Goal: Information Seeking & Learning: Learn about a topic

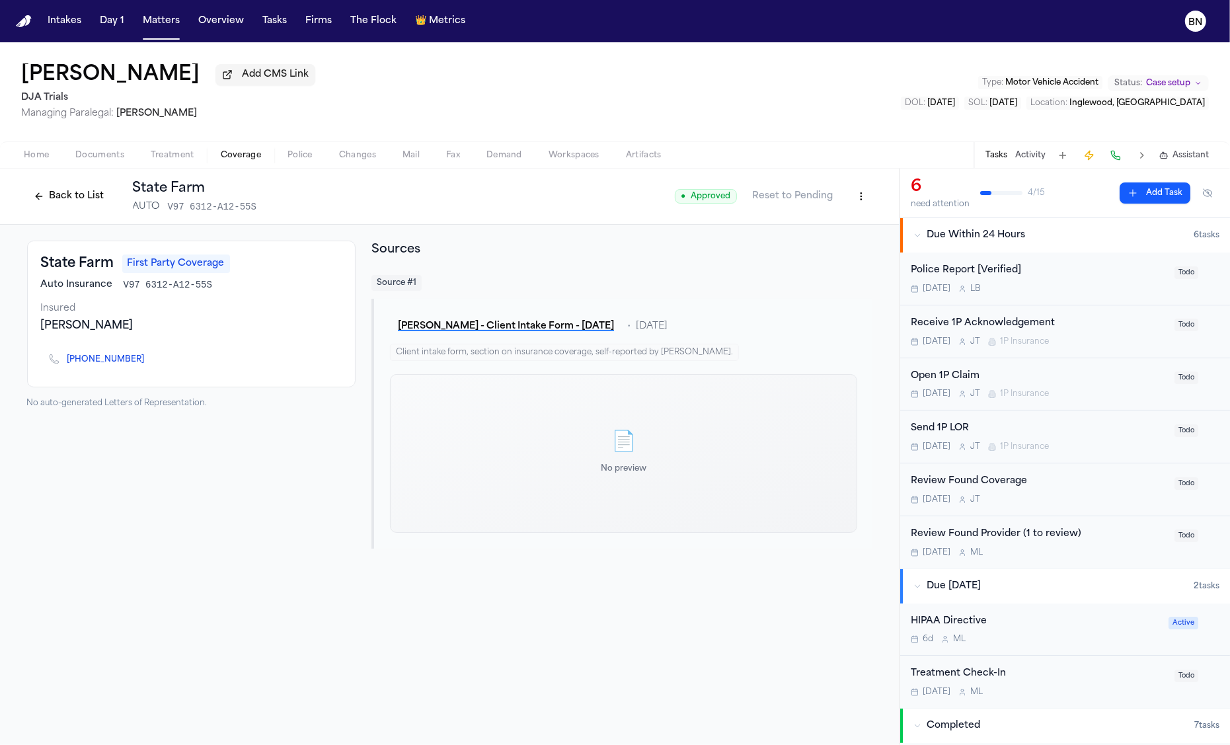
click at [70, 196] on button "Back to List" at bounding box center [69, 196] width 84 height 21
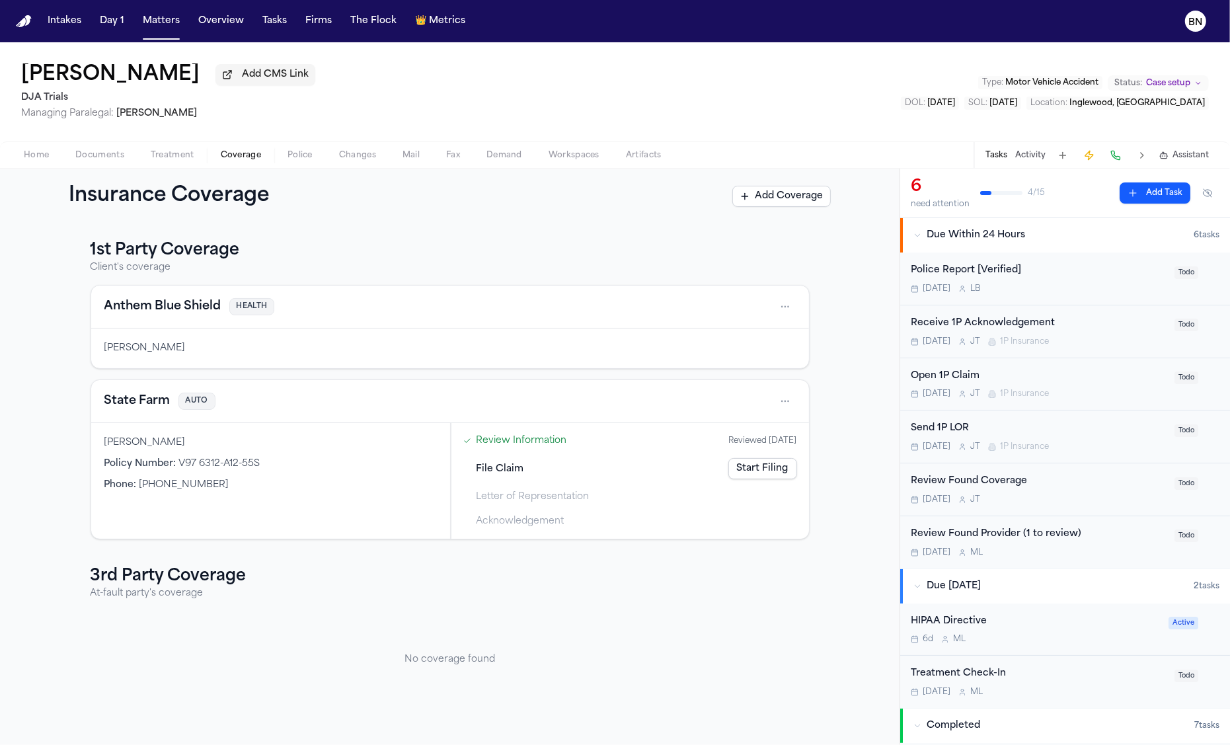
click at [247, 159] on span "Coverage" at bounding box center [241, 155] width 40 height 11
click at [157, 408] on button "State Farm" at bounding box center [137, 401] width 66 height 19
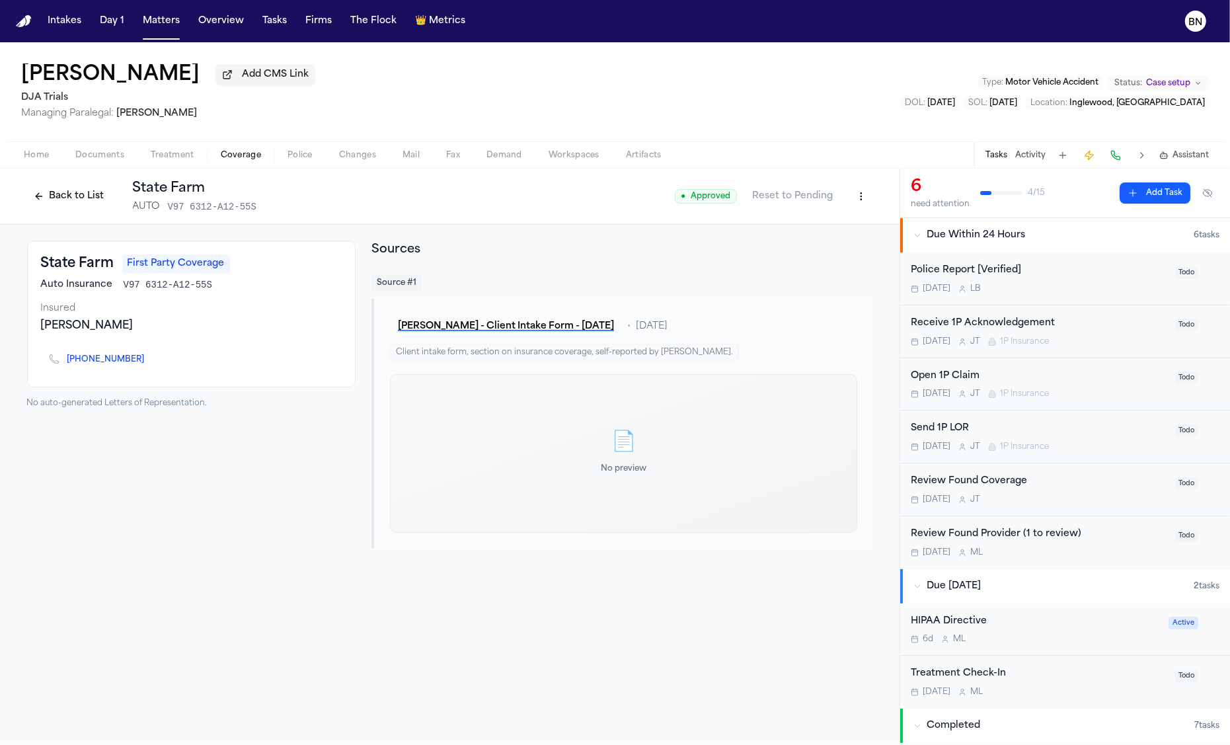
click at [57, 195] on button "Back to List" at bounding box center [69, 196] width 84 height 21
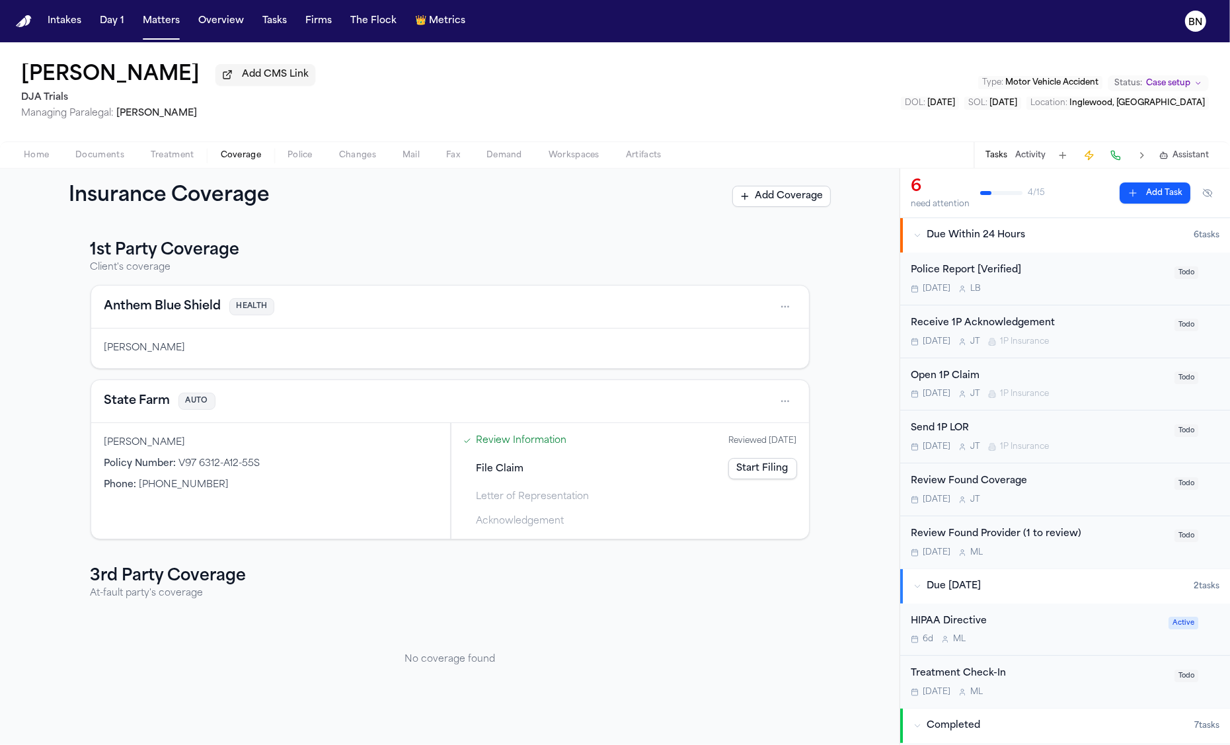
click at [496, 471] on span "File Claim" at bounding box center [501, 469] width 48 height 14
click at [575, 498] on span "Letter of Representation" at bounding box center [533, 497] width 113 height 14
click at [776, 469] on link "Start Filing" at bounding box center [762, 468] width 69 height 21
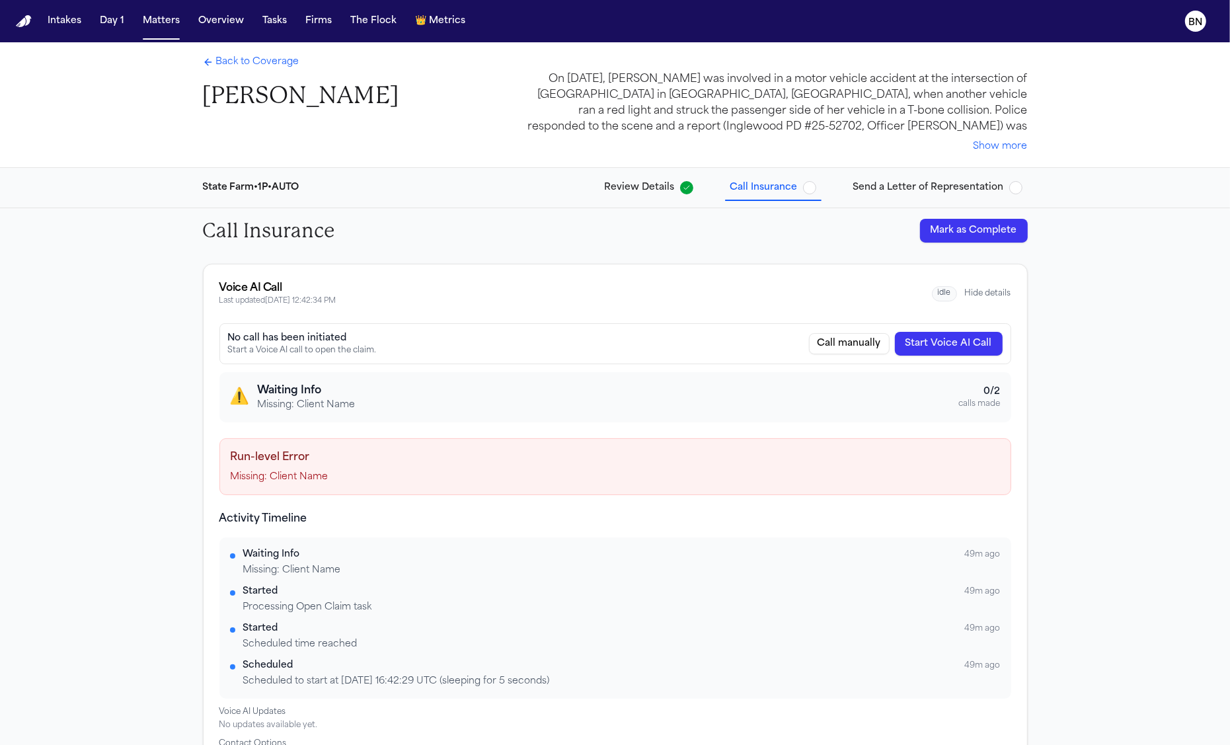
click at [865, 196] on button "Send a Letter of Representation" at bounding box center [938, 188] width 180 height 24
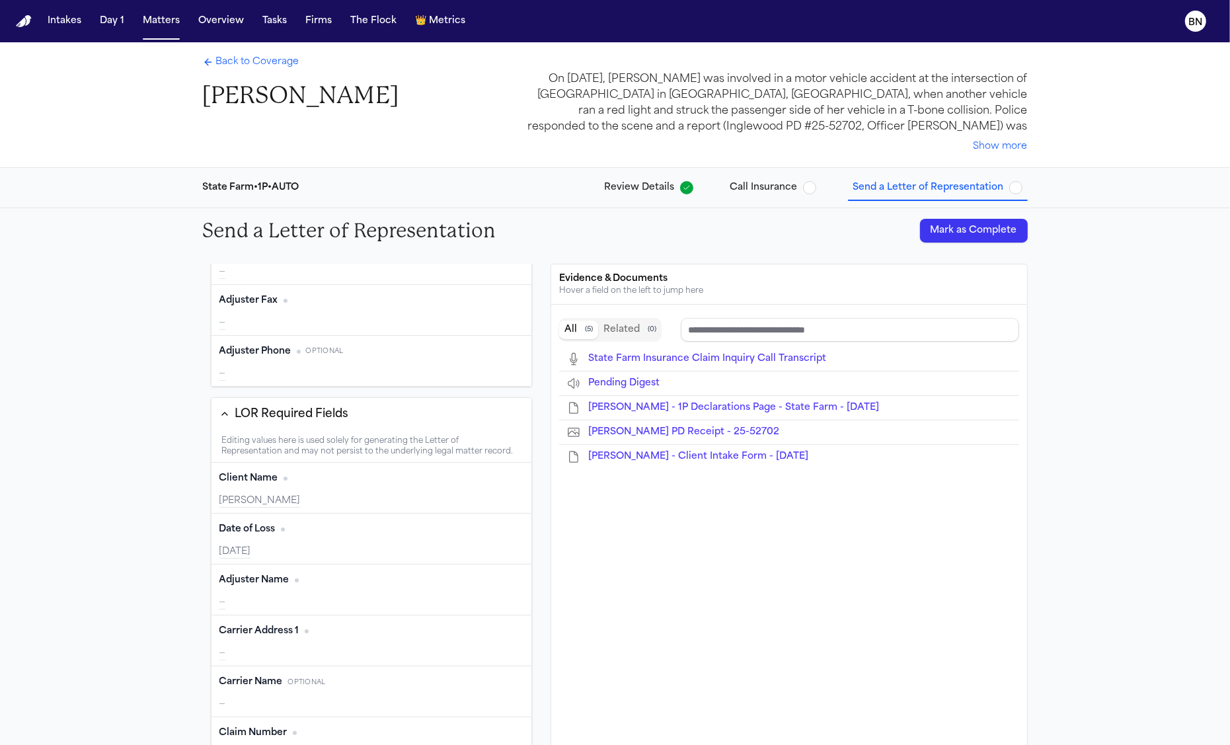
type input "**********"
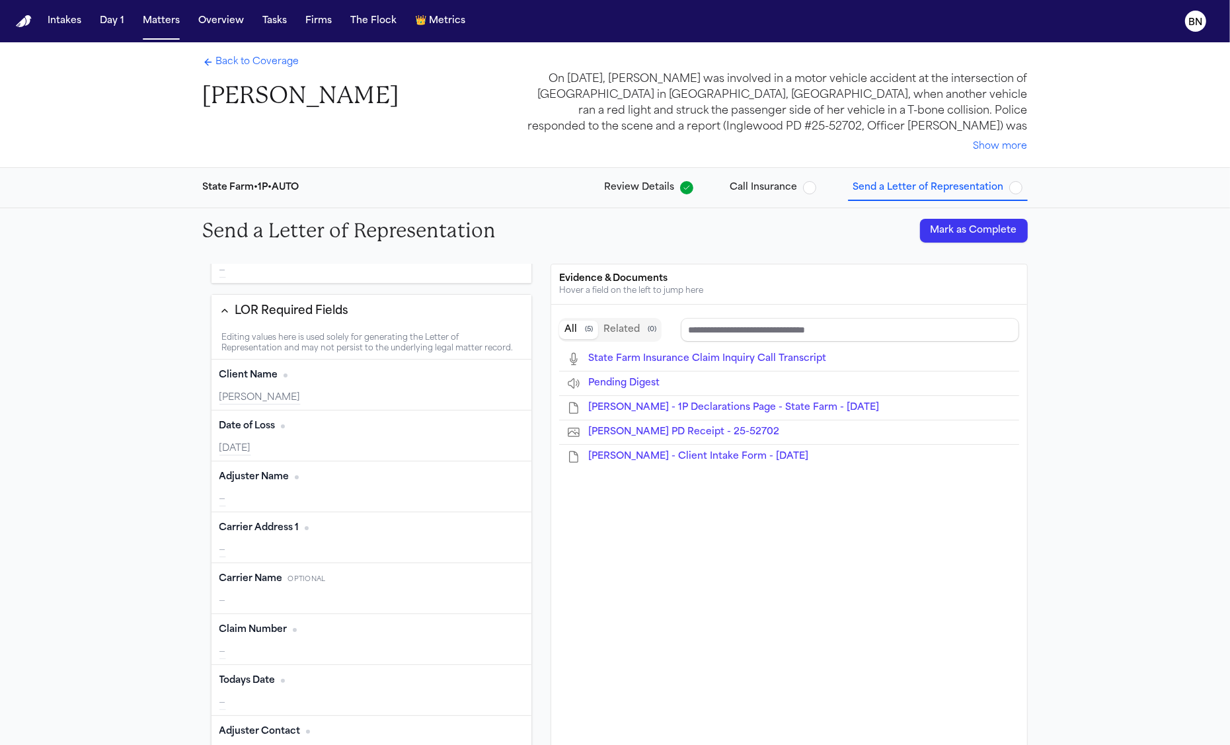
scroll to position [263, 0]
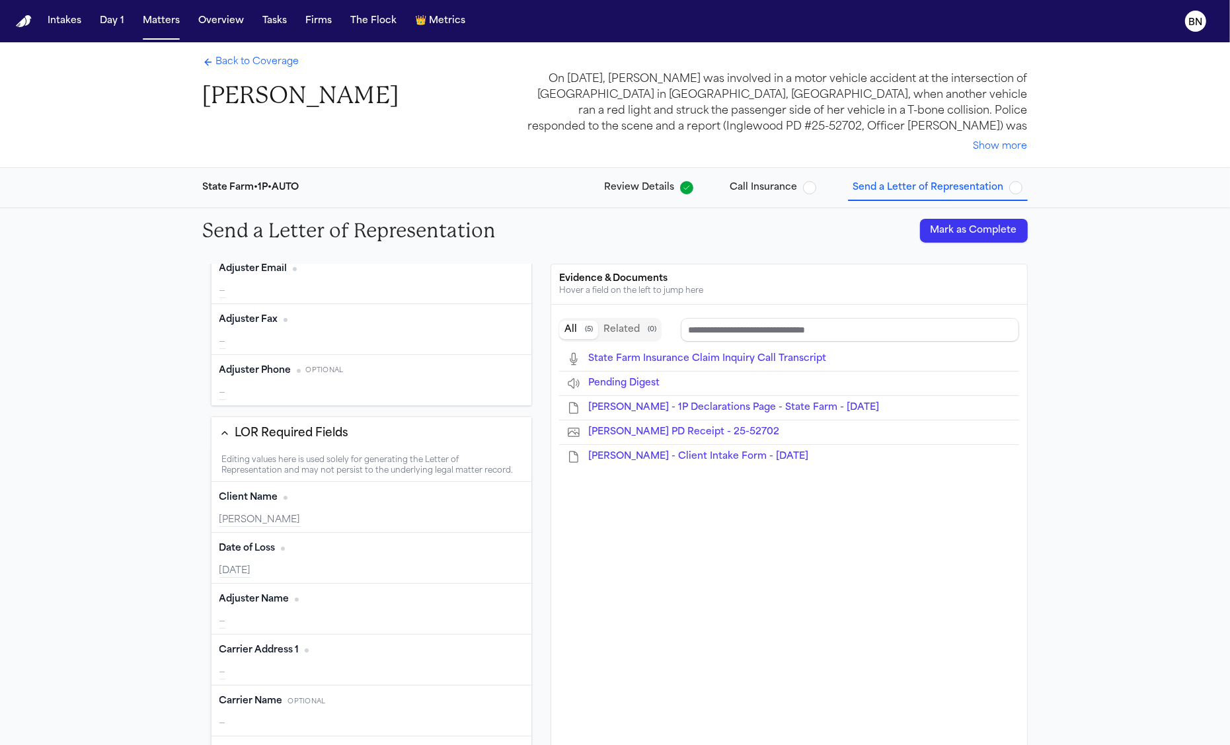
type input "**********"
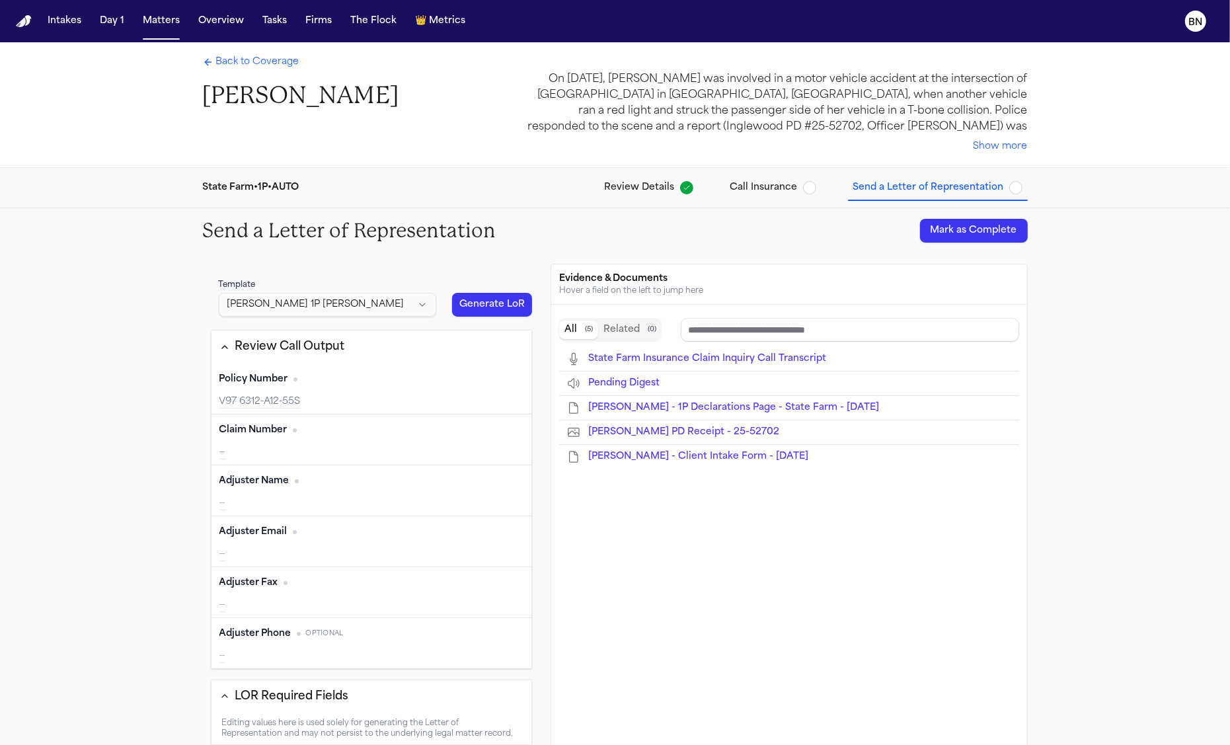
scroll to position [398, 0]
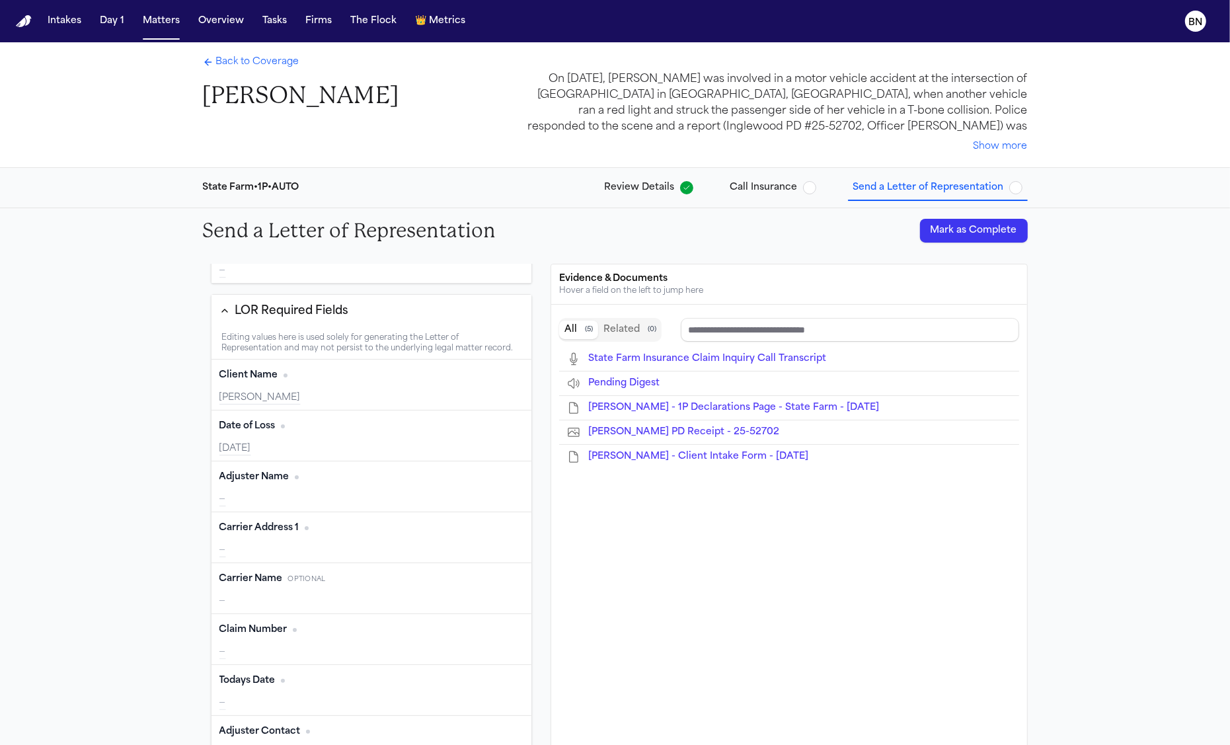
type input "**********"
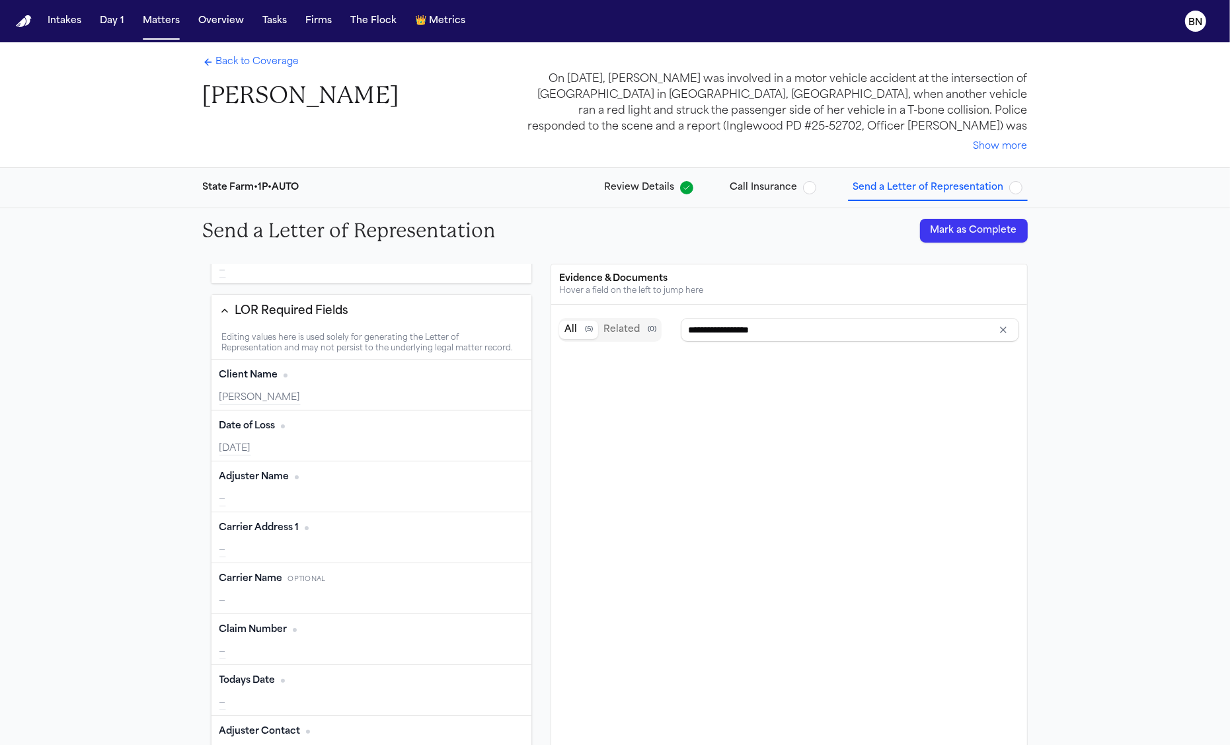
click at [242, 50] on div "Back to Coverage Anali Velasco On September 21, 2025, Anali Velasco was involve…" at bounding box center [615, 104] width 846 height 125
click at [242, 61] on span "Back to Coverage" at bounding box center [257, 62] width 83 height 13
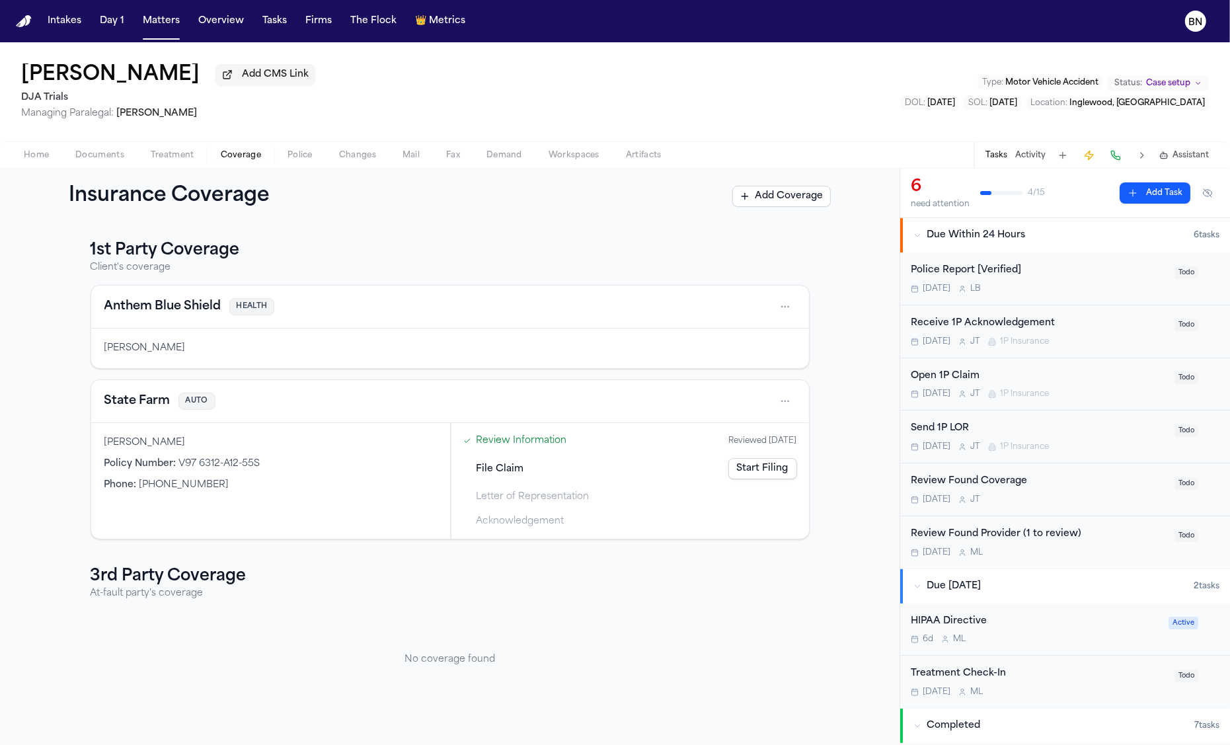
click at [30, 156] on span "Home" at bounding box center [36, 155] width 25 height 11
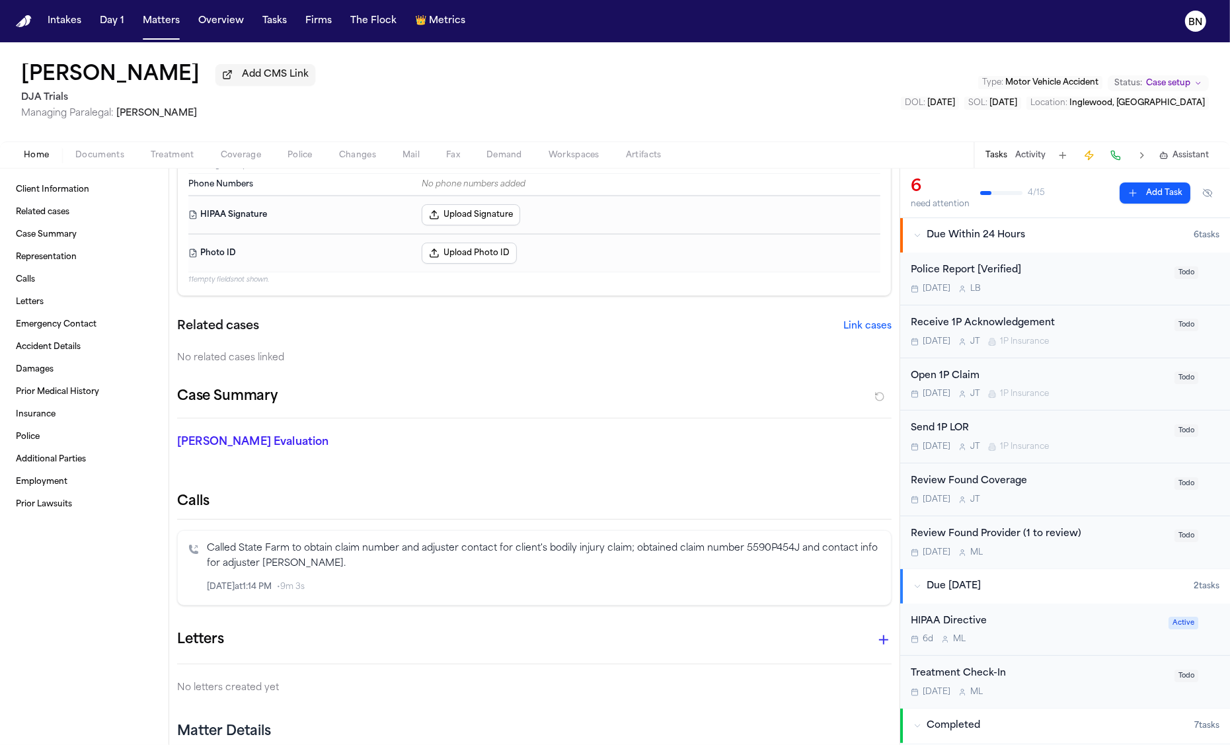
scroll to position [60, 0]
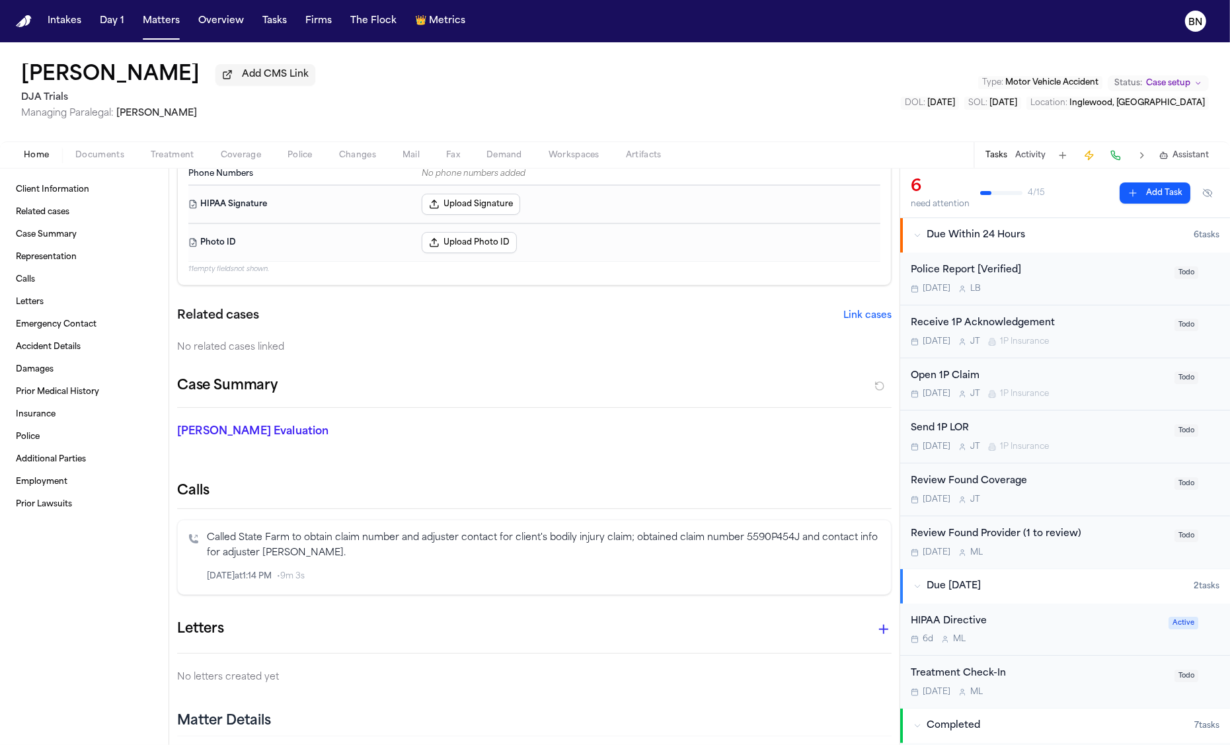
click at [410, 553] on p "Called State Farm to obtain claim number and adjuster contact for client's bodi…" at bounding box center [544, 546] width 674 height 30
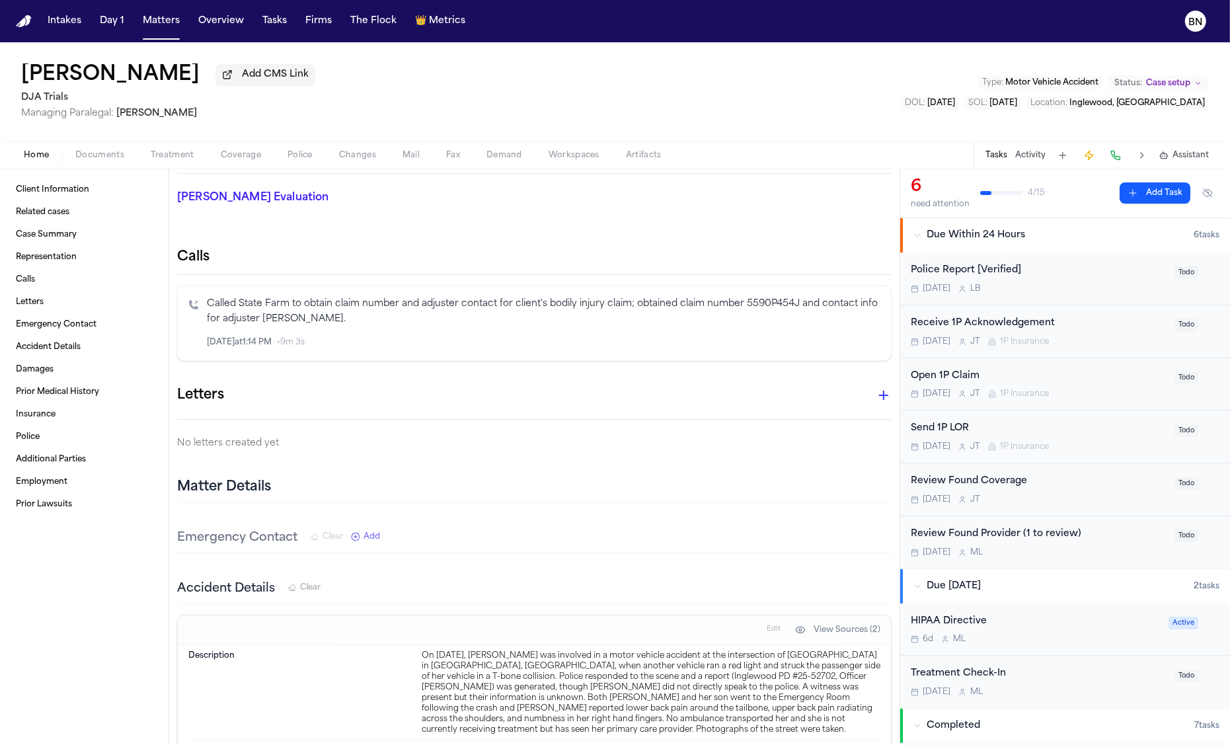
scroll to position [342, 0]
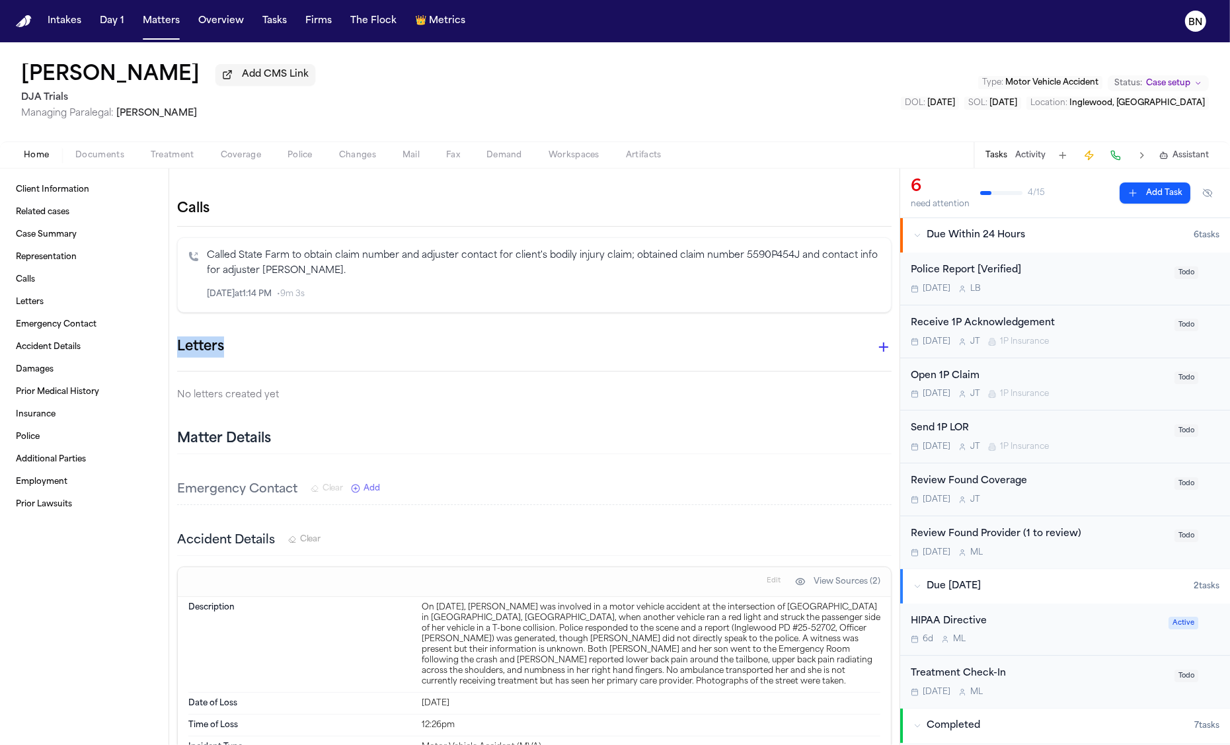
drag, startPoint x: 462, startPoint y: 321, endPoint x: 451, endPoint y: 320, distance: 11.3
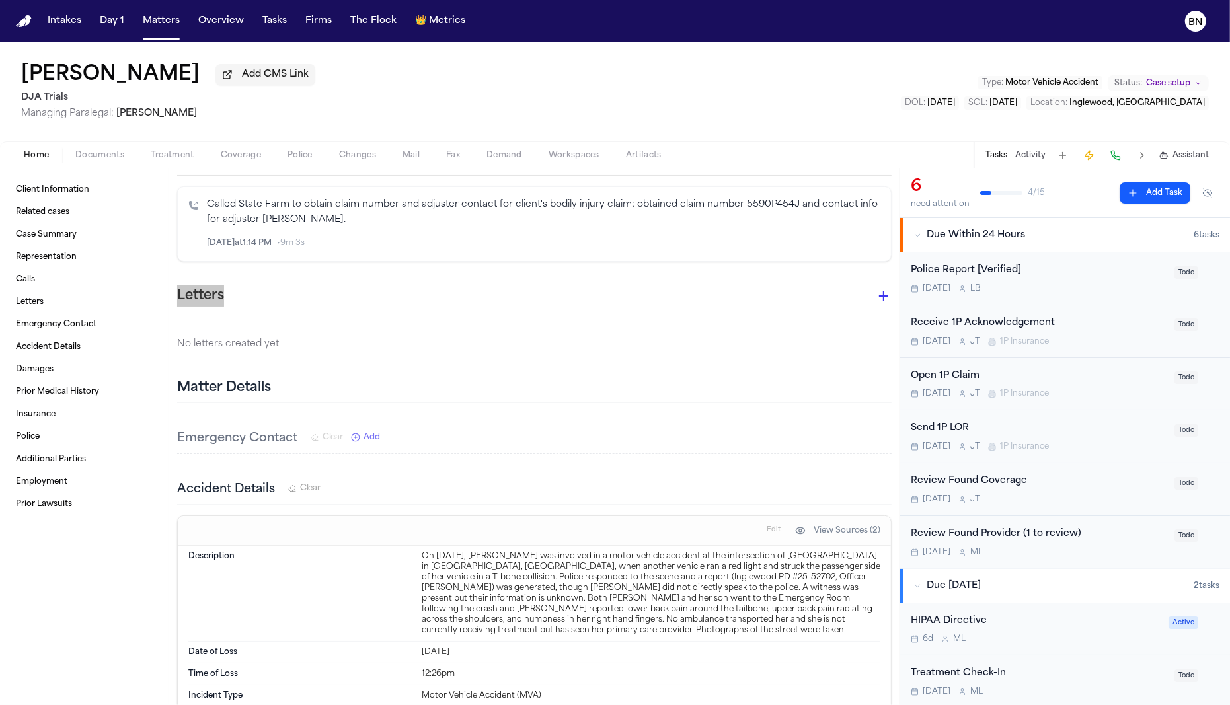
scroll to position [393, 0]
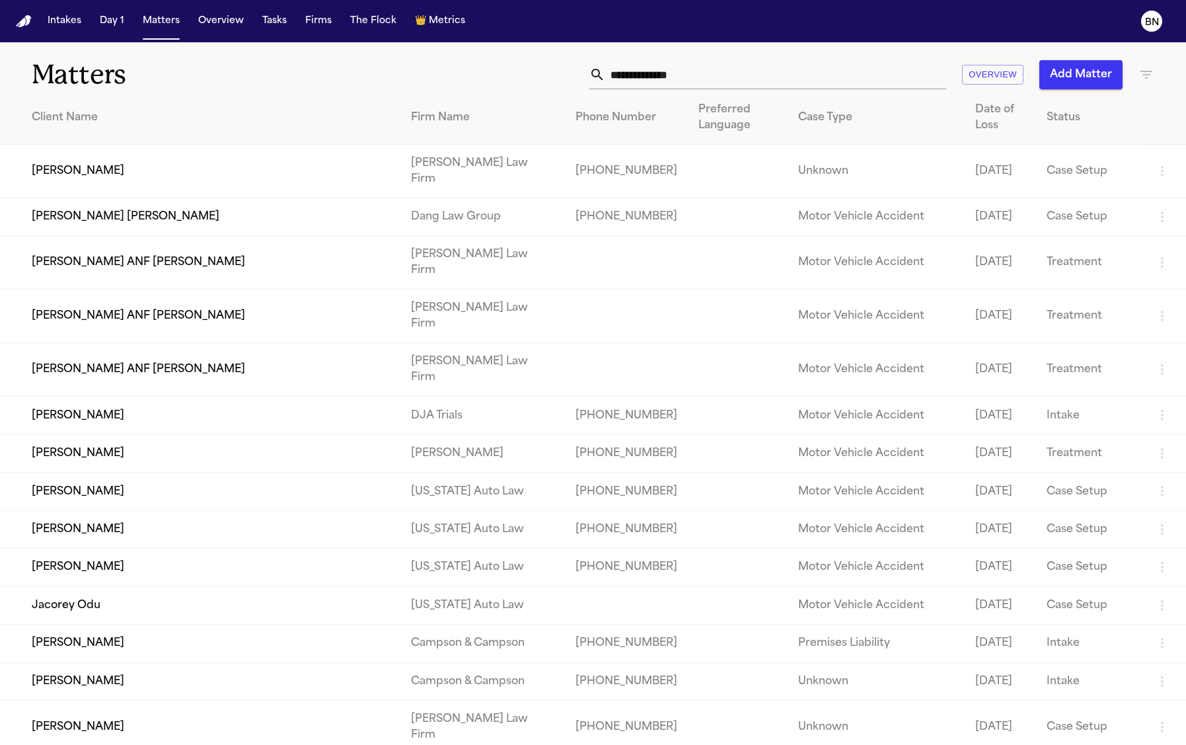
click at [273, 181] on td "[PERSON_NAME]" at bounding box center [200, 172] width 401 height 54
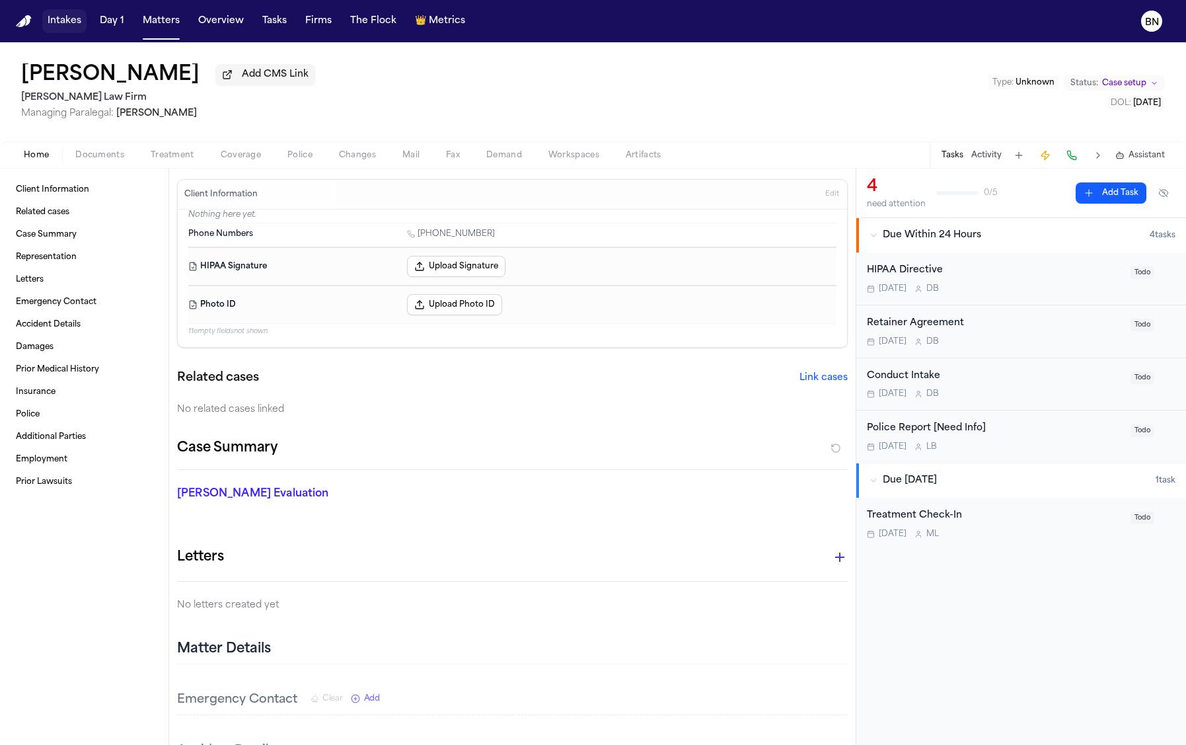
click at [67, 26] on button "Intakes" at bounding box center [64, 21] width 44 height 24
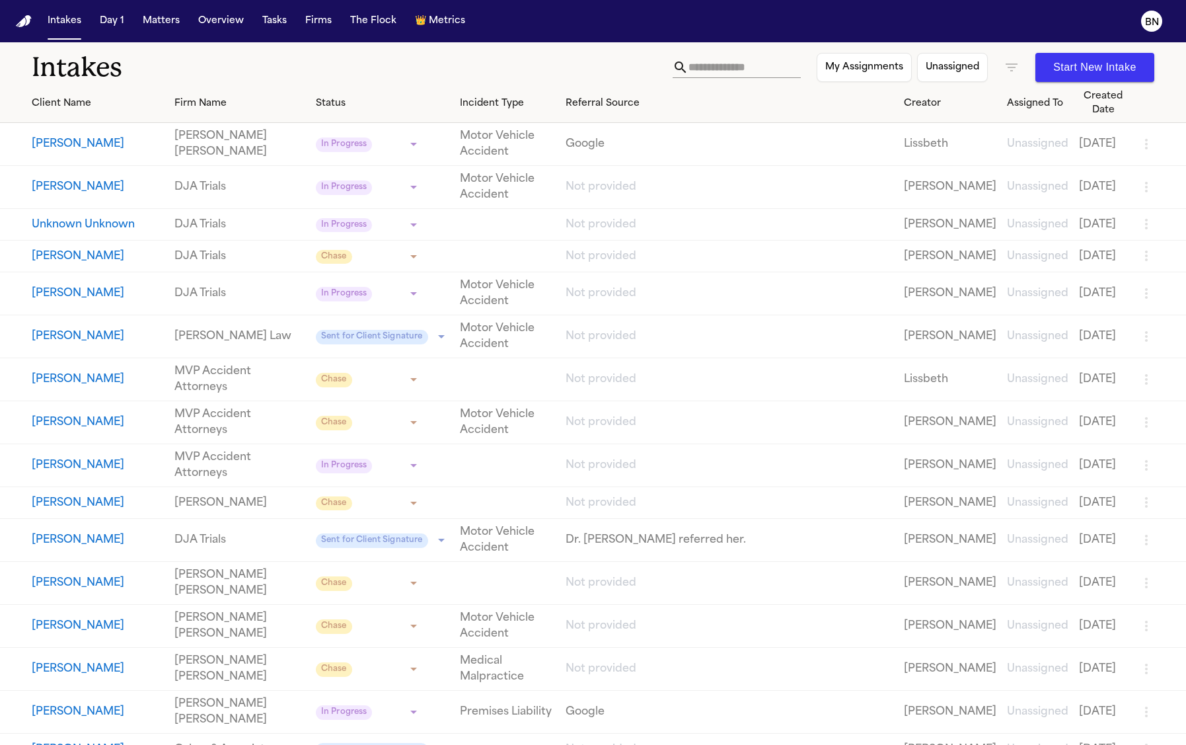
scroll to position [7, 0]
click at [1012, 73] on icon "button" at bounding box center [1012, 68] width 16 height 16
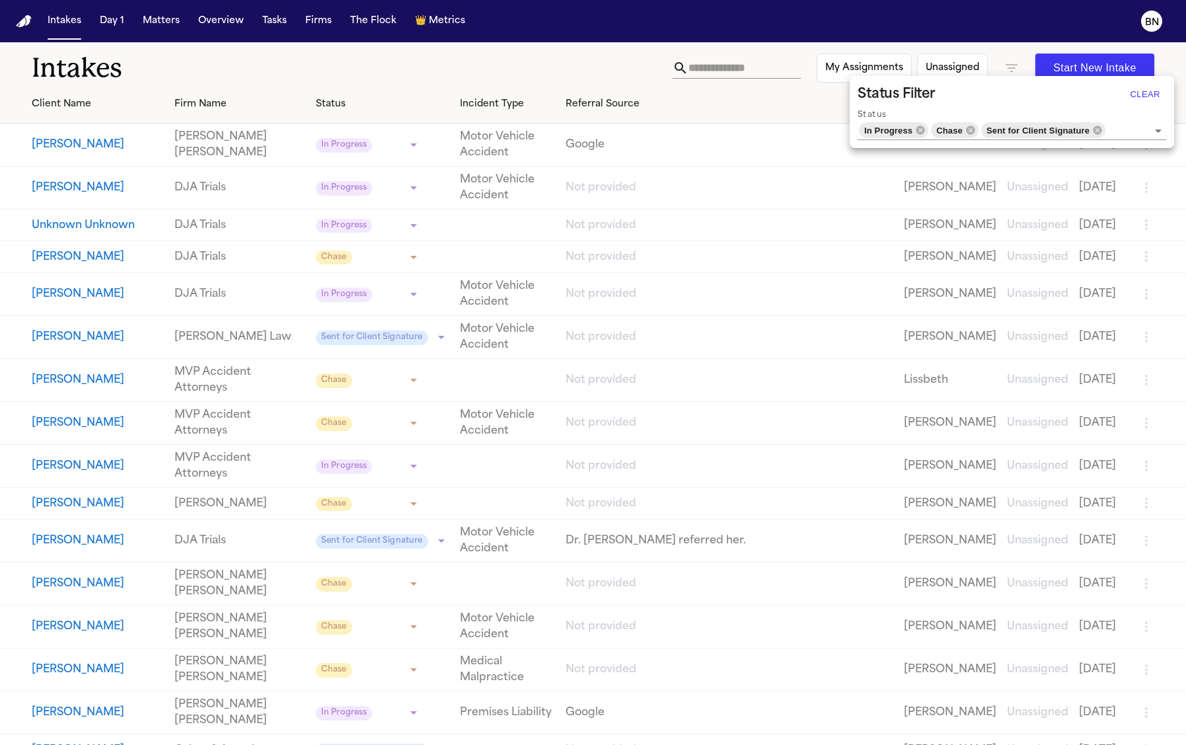
click at [178, 90] on div at bounding box center [593, 372] width 1186 height 745
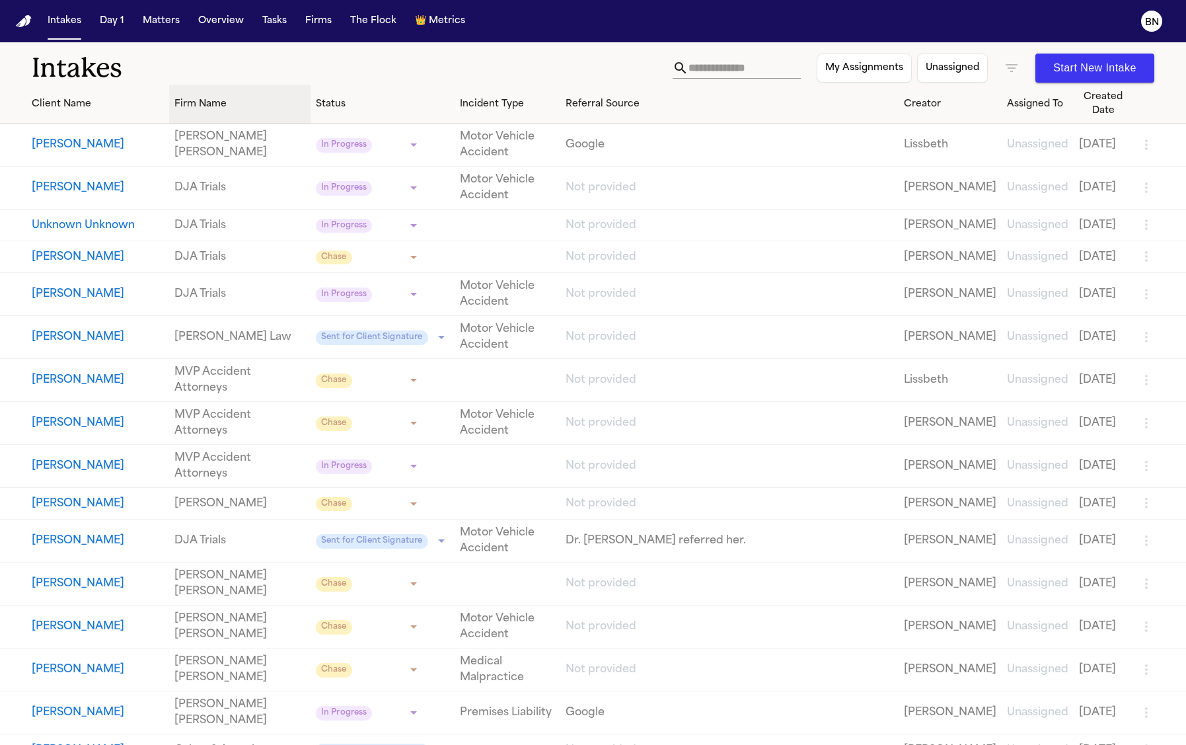
click at [180, 102] on div "Firm Name" at bounding box center [240, 104] width 131 height 14
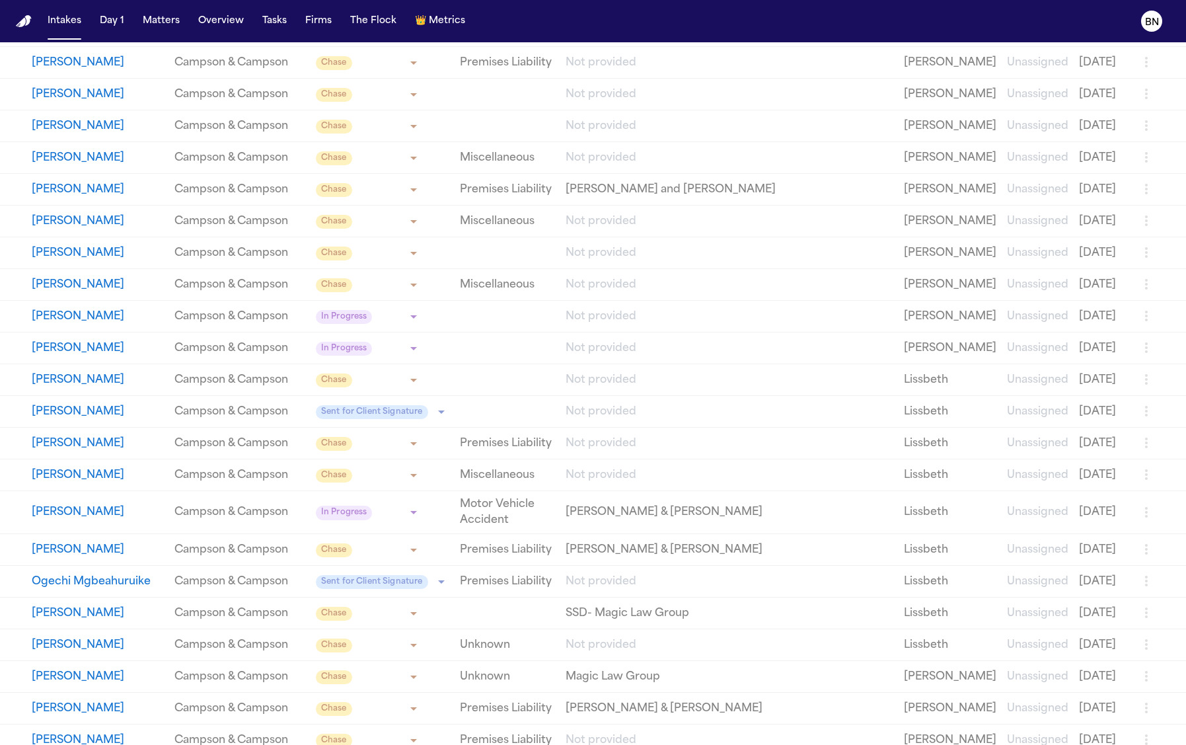
scroll to position [0, 0]
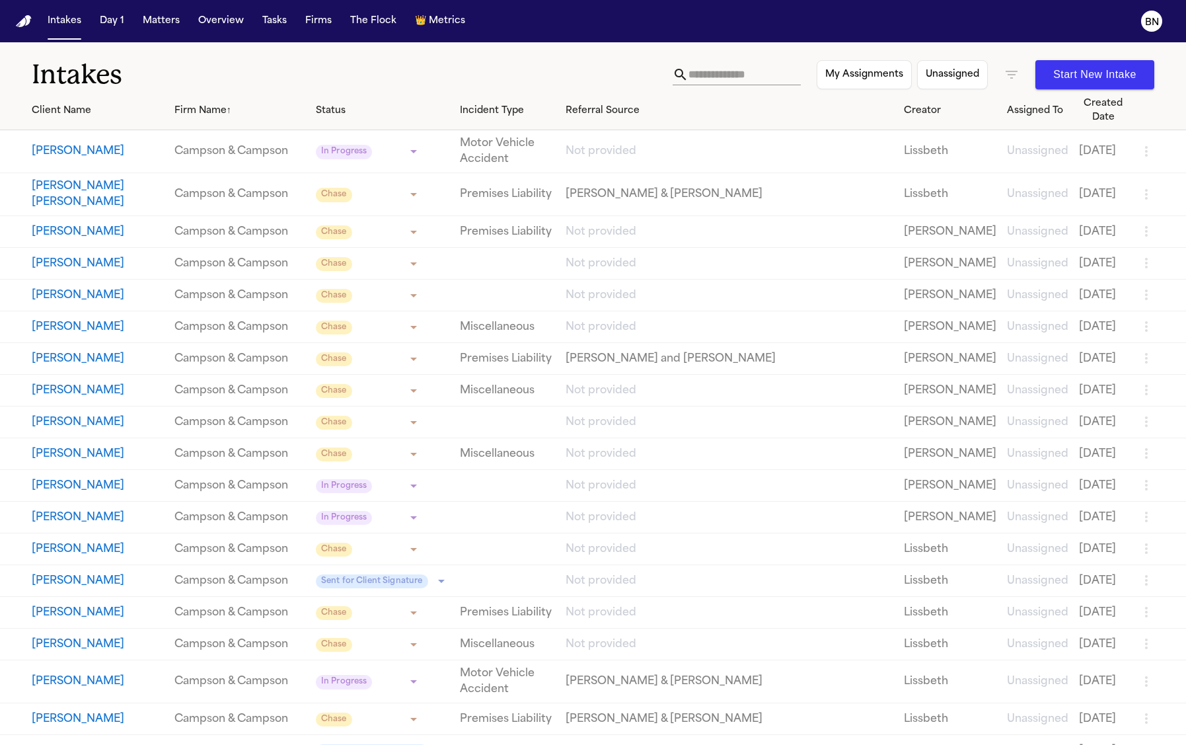
click at [176, 81] on h1 "Intakes" at bounding box center [352, 74] width 641 height 33
click at [159, 83] on h1 "Intakes" at bounding box center [352, 74] width 641 height 33
click at [228, 86] on h1 "Intakes" at bounding box center [352, 74] width 641 height 33
click at [151, 75] on h1 "Intakes" at bounding box center [352, 74] width 641 height 33
click at [94, 224] on button "[PERSON_NAME]" at bounding box center [98, 232] width 132 height 16
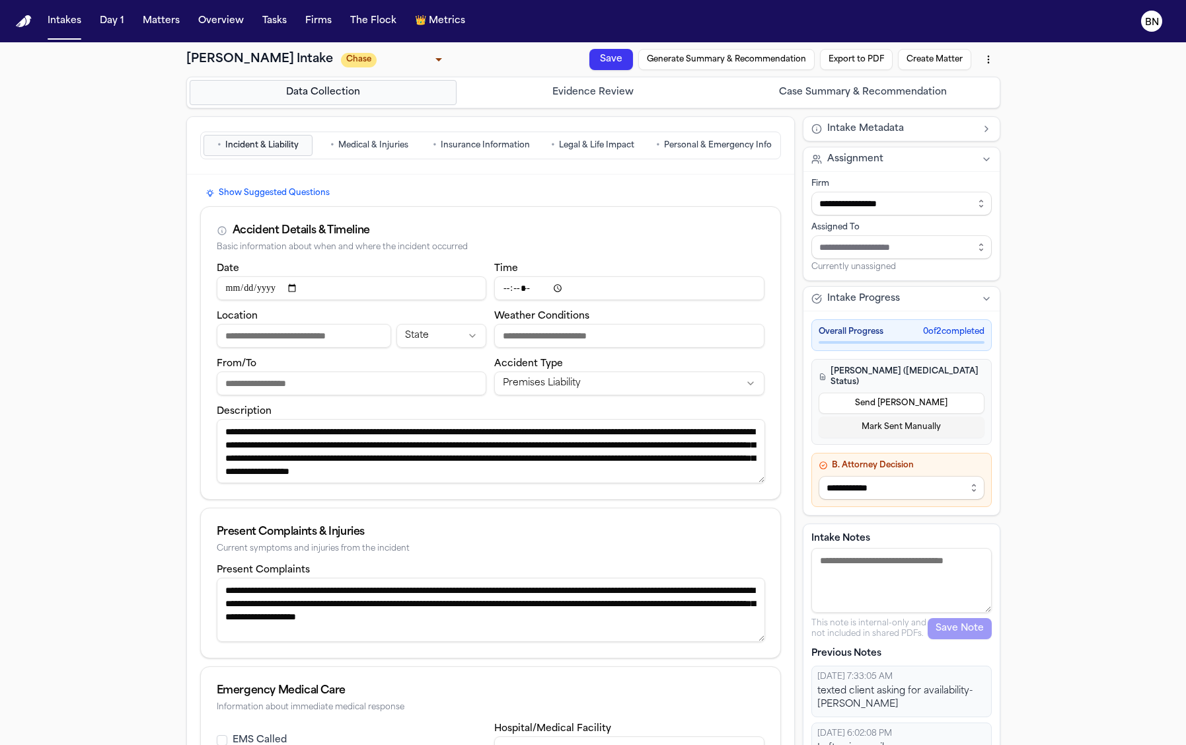
scroll to position [74, 0]
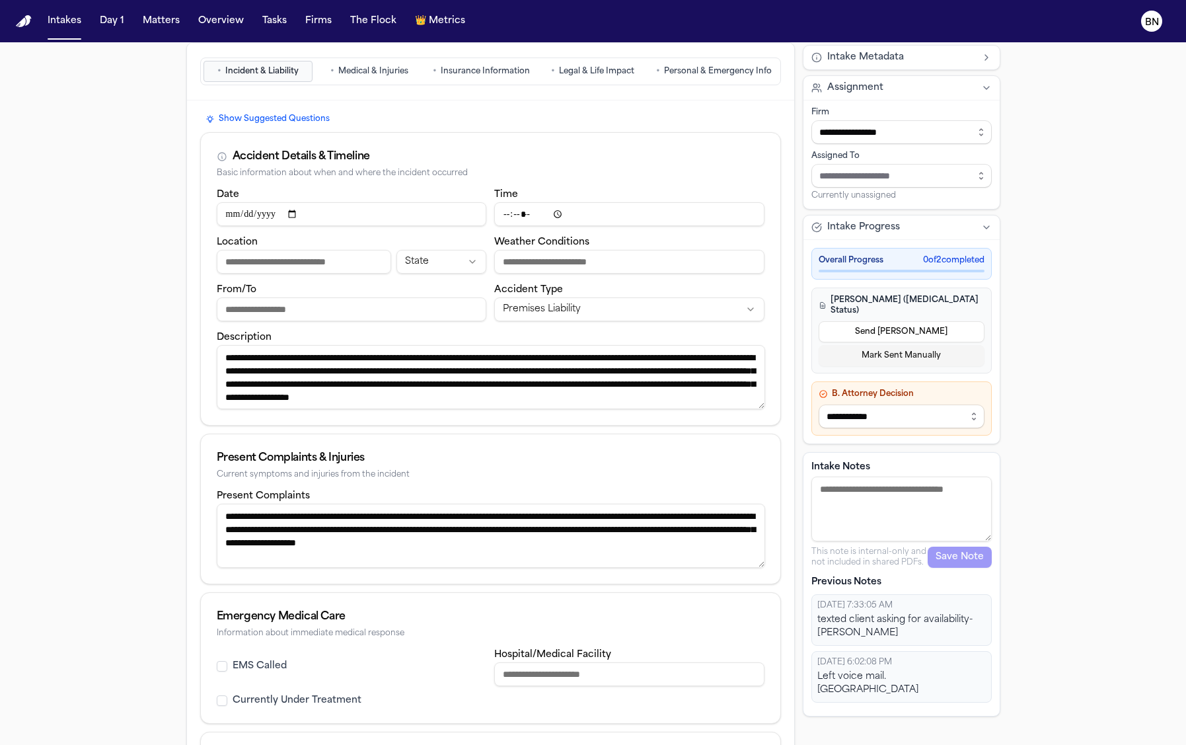
click at [842, 576] on p "Previous Notes" at bounding box center [902, 582] width 180 height 13
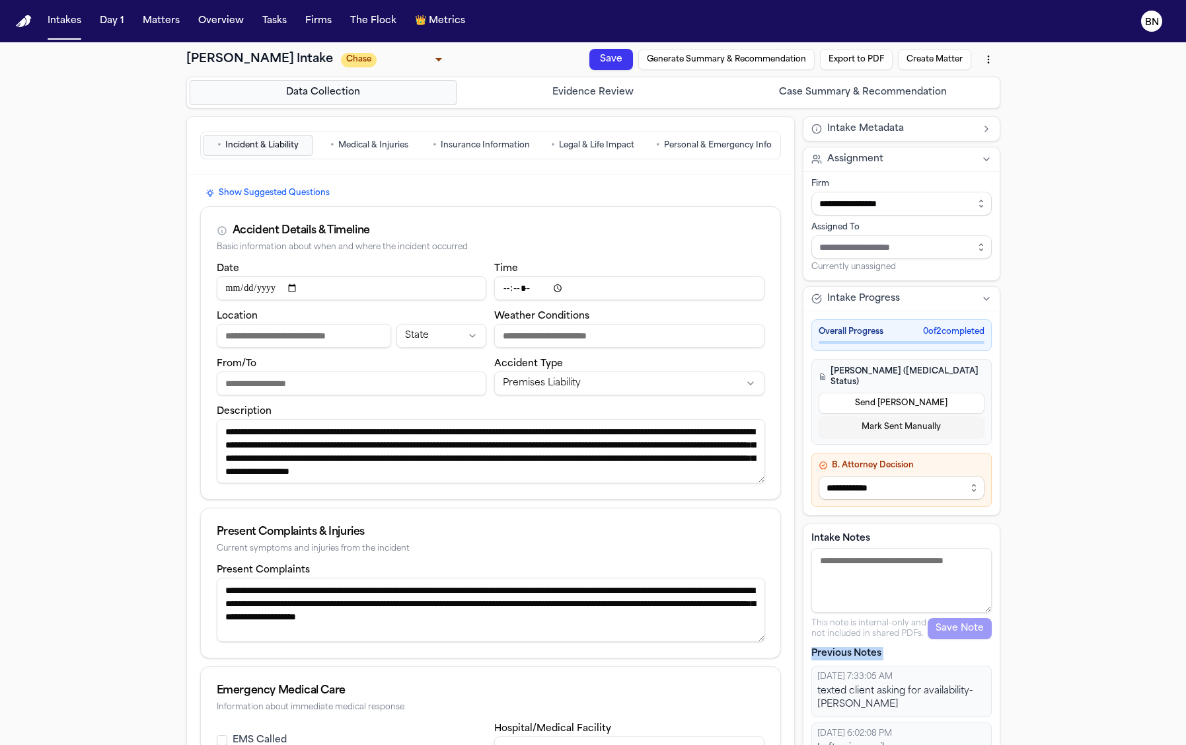
drag, startPoint x: 75, startPoint y: 30, endPoint x: 95, endPoint y: 29, distance: 19.2
click at [75, 30] on button "Intakes" at bounding box center [64, 21] width 44 height 24
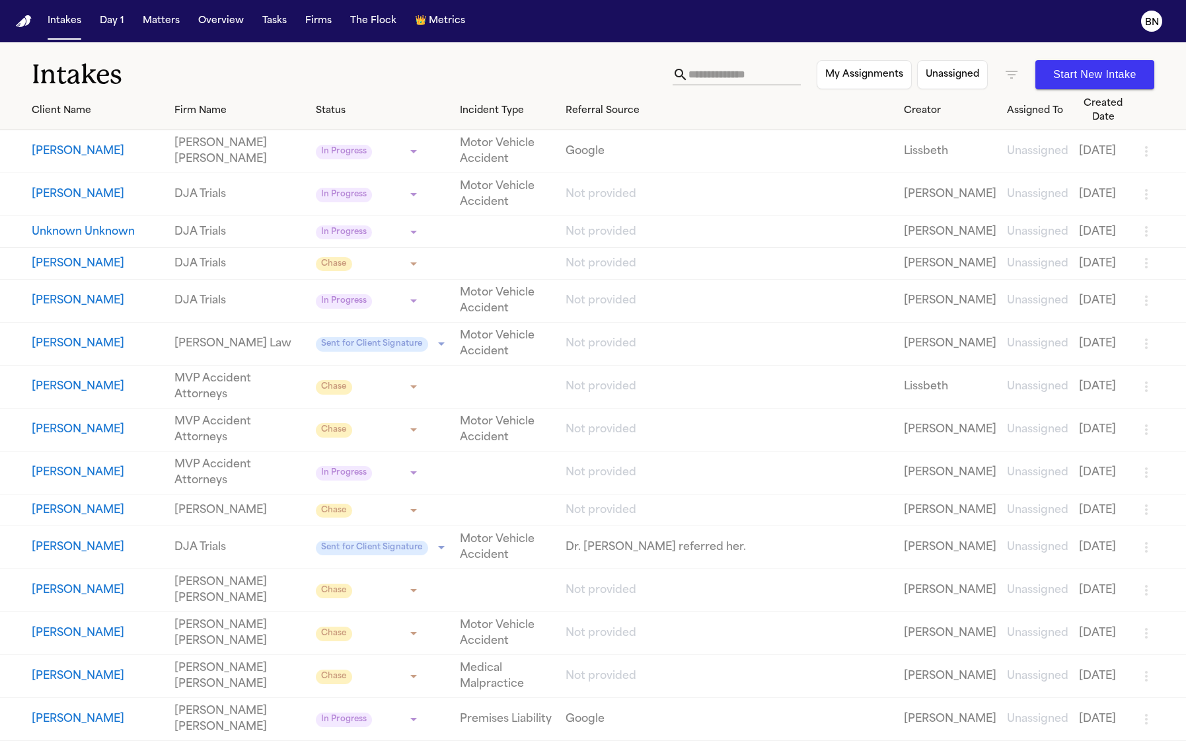
click at [236, 119] on th "Firm Name" at bounding box center [239, 110] width 141 height 39
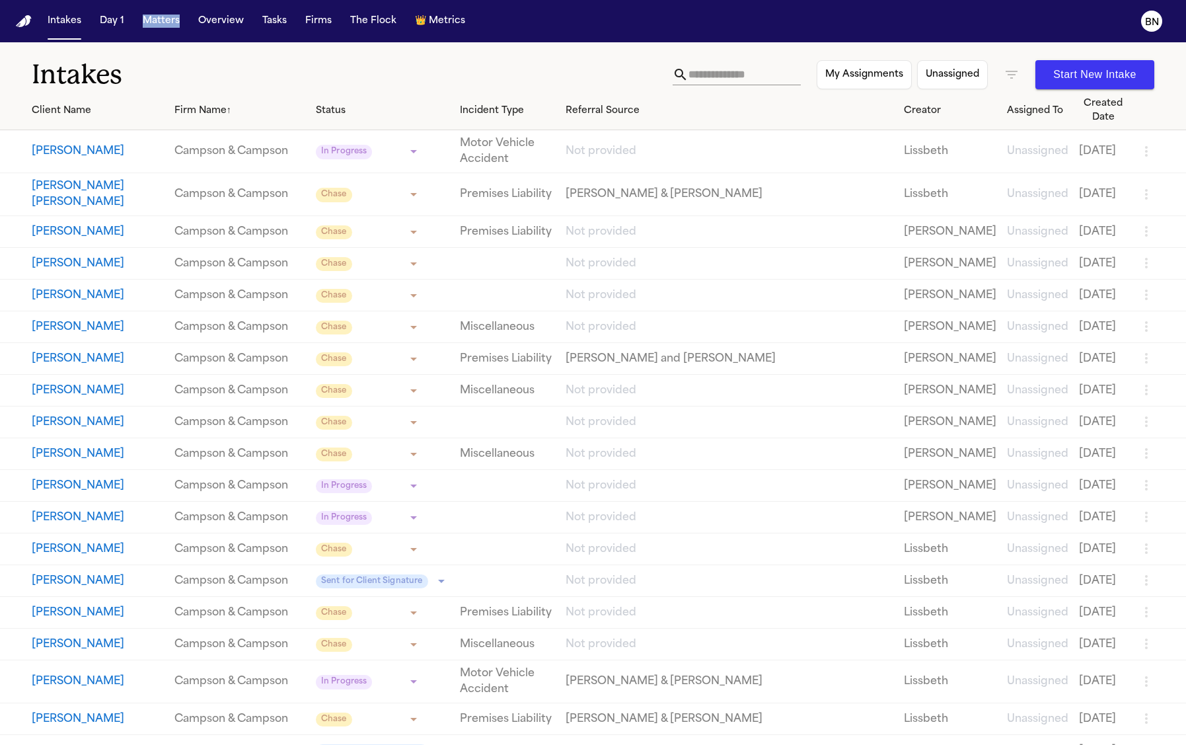
click at [119, 228] on button "[PERSON_NAME]" at bounding box center [98, 232] width 132 height 16
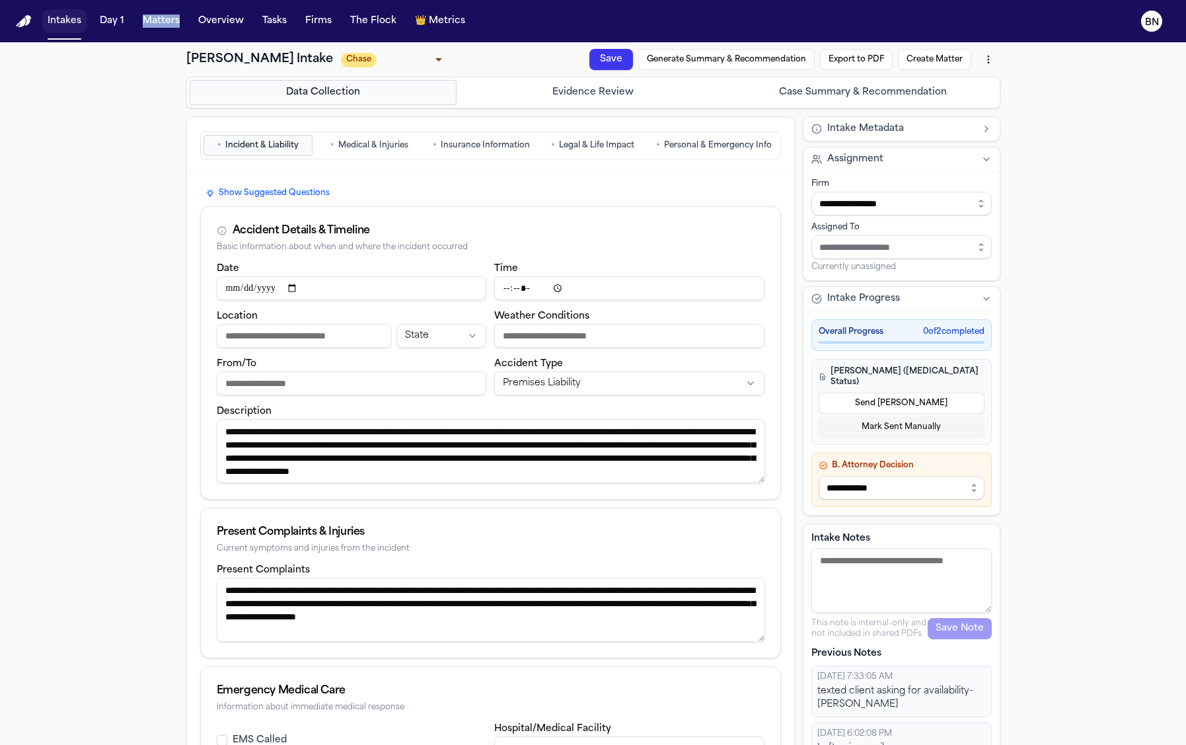
click at [63, 22] on button "Intakes" at bounding box center [64, 21] width 44 height 24
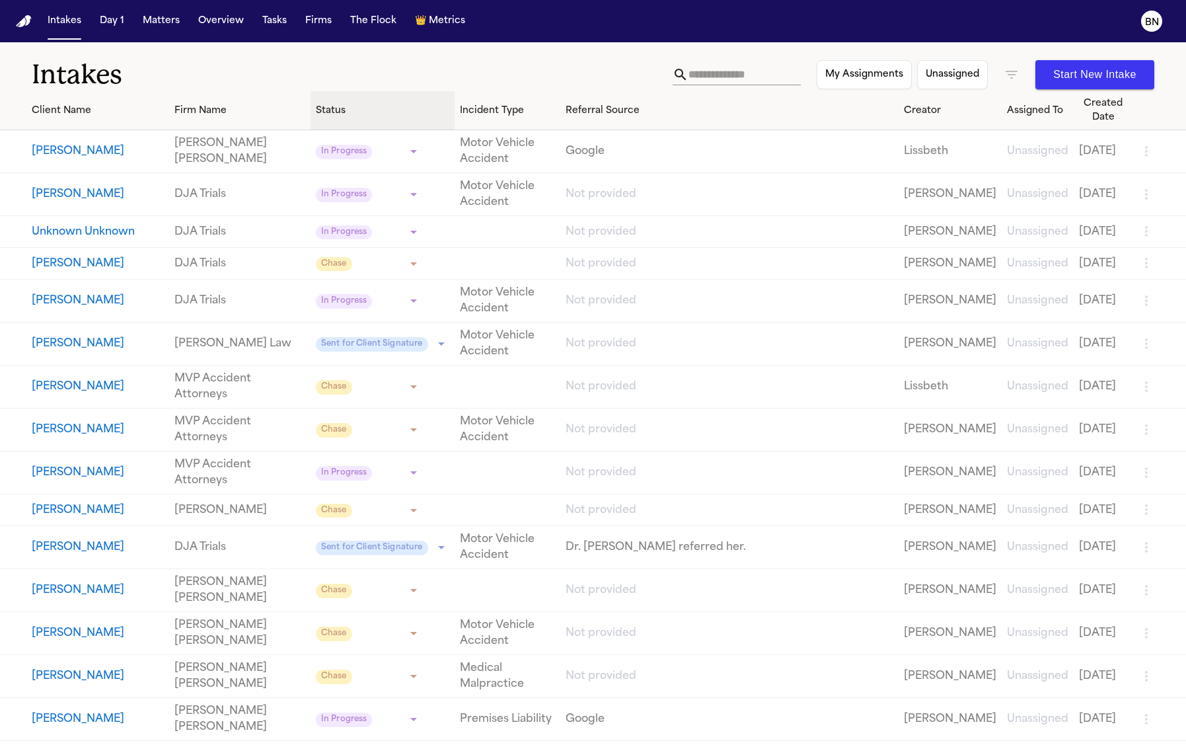
click at [325, 104] on div "Status" at bounding box center [383, 111] width 134 height 14
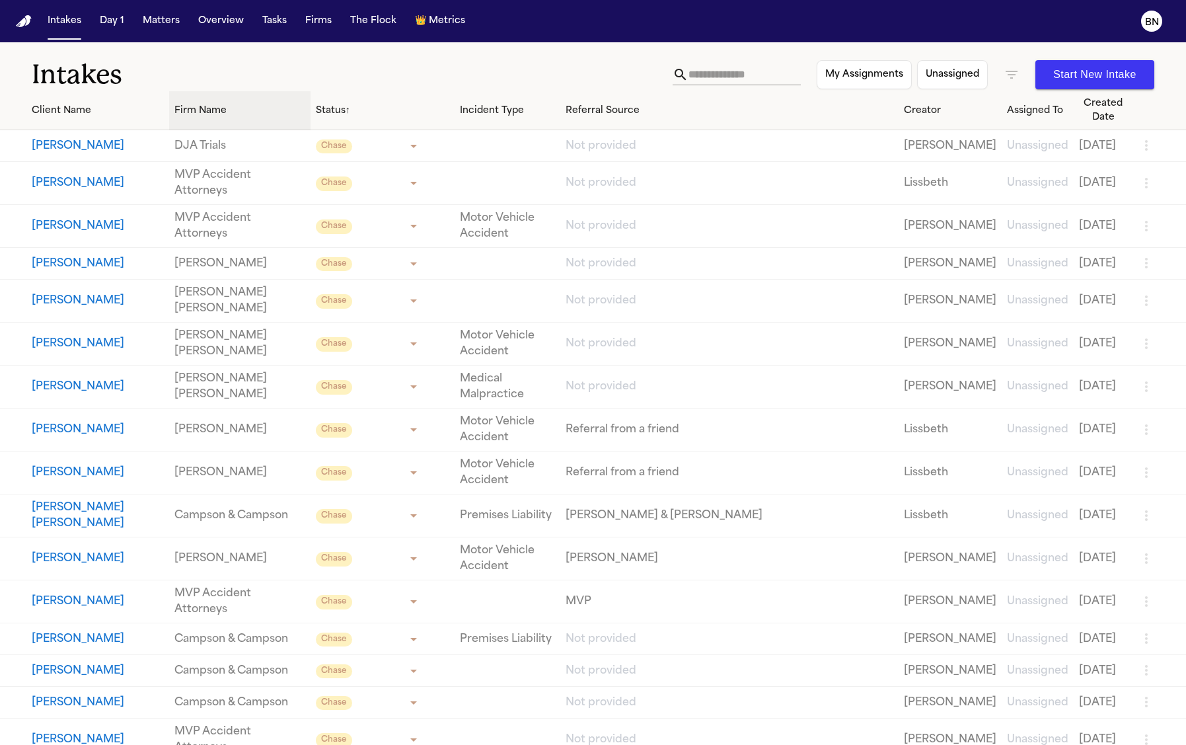
click at [207, 107] on div "Firm Name" at bounding box center [240, 111] width 131 height 14
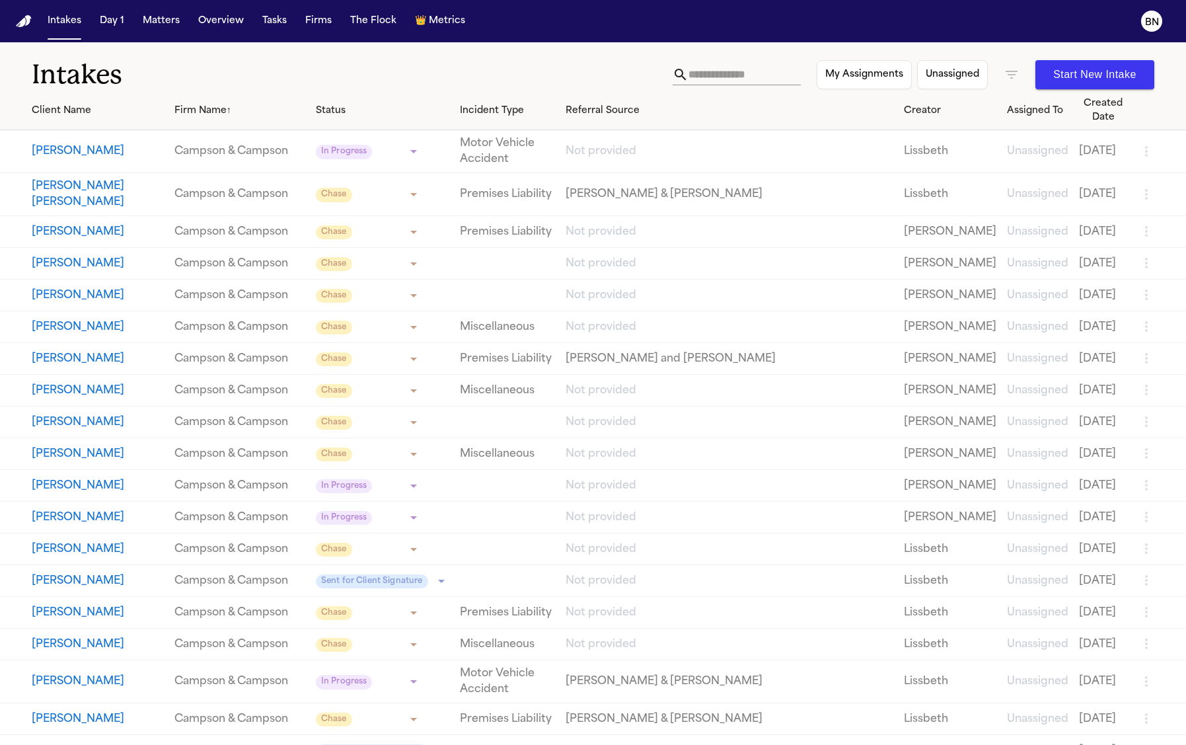
click at [117, 186] on button "[PERSON_NAME] [PERSON_NAME]" at bounding box center [98, 194] width 132 height 32
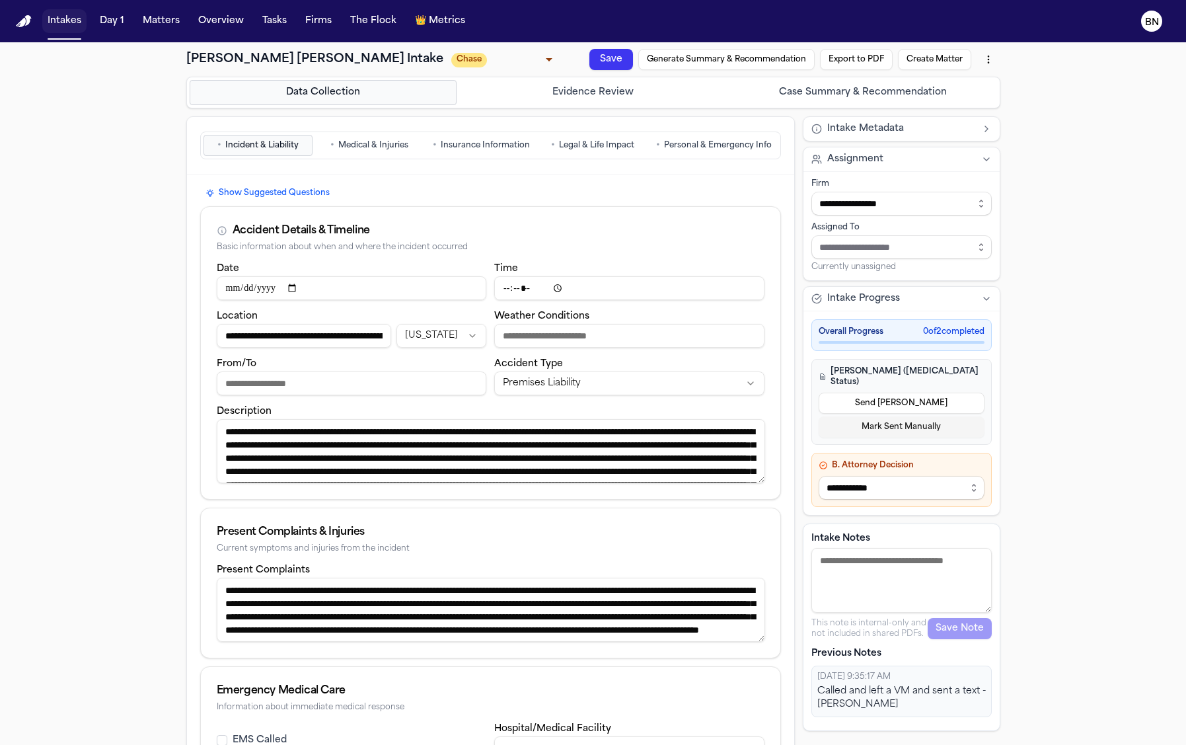
click at [67, 15] on button "Intakes" at bounding box center [64, 21] width 44 height 24
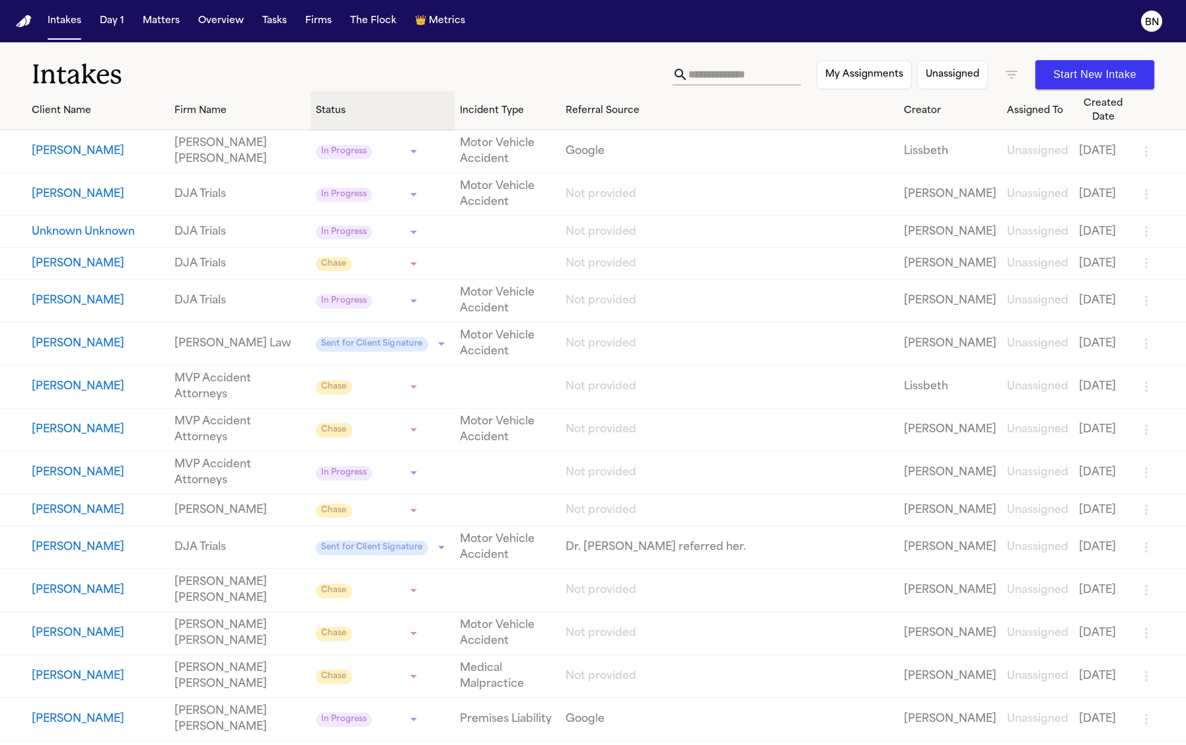
click at [331, 122] on th "Status" at bounding box center [383, 110] width 144 height 39
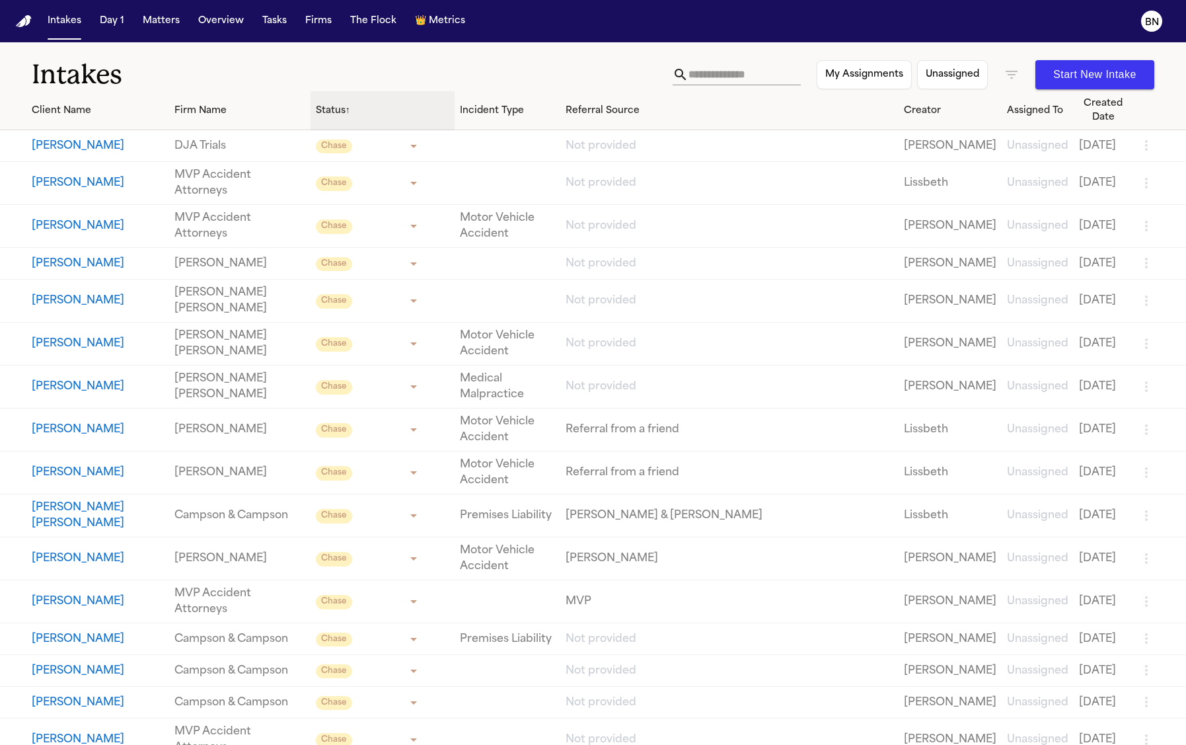
click at [316, 113] on div "Status ↑" at bounding box center [383, 111] width 134 height 14
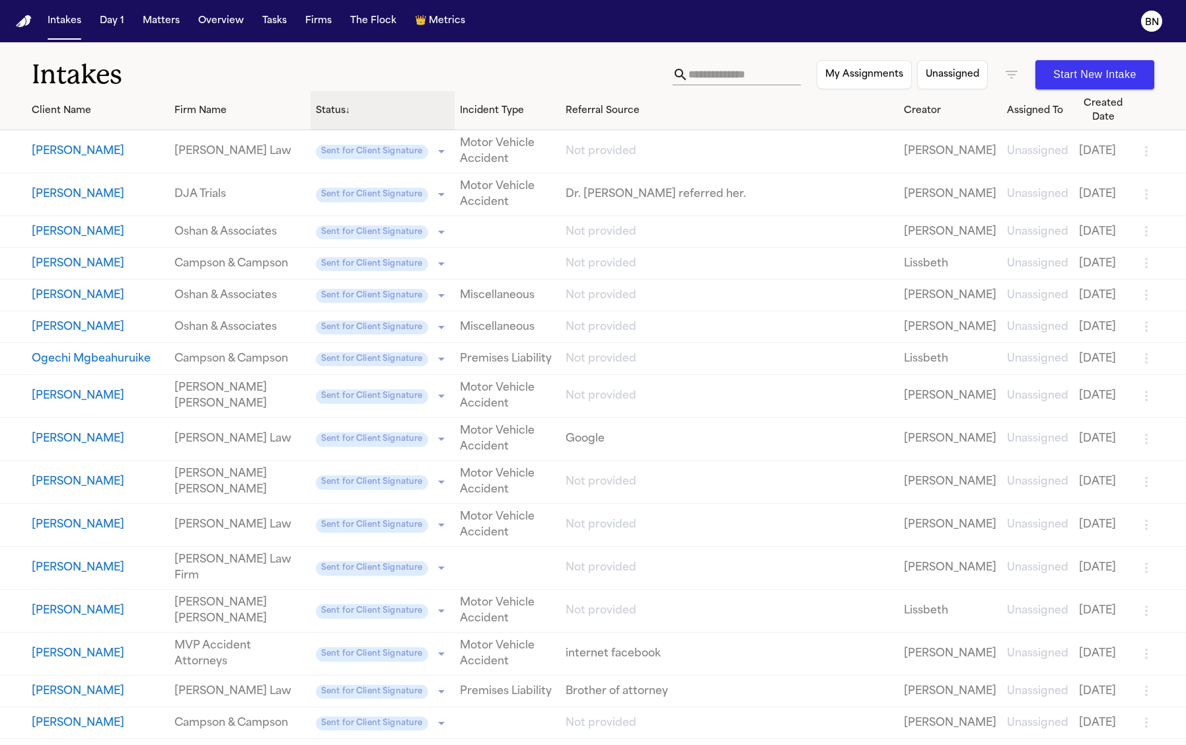
click at [321, 114] on div "Status ↓" at bounding box center [383, 111] width 134 height 14
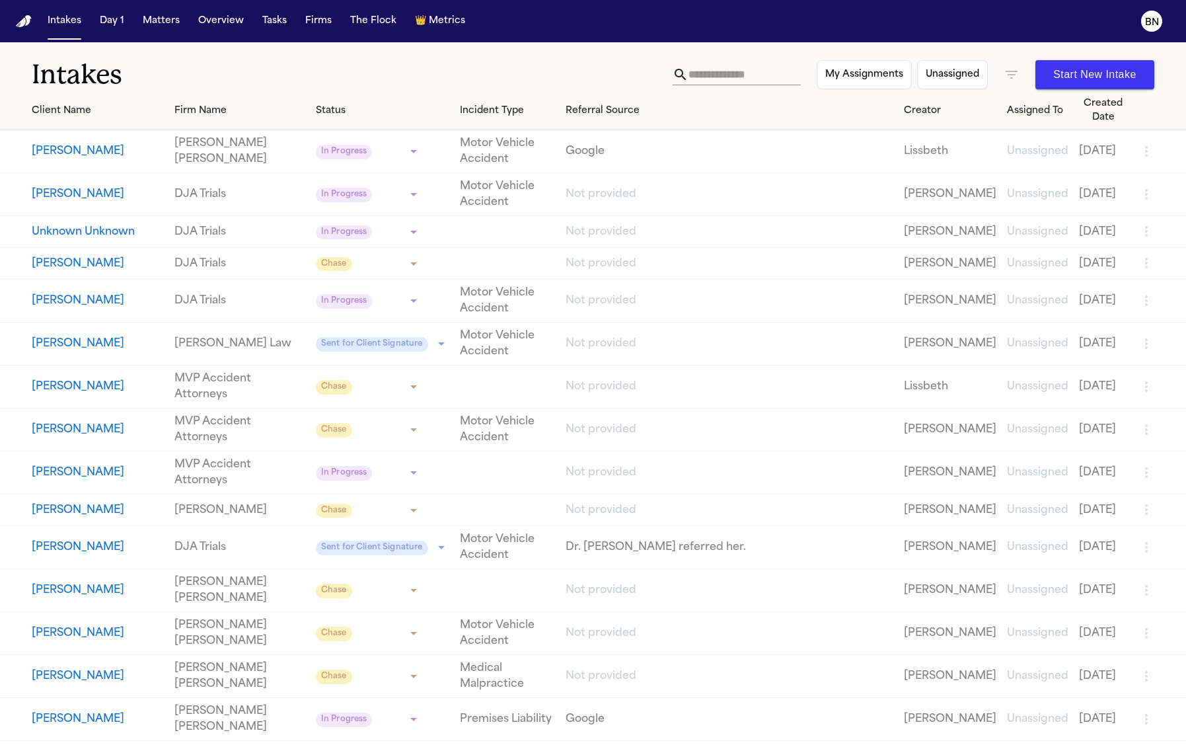
click at [365, 108] on div "Status" at bounding box center [383, 111] width 134 height 14
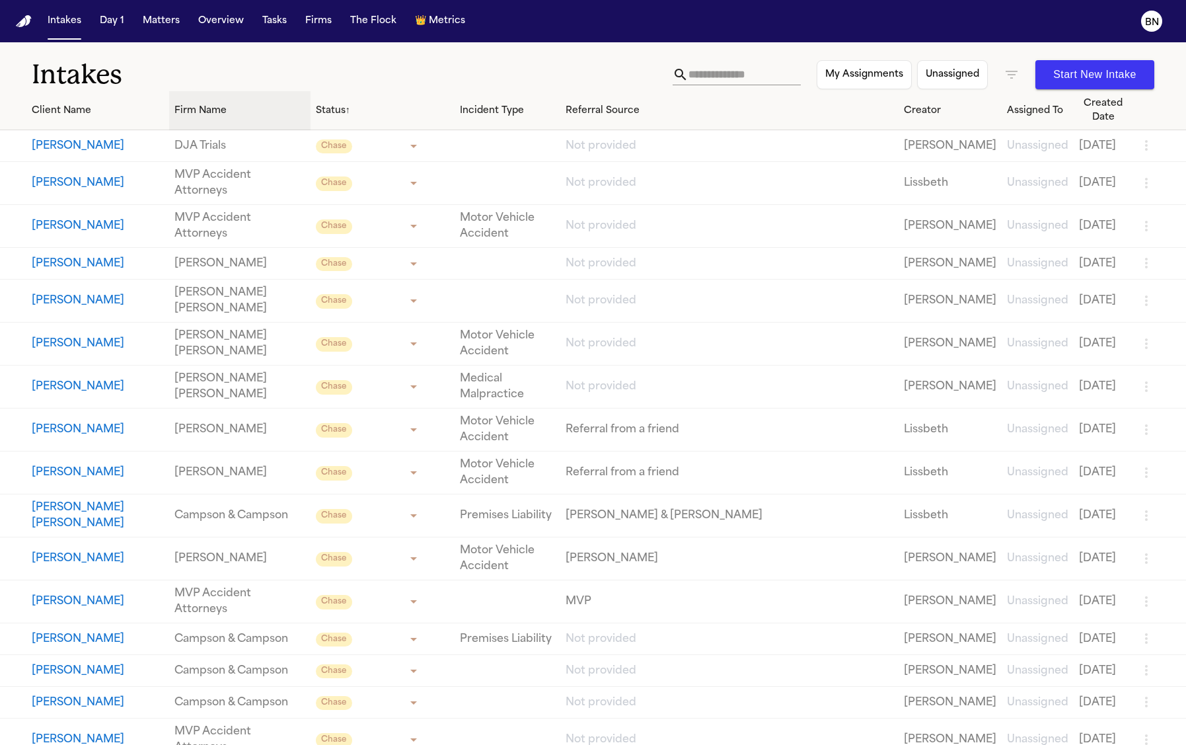
click at [217, 108] on div "Firm Name" at bounding box center [240, 111] width 131 height 14
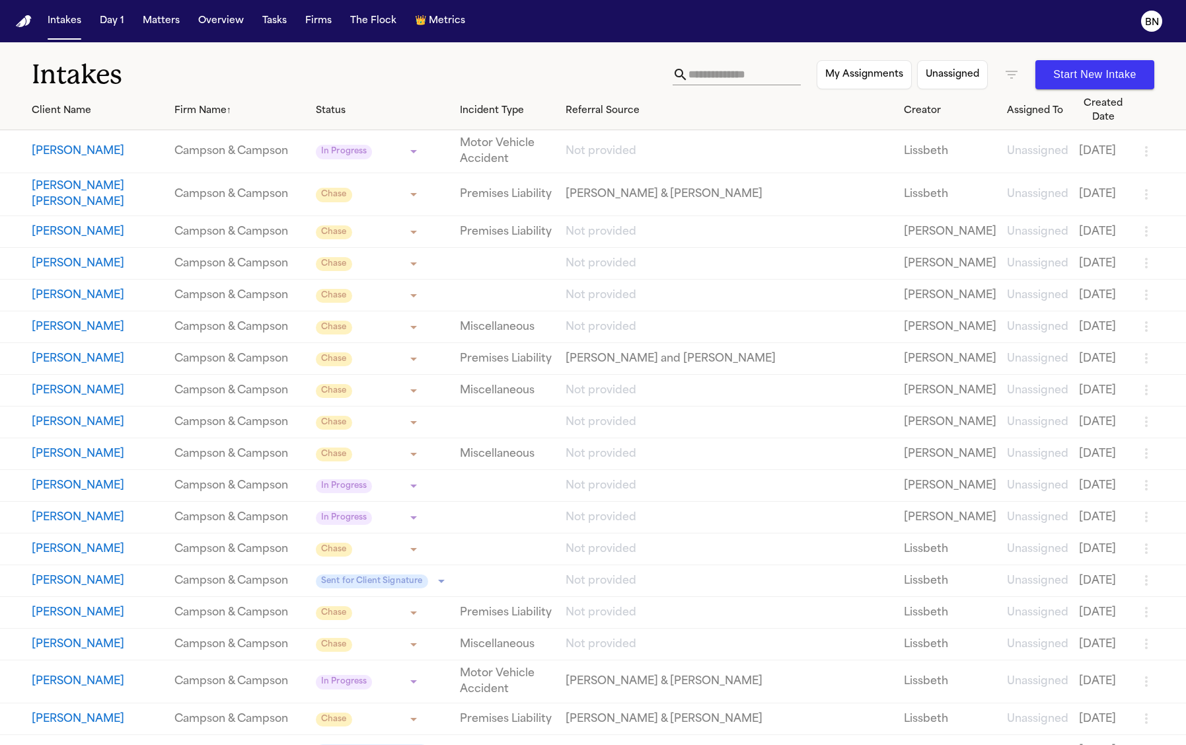
click at [124, 189] on button "[PERSON_NAME] [PERSON_NAME]" at bounding box center [98, 194] width 132 height 32
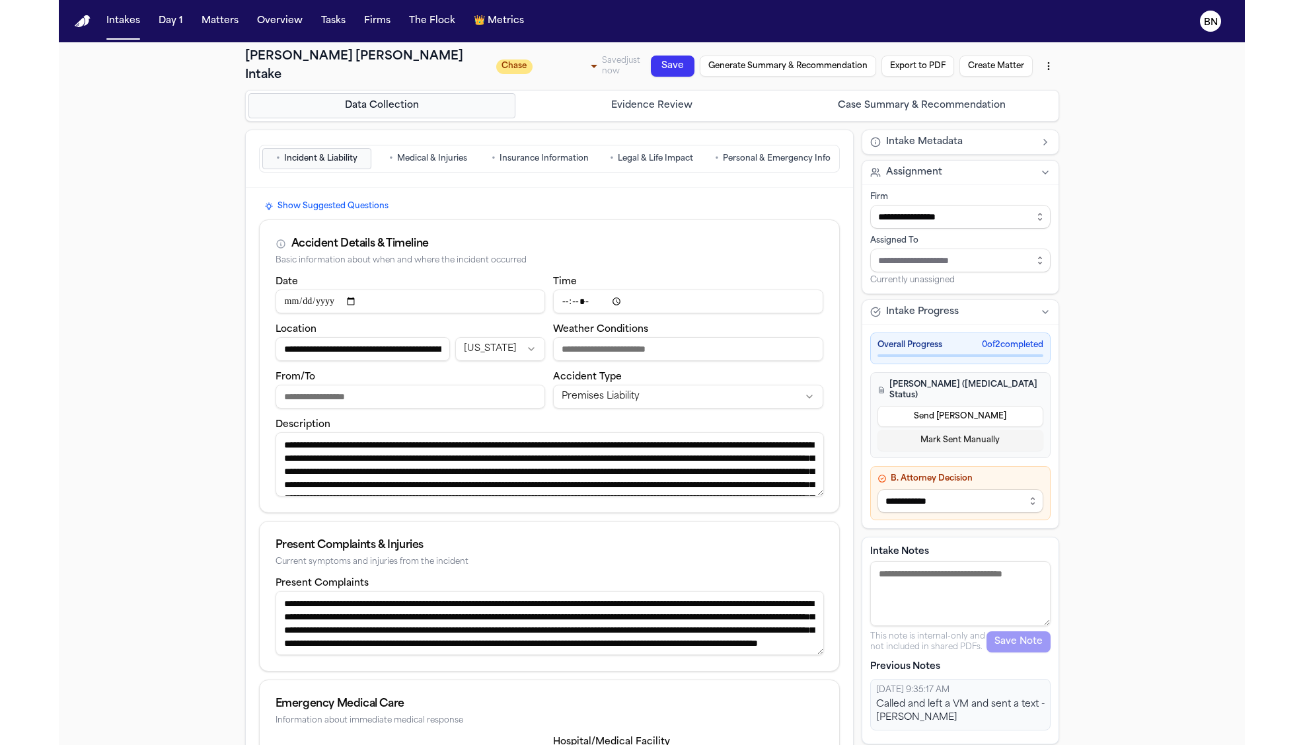
scroll to position [40, 0]
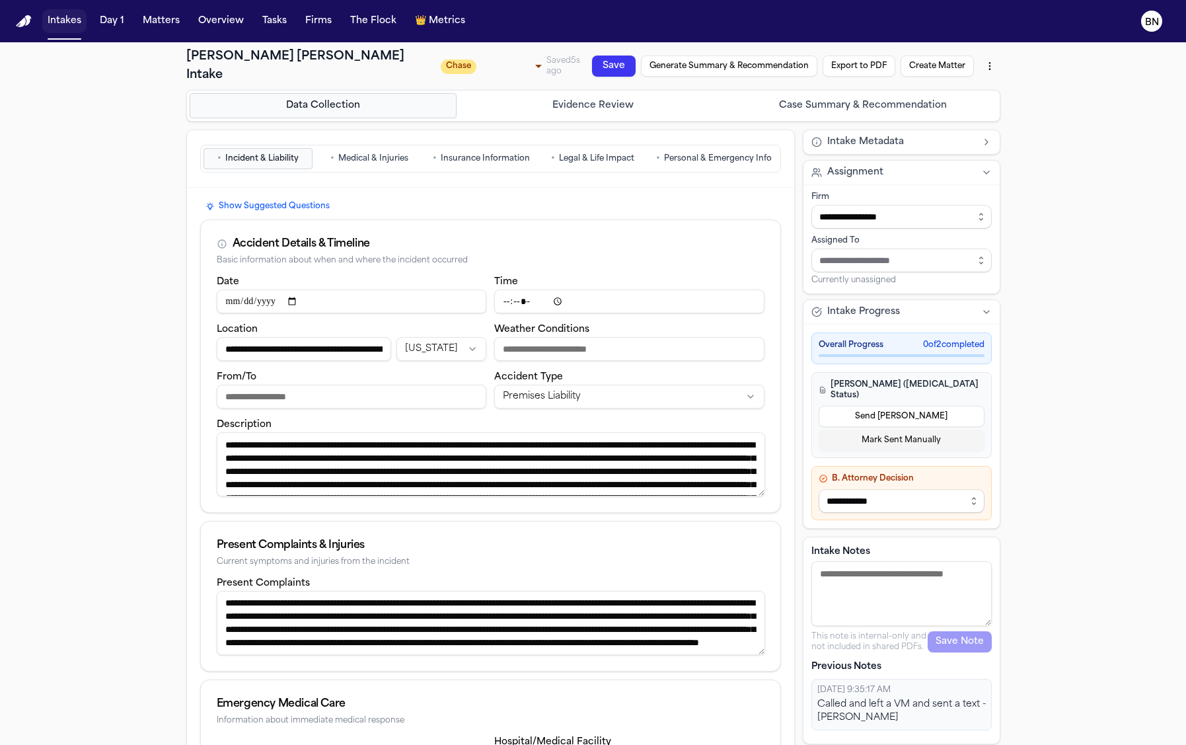
click at [63, 22] on button "Intakes" at bounding box center [64, 21] width 44 height 24
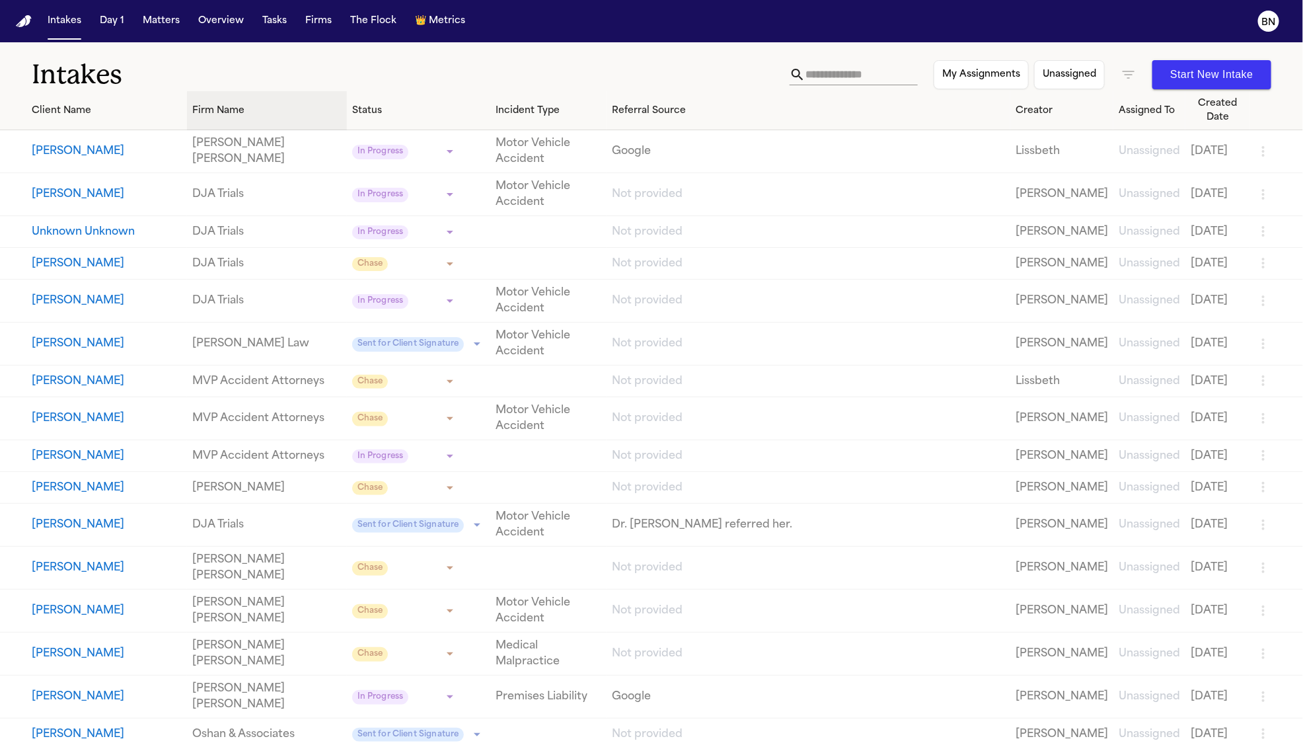
click at [219, 104] on div "Firm Name" at bounding box center [266, 111] width 149 height 14
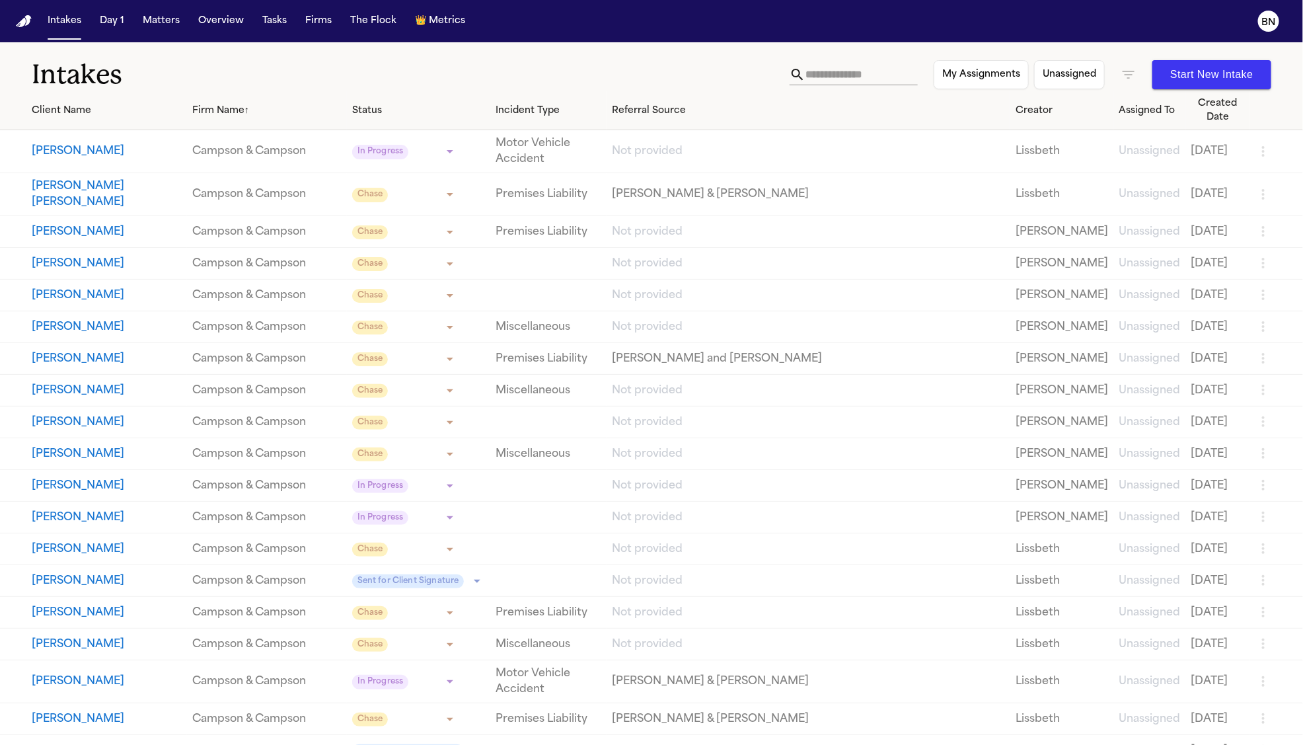
click at [174, 85] on h1 "Intakes" at bounding box center [411, 74] width 758 height 33
click at [1027, 68] on icon "button" at bounding box center [1129, 75] width 16 height 16
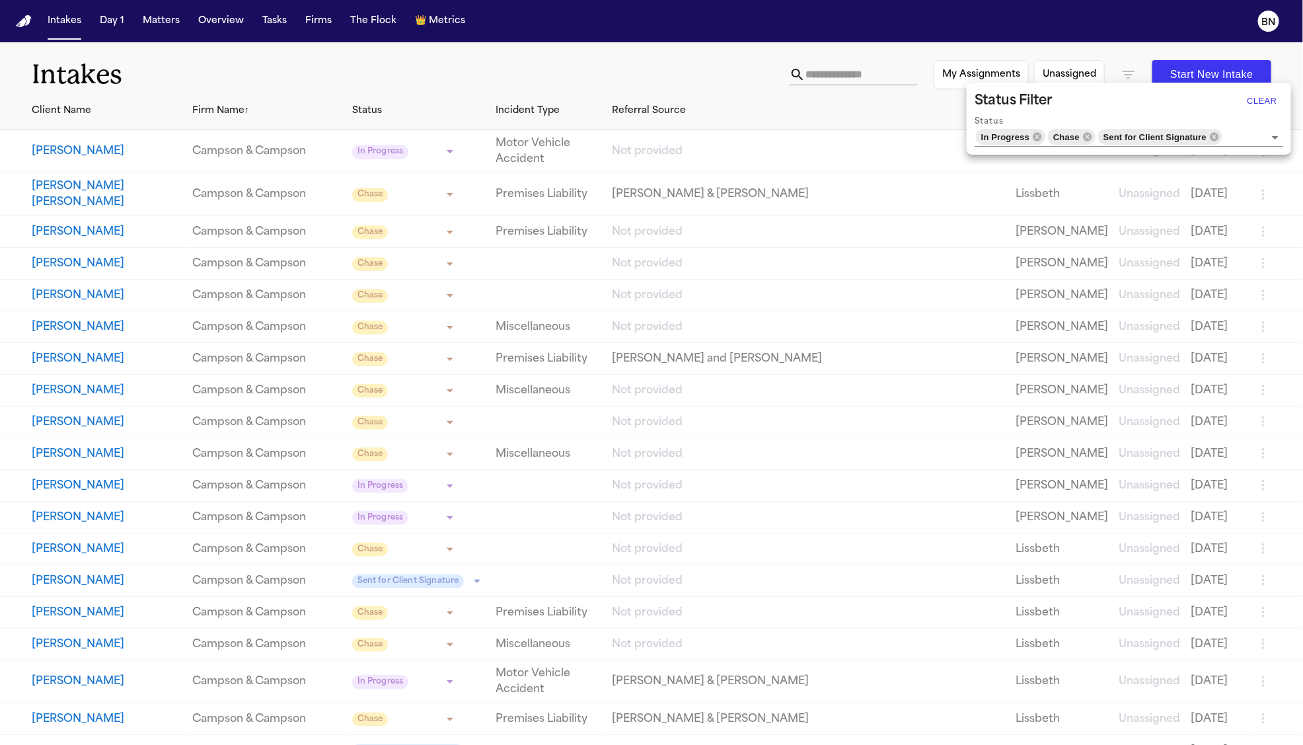
click at [209, 85] on div at bounding box center [651, 372] width 1303 height 745
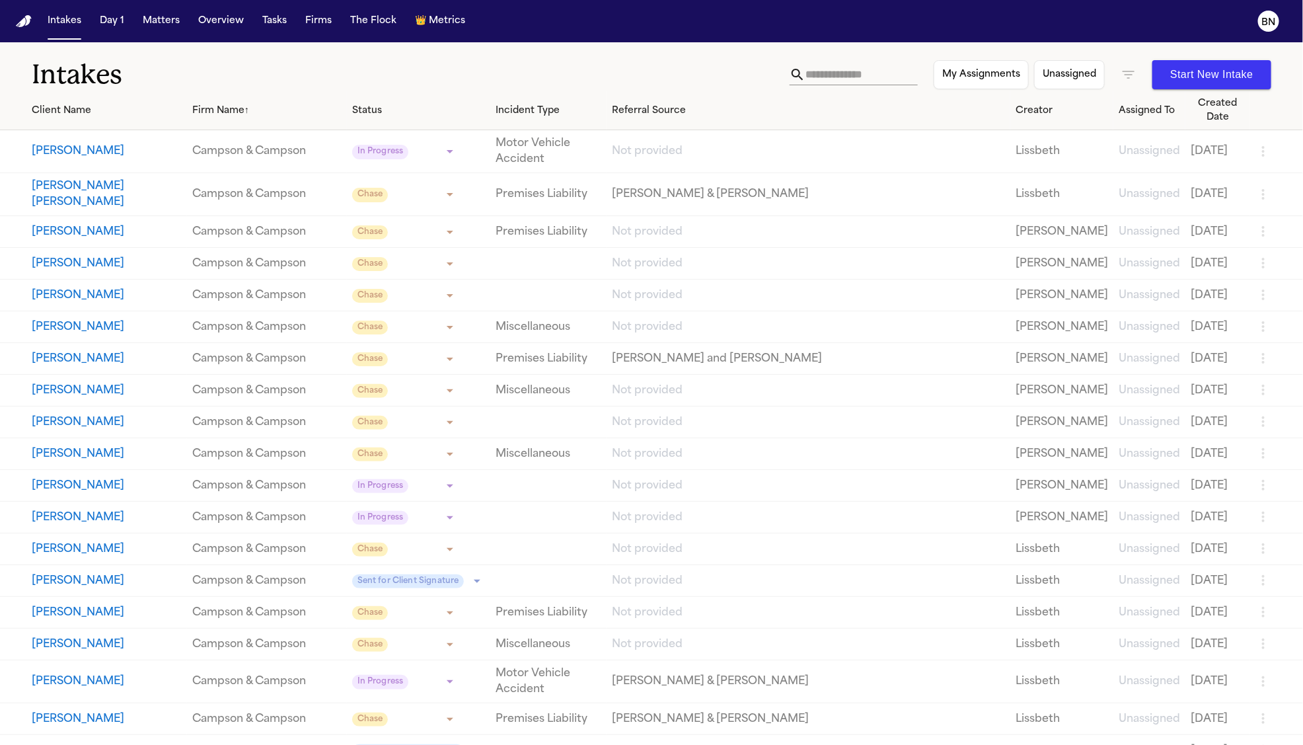
click at [91, 143] on button "[PERSON_NAME]" at bounding box center [107, 151] width 150 height 16
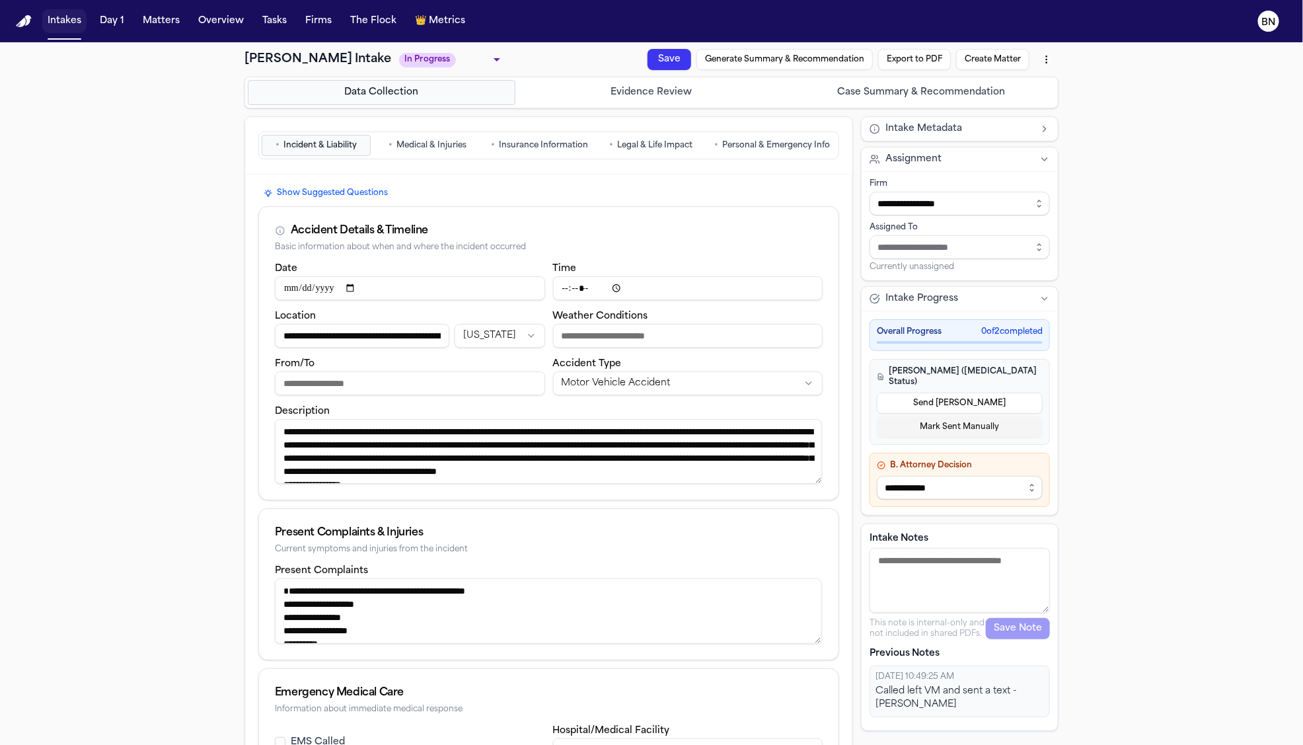
click at [42, 20] on button "Intakes" at bounding box center [64, 21] width 44 height 24
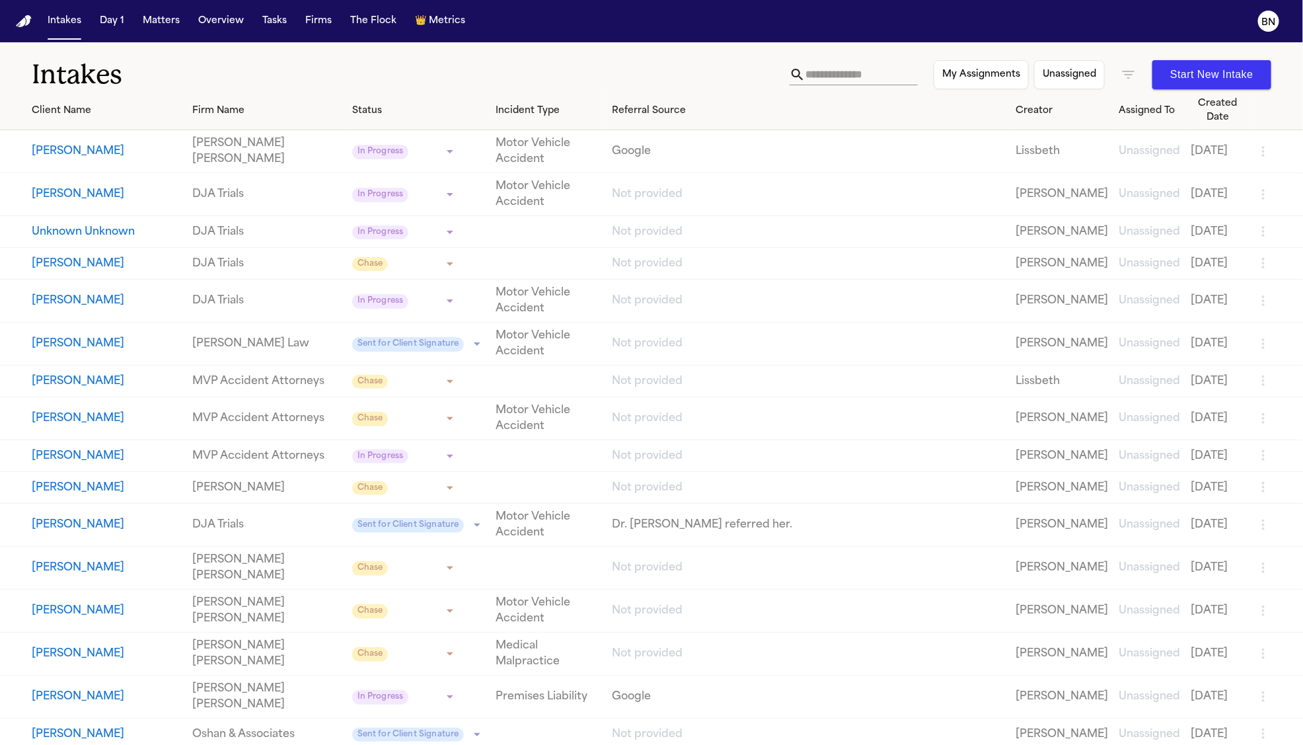
click at [155, 79] on h1 "Intakes" at bounding box center [411, 74] width 758 height 33
click at [175, 78] on h1 "Intakes" at bounding box center [411, 74] width 758 height 33
click at [169, 79] on h1 "Intakes" at bounding box center [411, 74] width 758 height 33
click at [154, 79] on h1 "Intakes" at bounding box center [411, 74] width 758 height 33
click at [352, 110] on div "Status" at bounding box center [419, 111] width 134 height 14
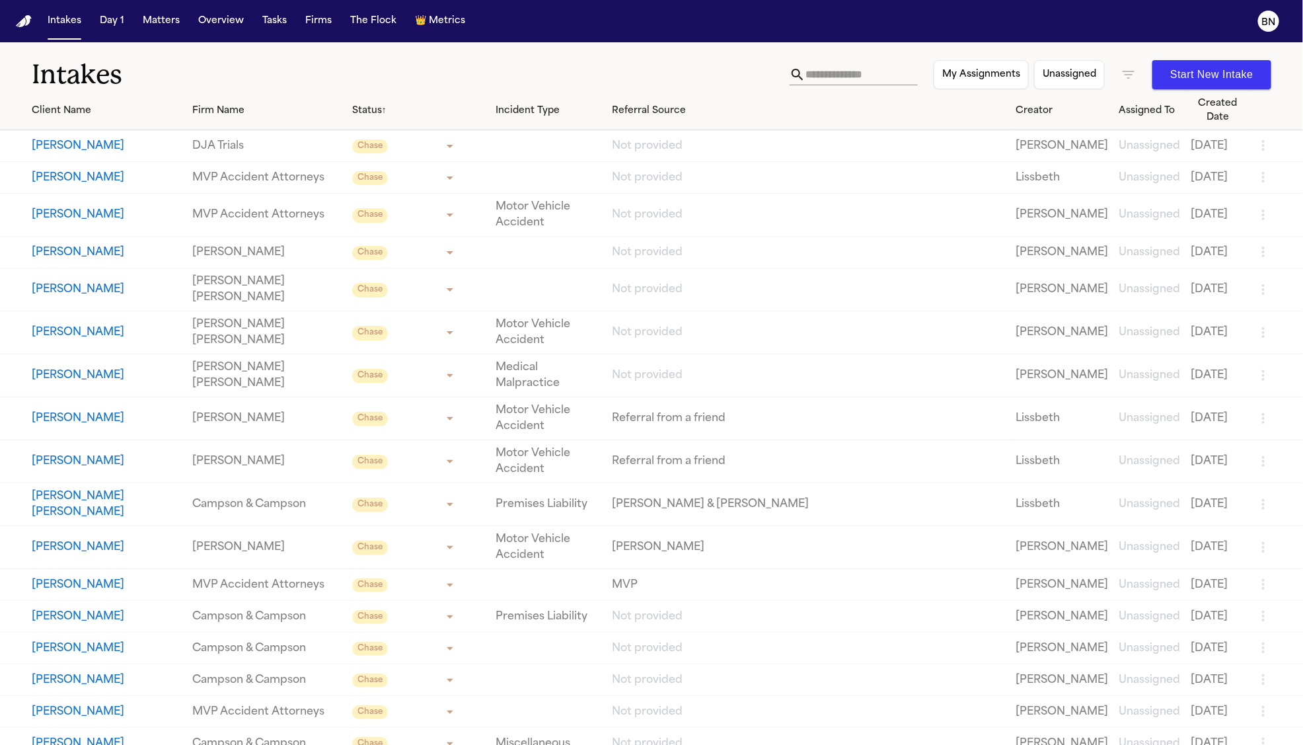
click at [152, 76] on h1 "Intakes" at bounding box center [411, 74] width 758 height 33
click at [171, 85] on h1 "Intakes" at bounding box center [411, 74] width 758 height 33
click at [155, 80] on h1 "Intakes" at bounding box center [411, 74] width 758 height 33
click at [153, 89] on h1 "Intakes" at bounding box center [411, 74] width 758 height 33
click at [104, 138] on button "[PERSON_NAME]" at bounding box center [107, 146] width 150 height 16
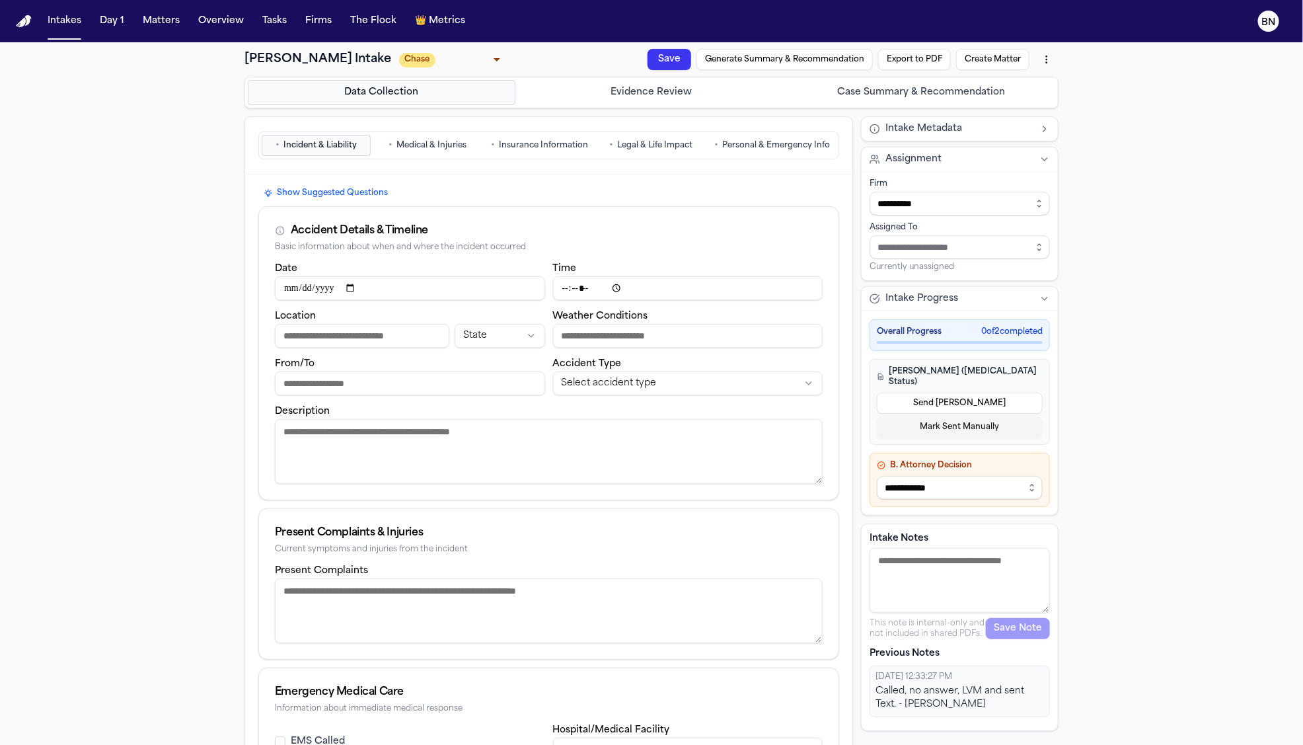
scroll to position [58, 0]
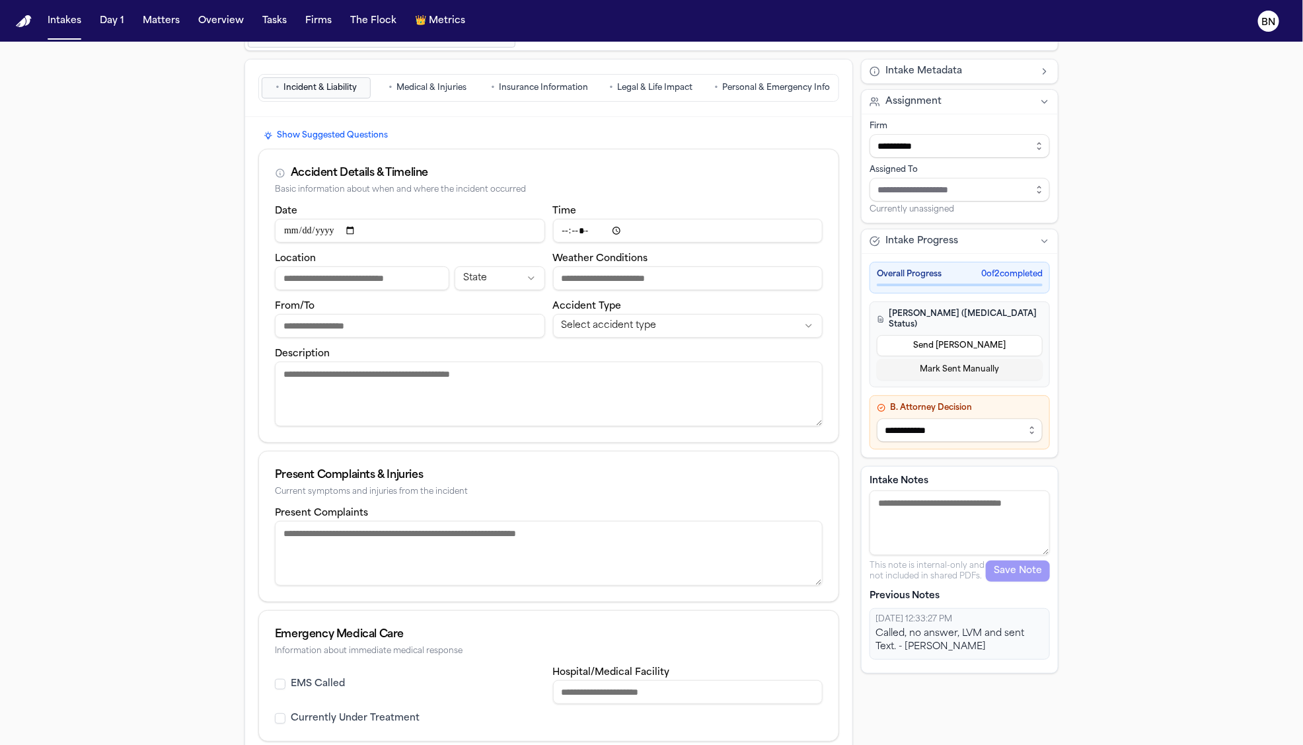
click at [900, 617] on div "10/2/2025, 12:33:27 PM" at bounding box center [960, 619] width 169 height 11
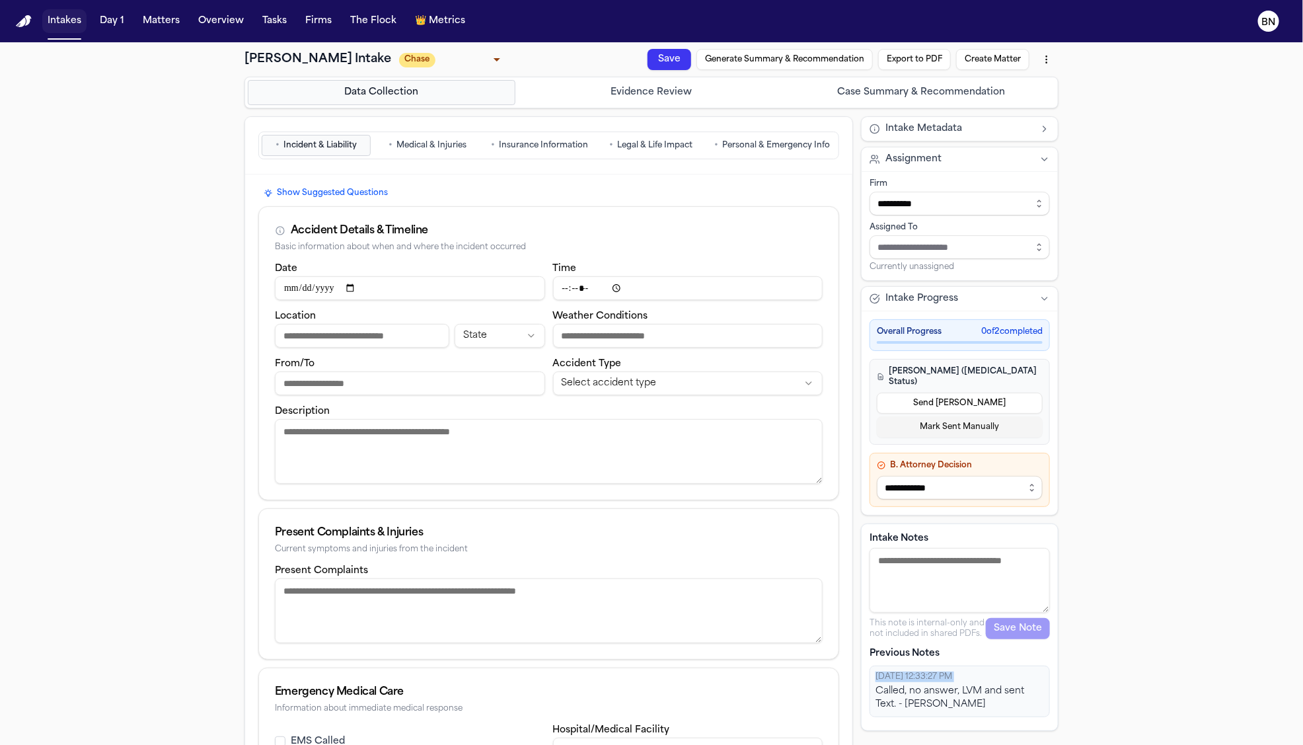
click at [61, 24] on button "Intakes" at bounding box center [64, 21] width 44 height 24
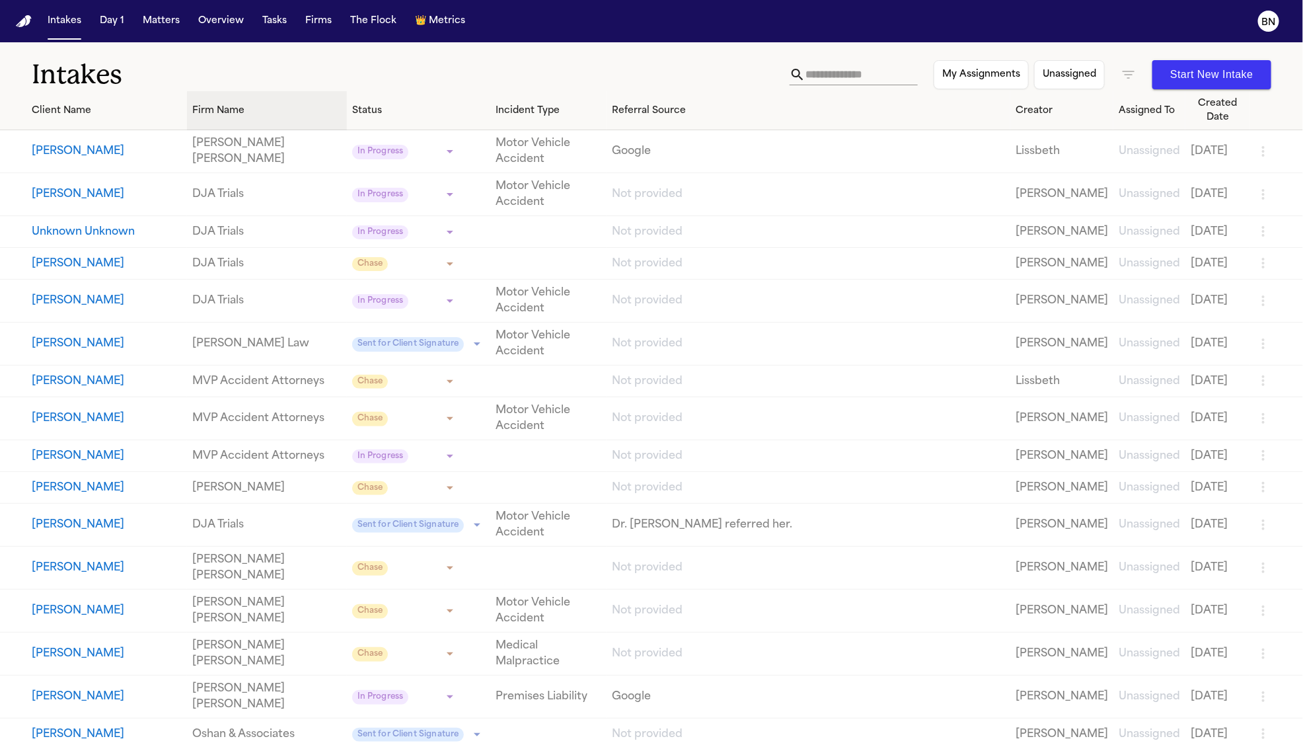
click at [199, 104] on div "Firm Name" at bounding box center [266, 111] width 149 height 14
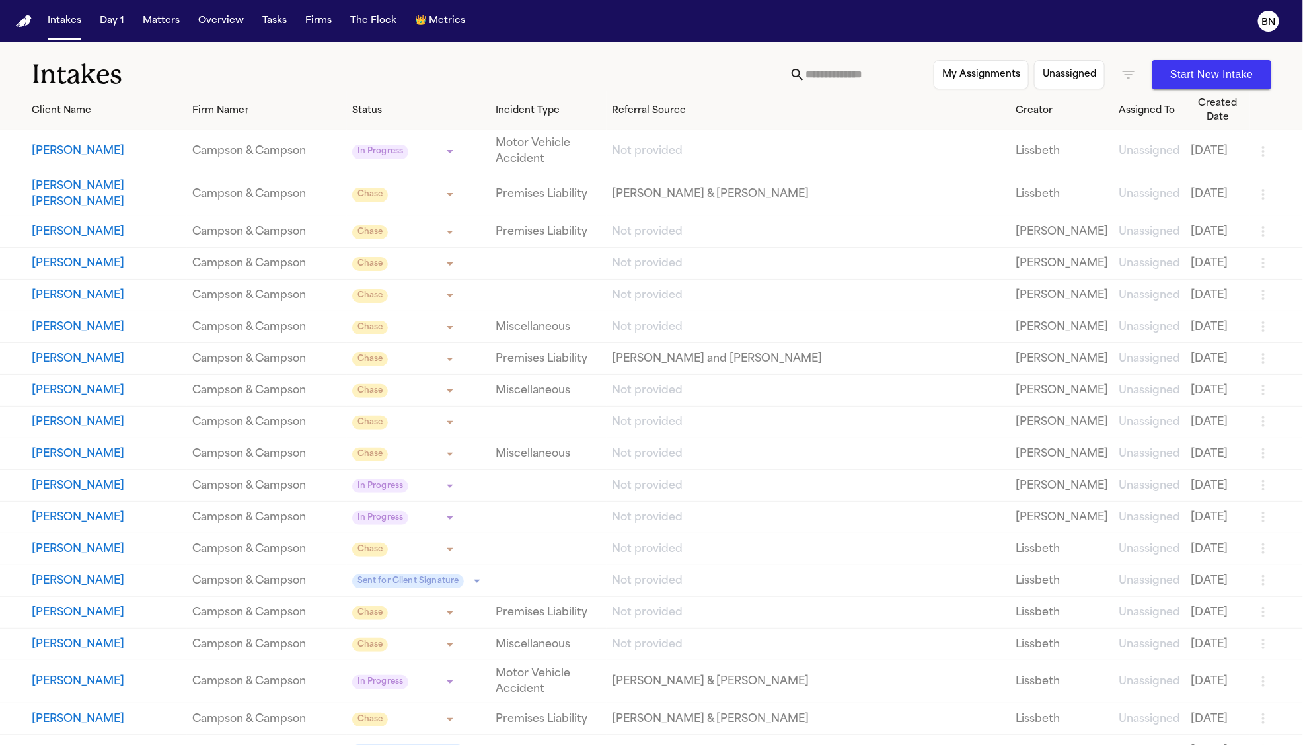
click at [174, 69] on h1 "Intakes" at bounding box center [411, 74] width 758 height 33
click at [147, 72] on h1 "Intakes" at bounding box center [411, 74] width 758 height 33
click at [147, 77] on h1 "Intakes" at bounding box center [411, 74] width 758 height 33
click at [134, 78] on h1 "Intakes" at bounding box center [411, 74] width 758 height 33
click at [101, 143] on button "[PERSON_NAME]" at bounding box center [107, 151] width 150 height 16
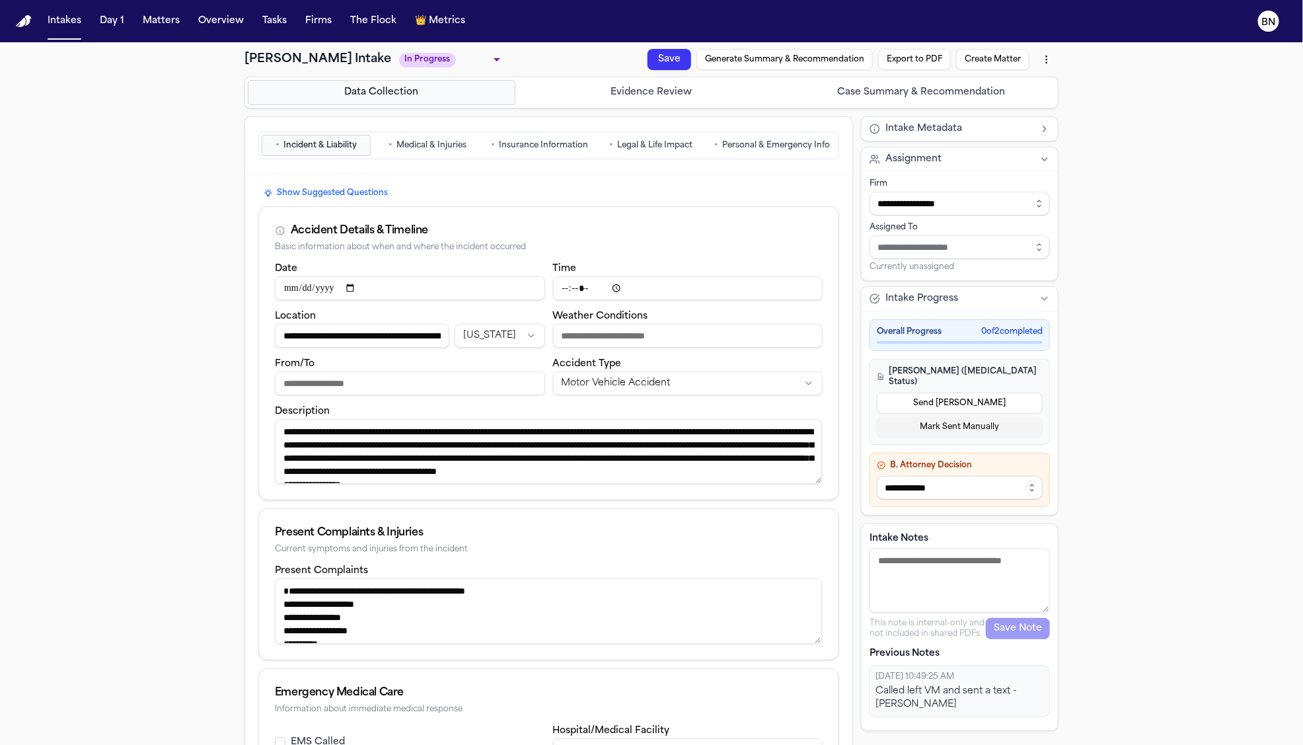
click at [904, 666] on div "10/1/2025, 10:49:25 AM Called left VM and sent a text - Lissbeth J" at bounding box center [960, 692] width 180 height 52
click at [902, 654] on div "Previous Notes 10/1/2025, 10:49:25 AM Called left VM and sent a text - Lissbeth…" at bounding box center [960, 682] width 180 height 70
click at [902, 654] on p "Previous Notes" at bounding box center [960, 653] width 180 height 13
click at [65, 32] on button "Intakes" at bounding box center [64, 21] width 44 height 24
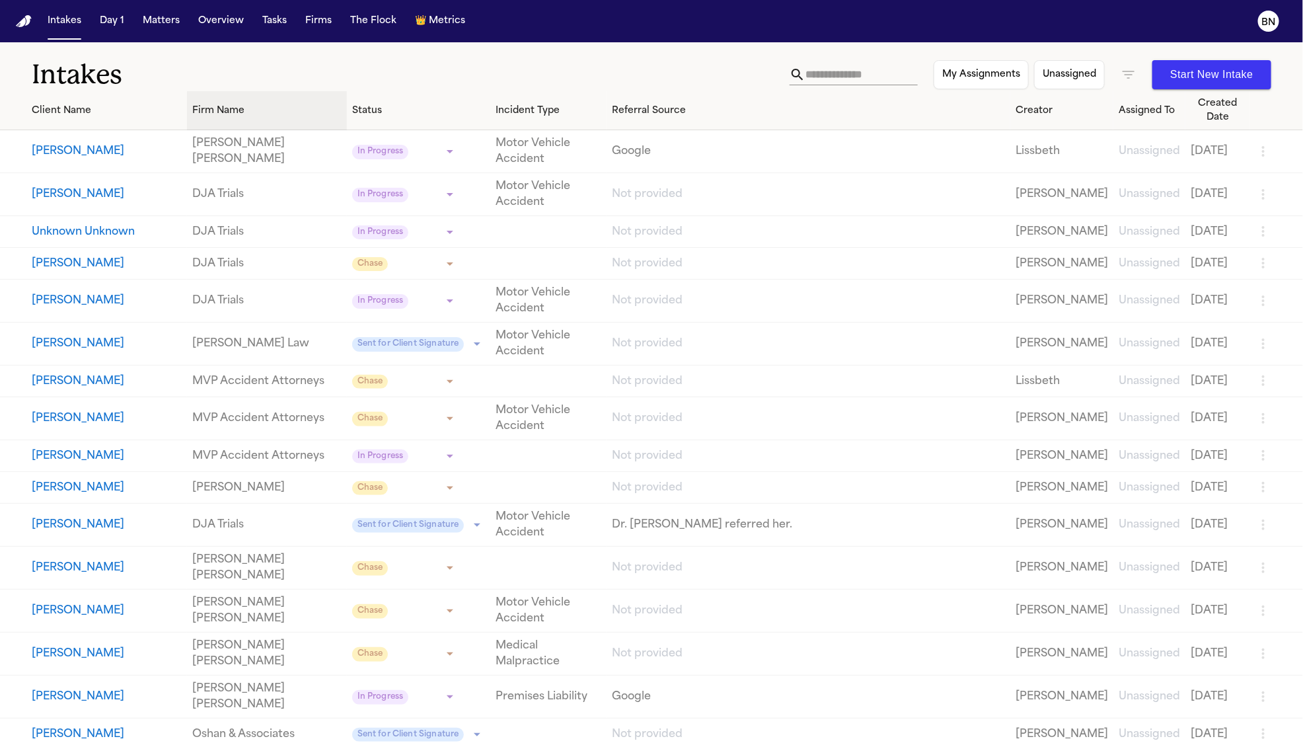
click at [266, 108] on div "Firm Name" at bounding box center [266, 111] width 149 height 14
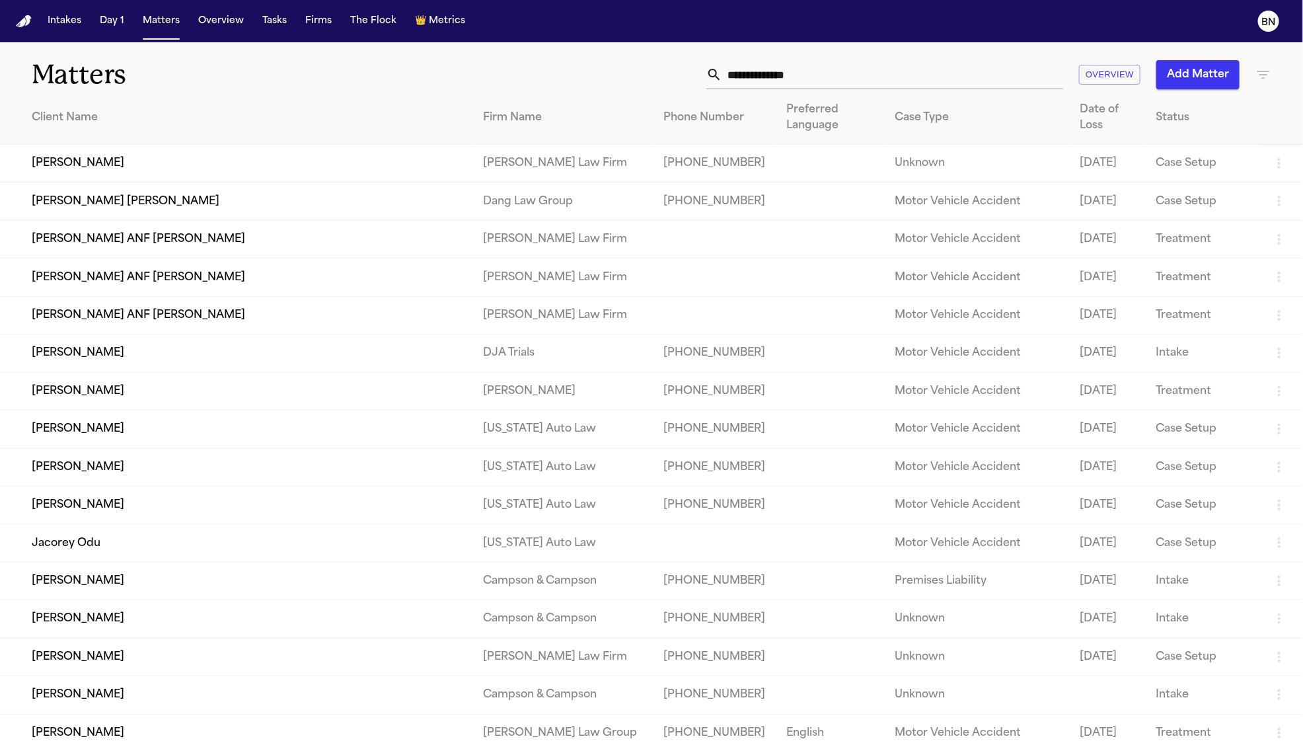
click at [743, 71] on input "text" at bounding box center [892, 74] width 341 height 29
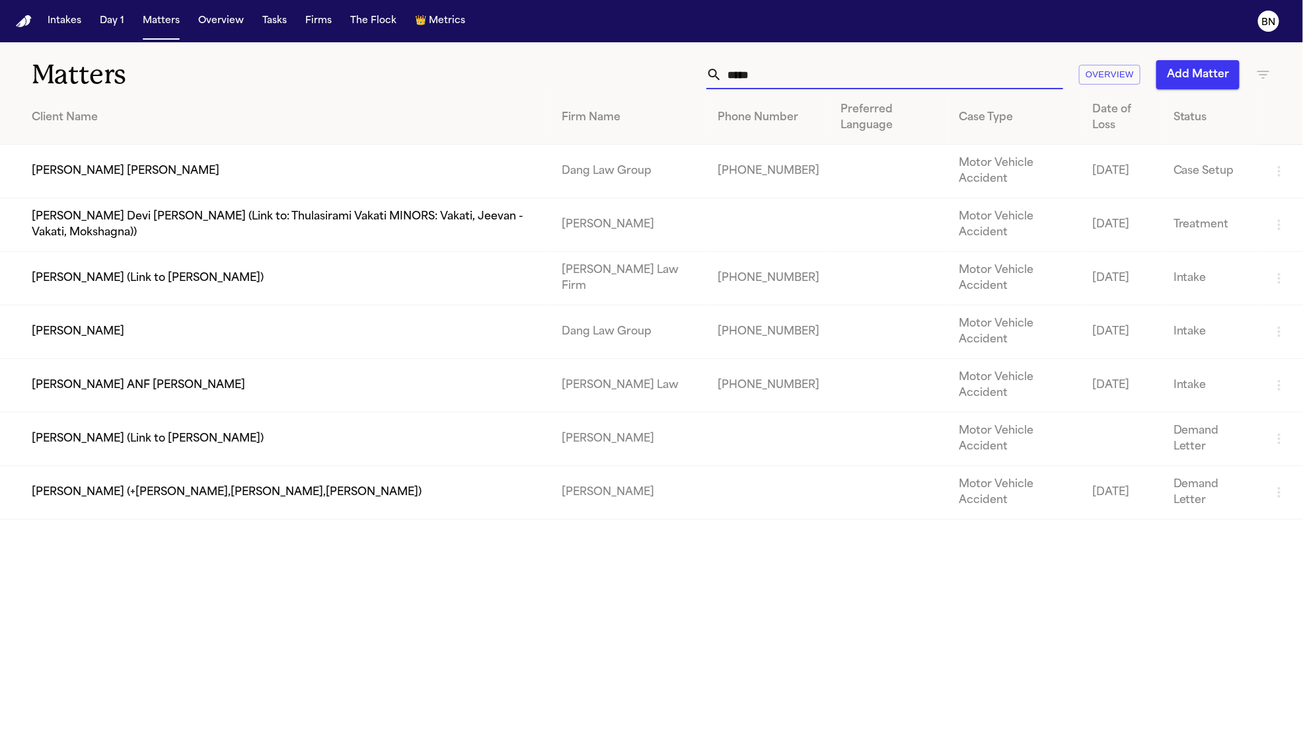
type input "*****"
click at [308, 146] on td "[PERSON_NAME] [PERSON_NAME]" at bounding box center [275, 172] width 551 height 54
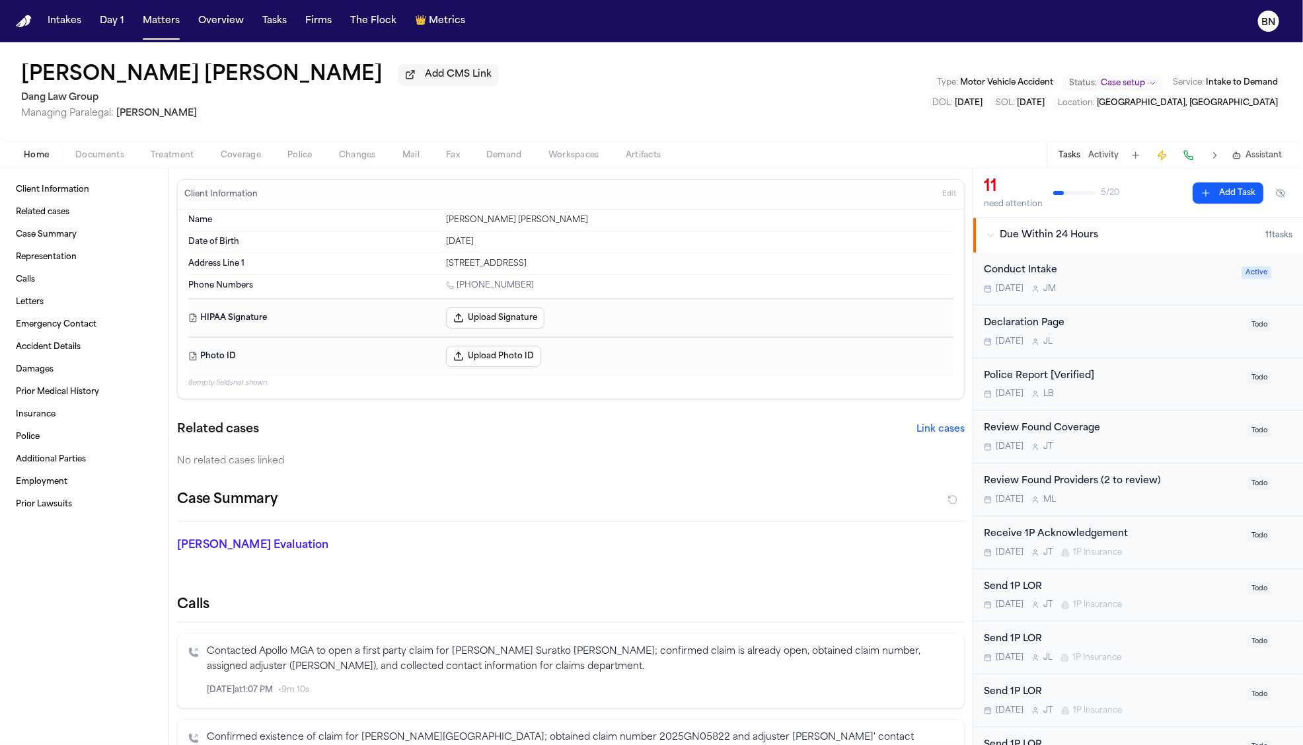
click at [248, 159] on span "Coverage" at bounding box center [241, 155] width 40 height 11
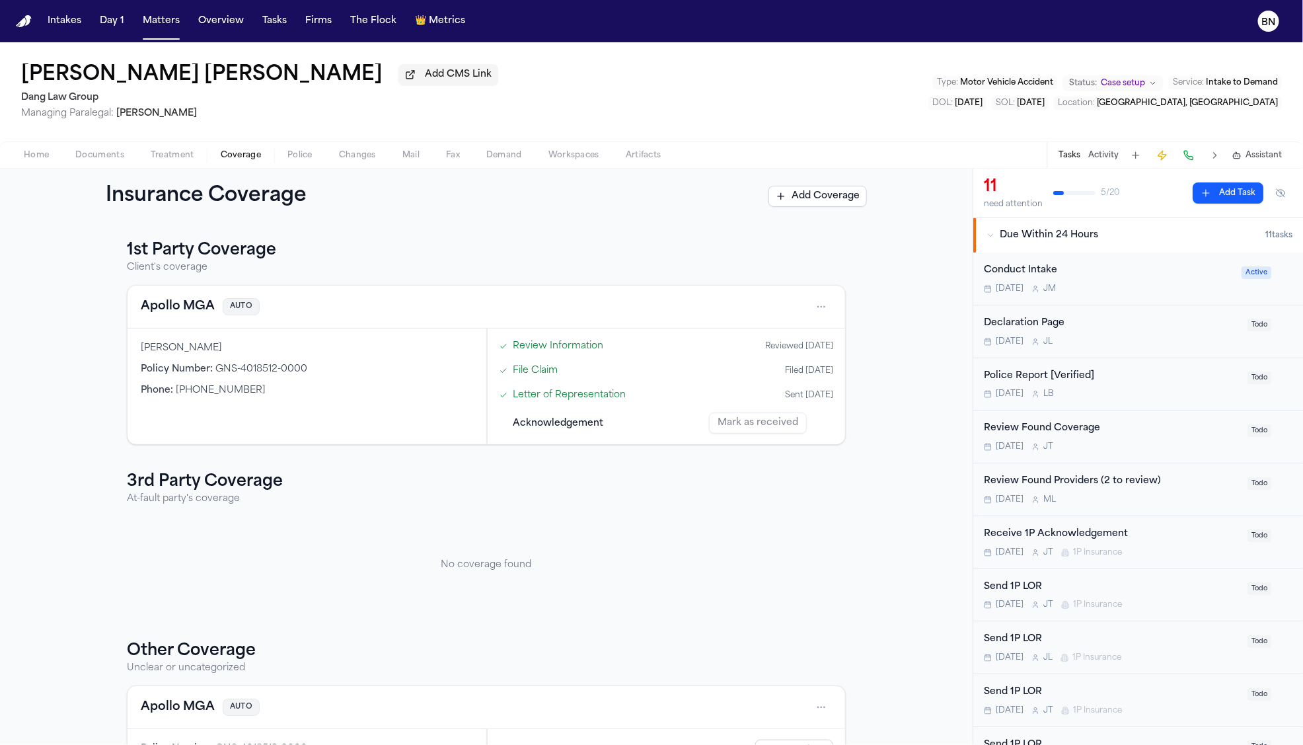
click at [1143, 584] on div "Send 1P LOR" at bounding box center [1112, 587] width 256 height 15
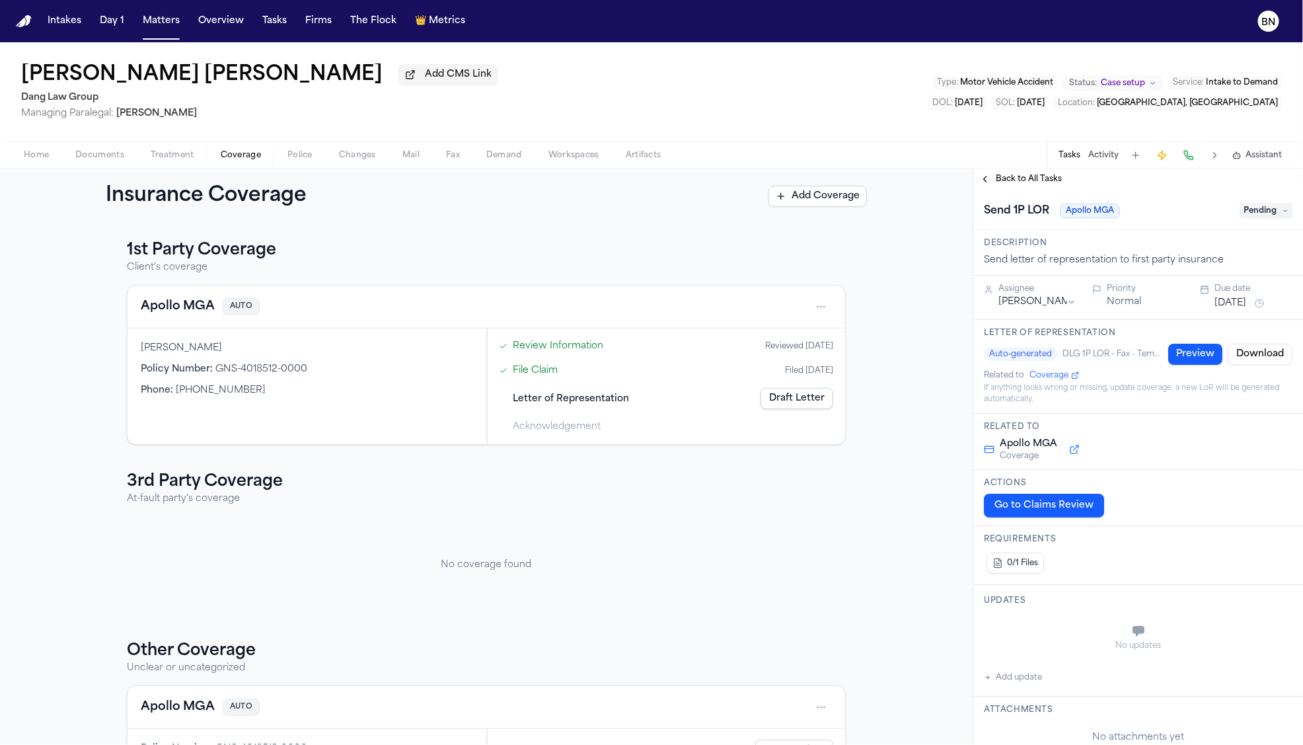
click at [1051, 376] on span "Coverage" at bounding box center [1049, 375] width 39 height 11
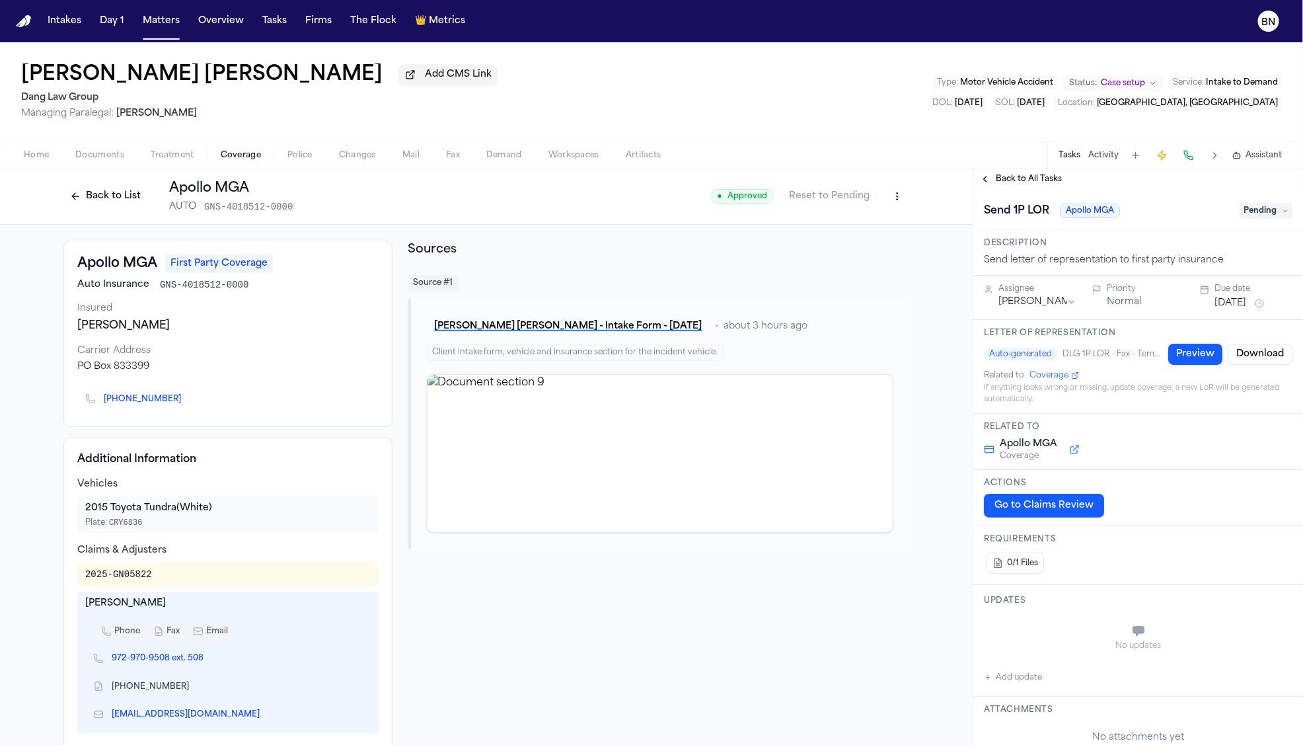
click at [86, 198] on button "Back to List" at bounding box center [105, 196] width 84 height 21
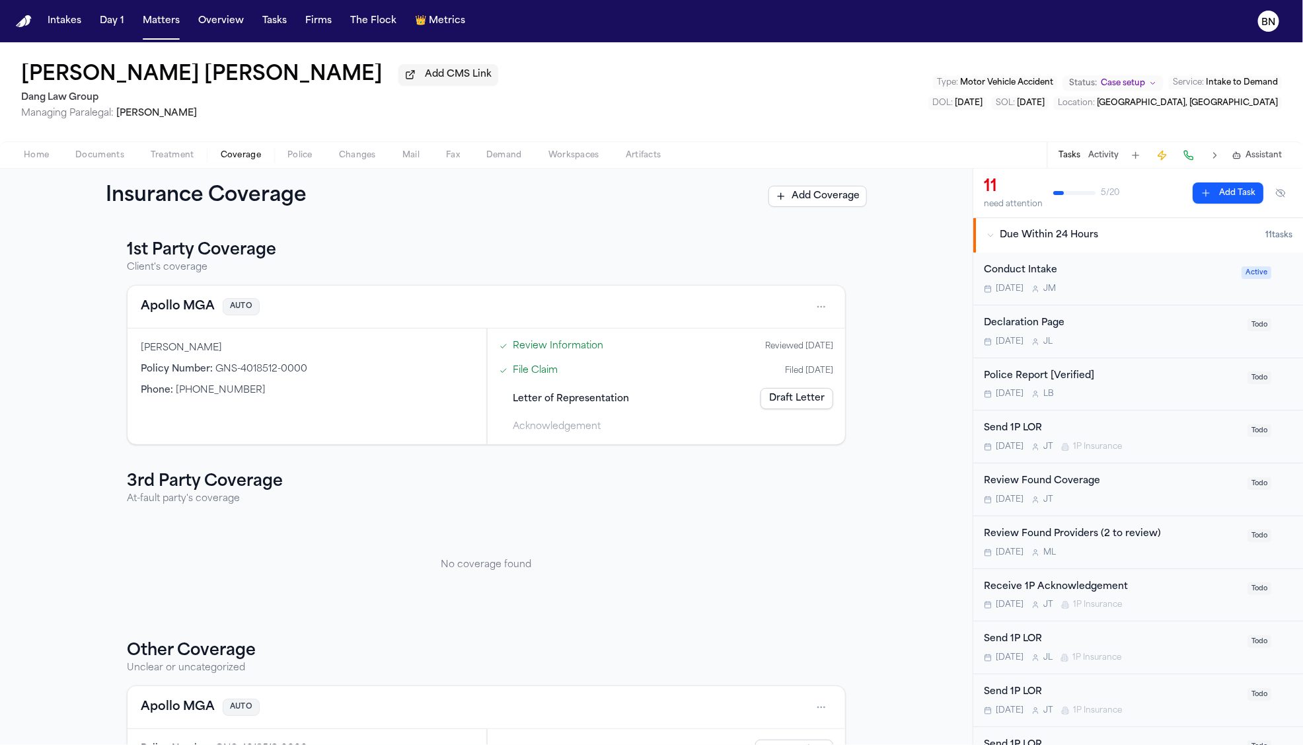
scroll to position [128, 0]
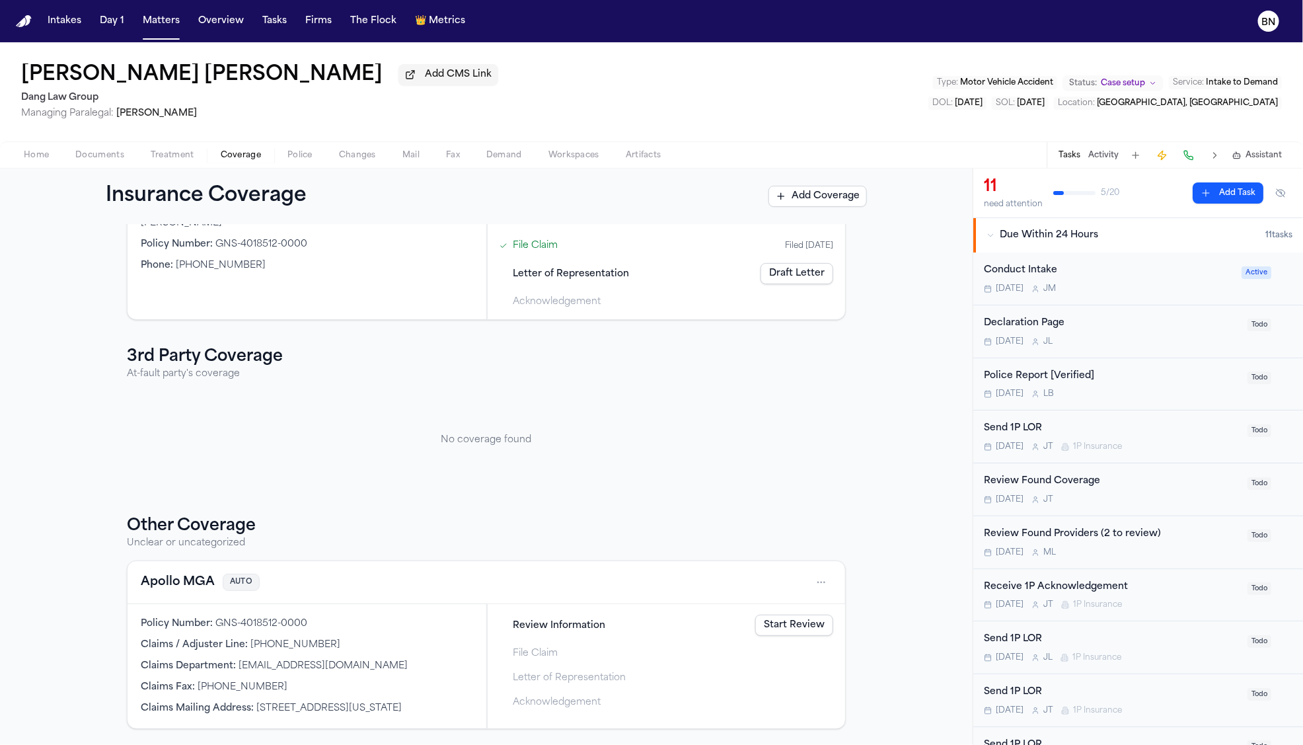
click at [183, 582] on button "Apollo MGA" at bounding box center [178, 582] width 74 height 19
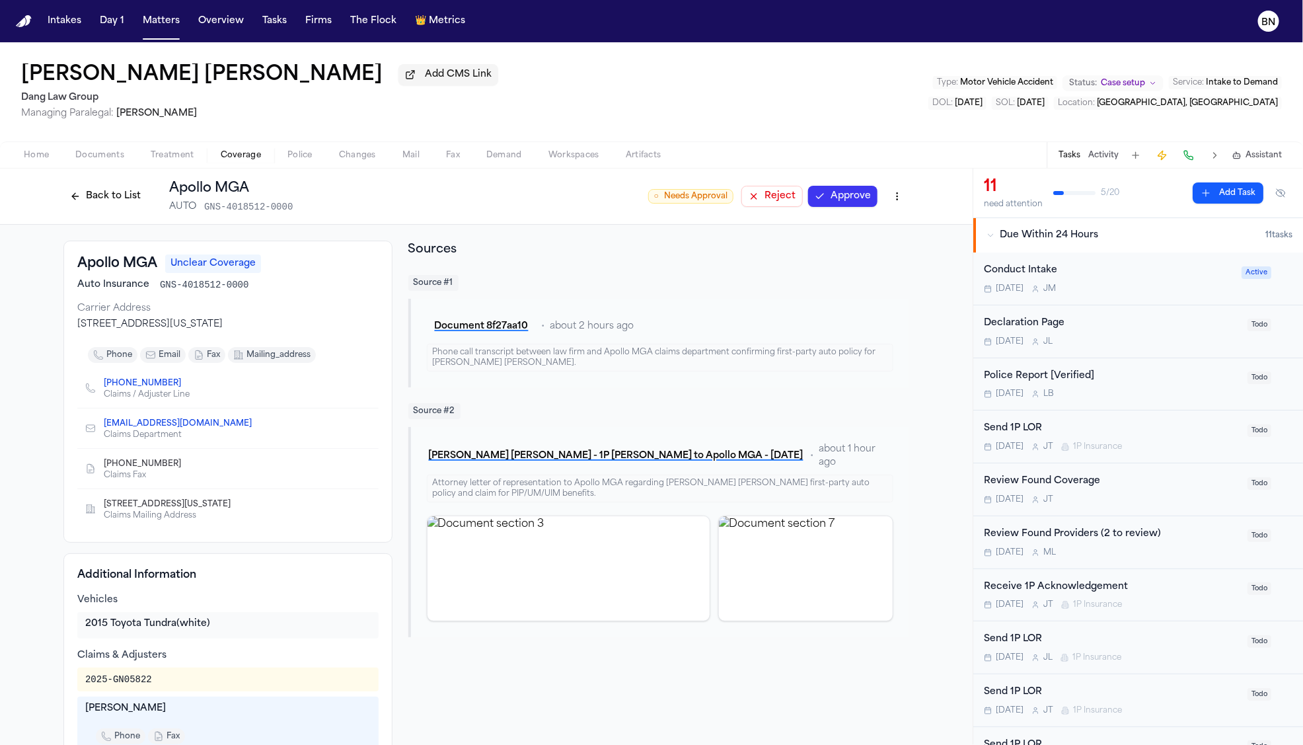
click at [75, 204] on button "Back to List" at bounding box center [105, 196] width 84 height 21
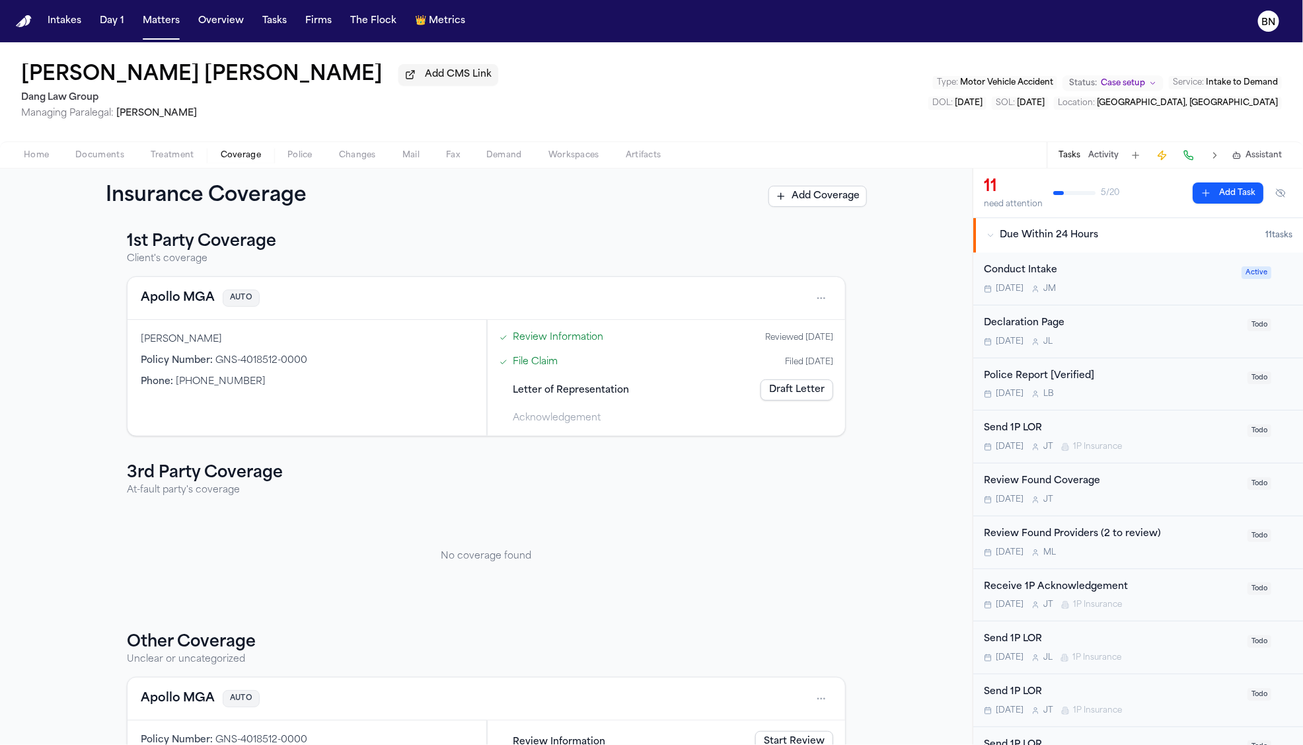
scroll to position [20, 0]
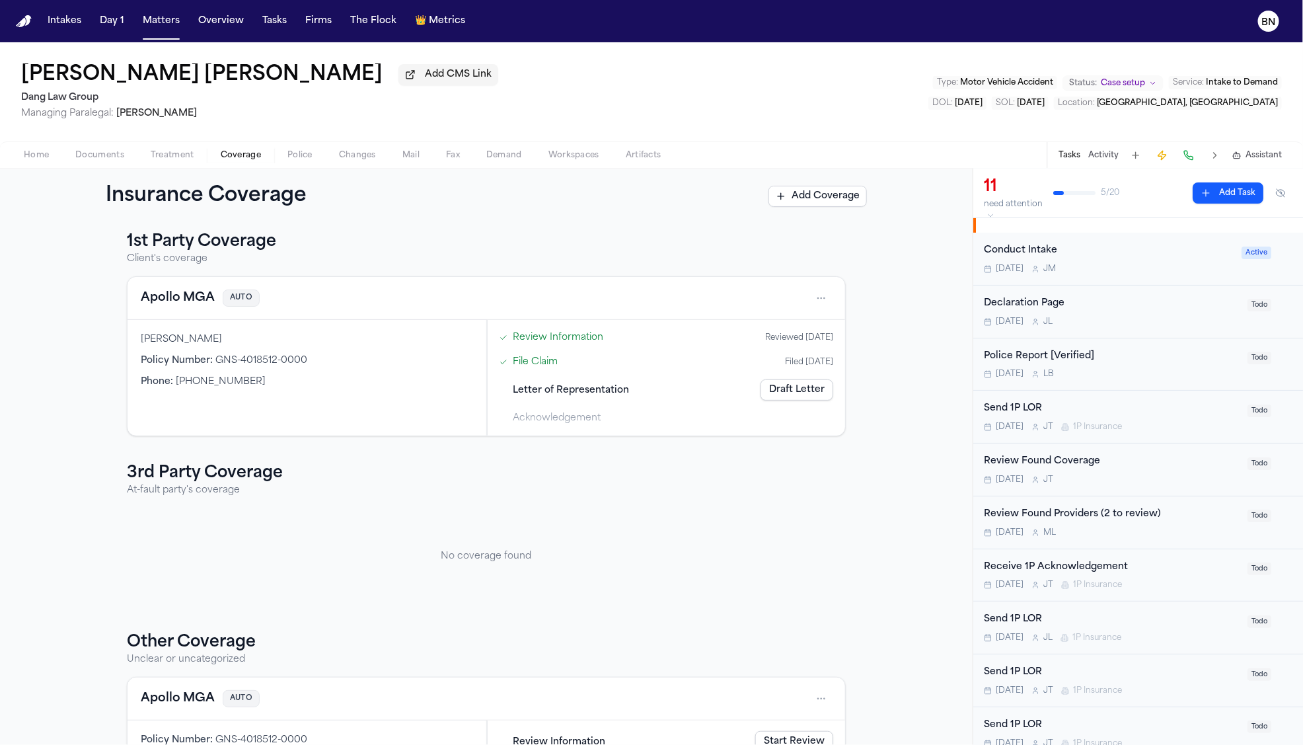
click at [1152, 684] on div "Send 1P LOR Tomorrow J T 1P Insurance" at bounding box center [1112, 680] width 256 height 31
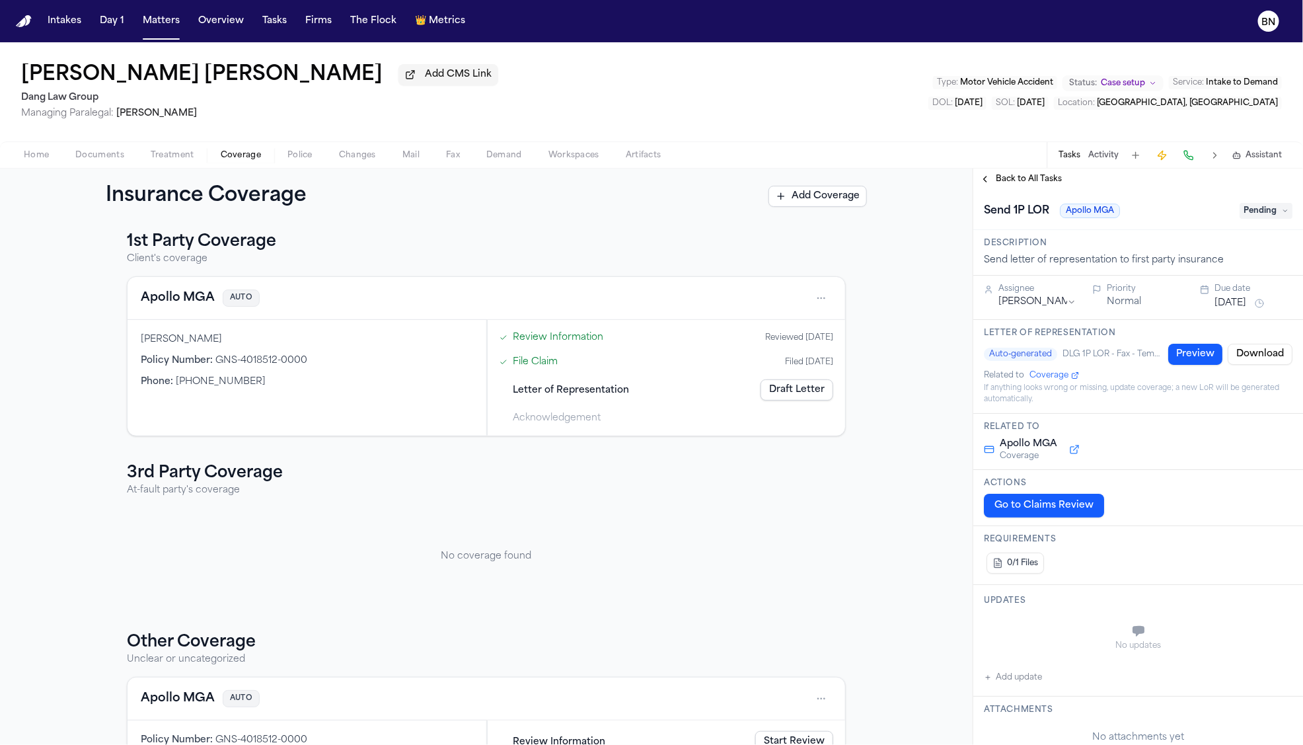
click at [1060, 376] on span "Coverage" at bounding box center [1049, 375] width 39 height 11
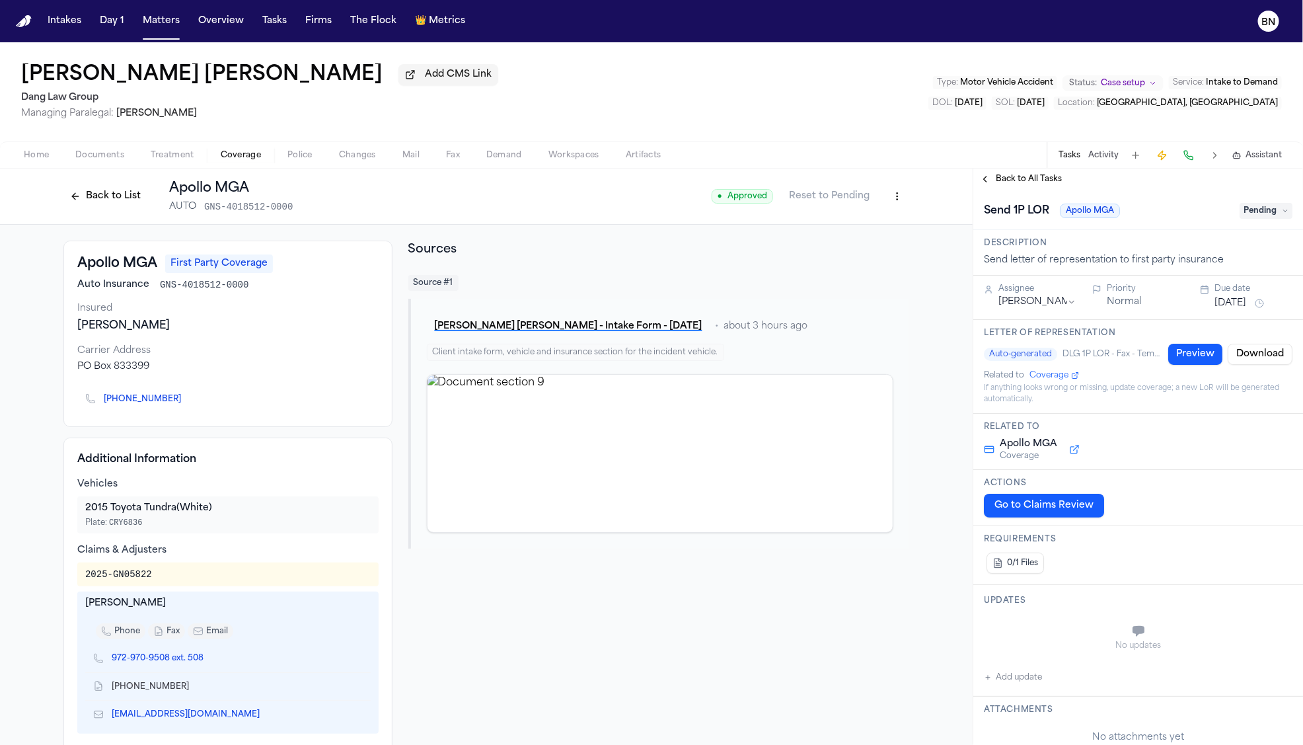
click at [1028, 178] on span "Back to All Tasks" at bounding box center [1029, 179] width 66 height 11
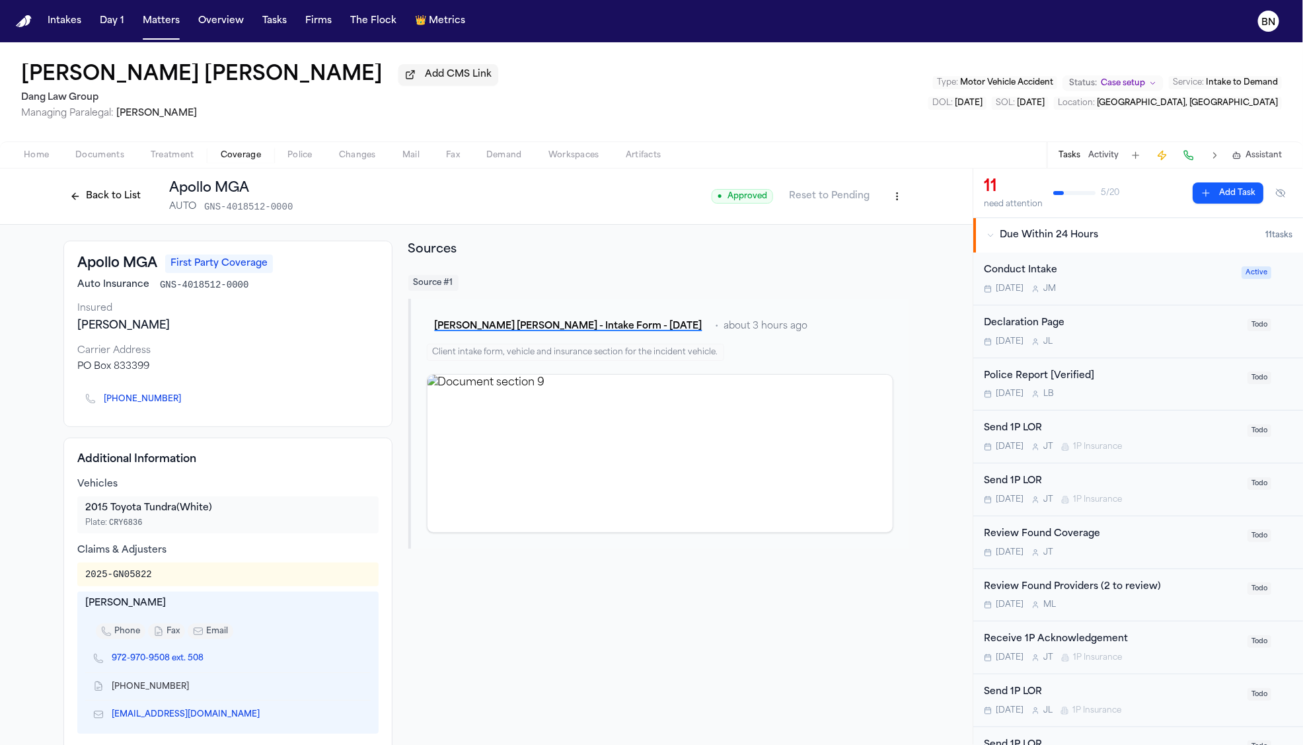
click at [1067, 430] on div "Send 1P LOR" at bounding box center [1112, 428] width 256 height 15
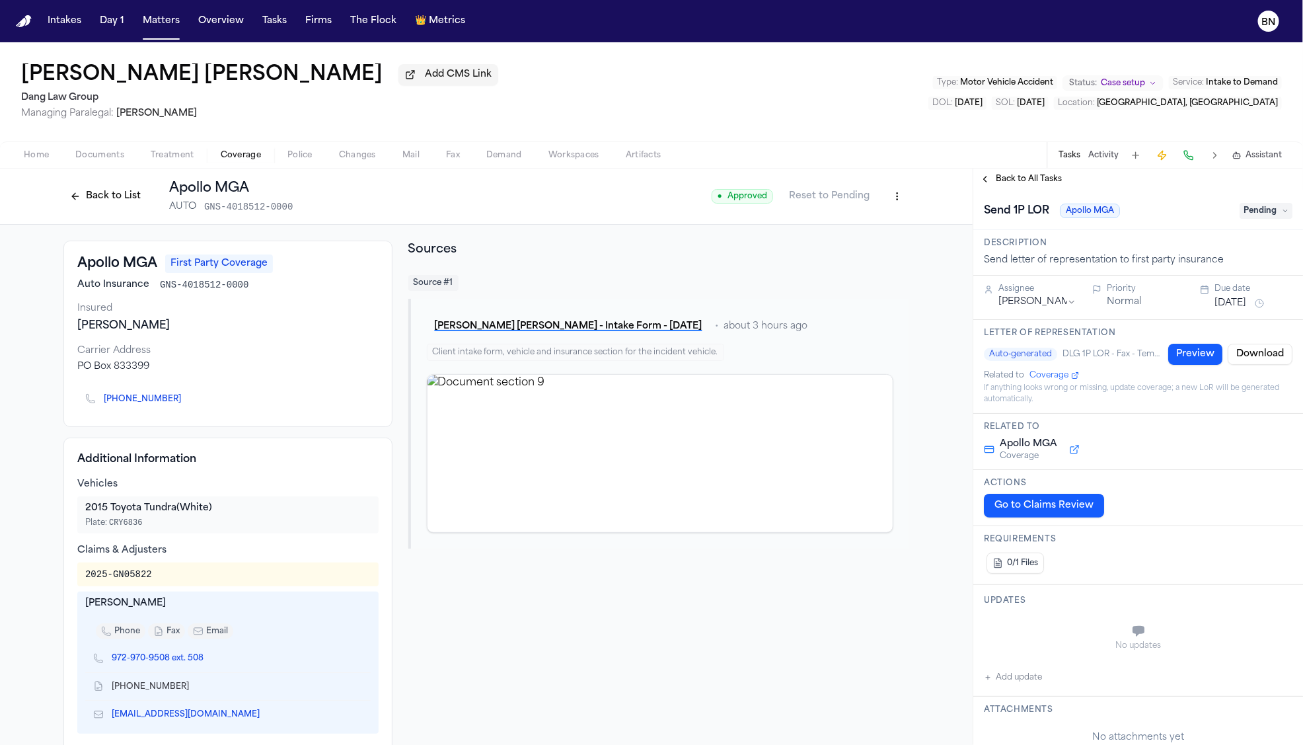
click at [1054, 381] on span "Coverage" at bounding box center [1049, 375] width 39 height 11
click at [100, 194] on button "Back to List" at bounding box center [105, 196] width 84 height 21
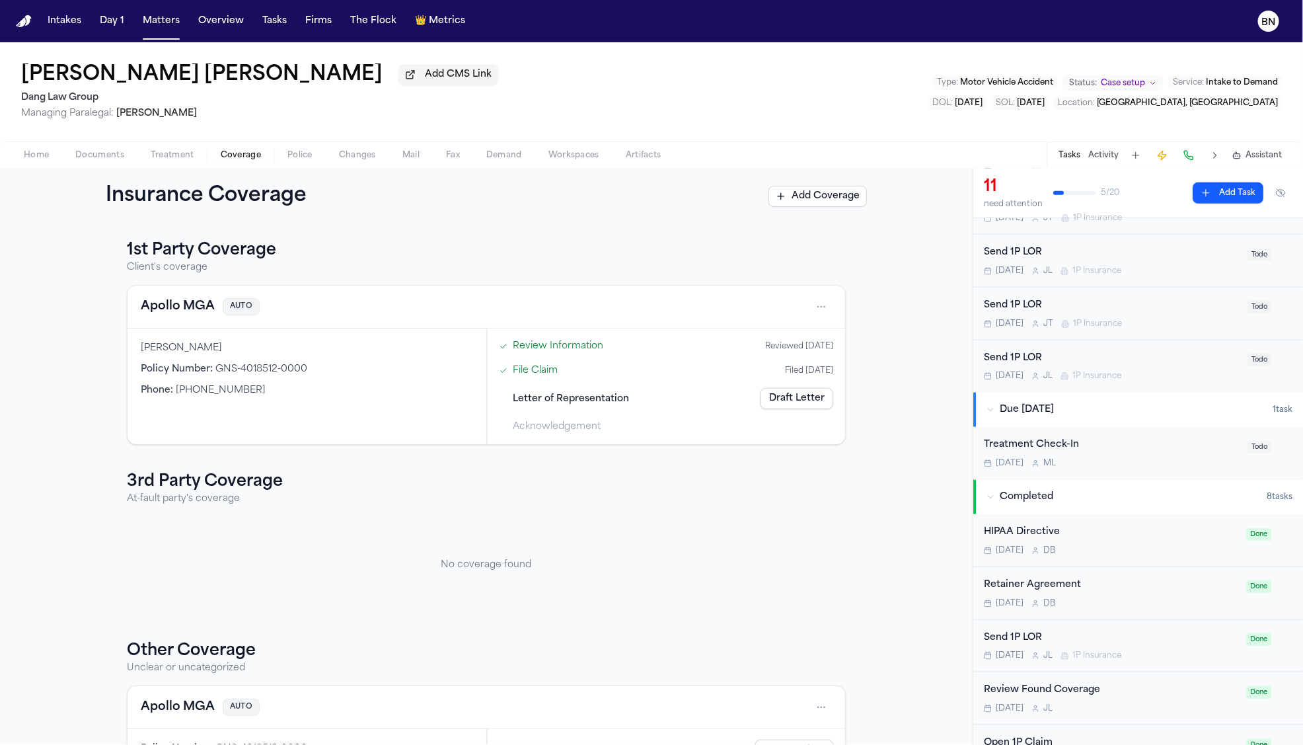
scroll to position [664, 0]
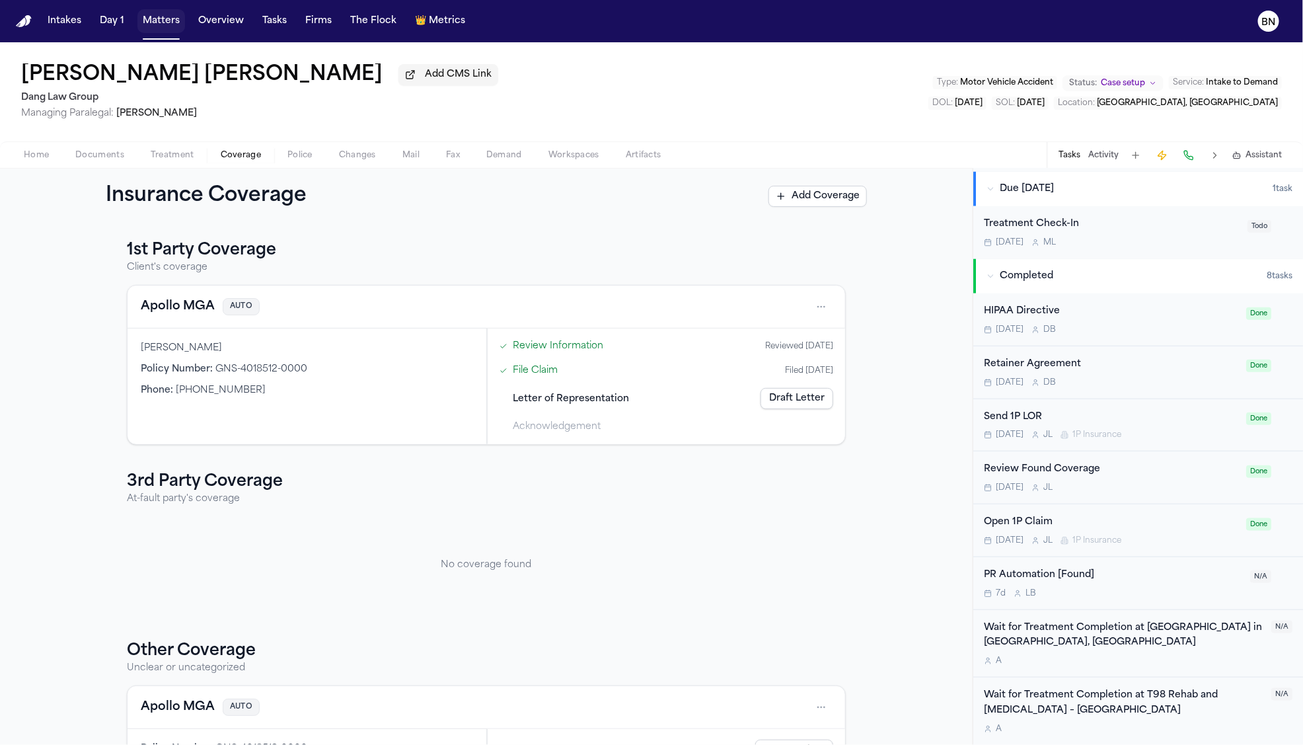
click at [160, 28] on button "Matters" at bounding box center [161, 21] width 48 height 24
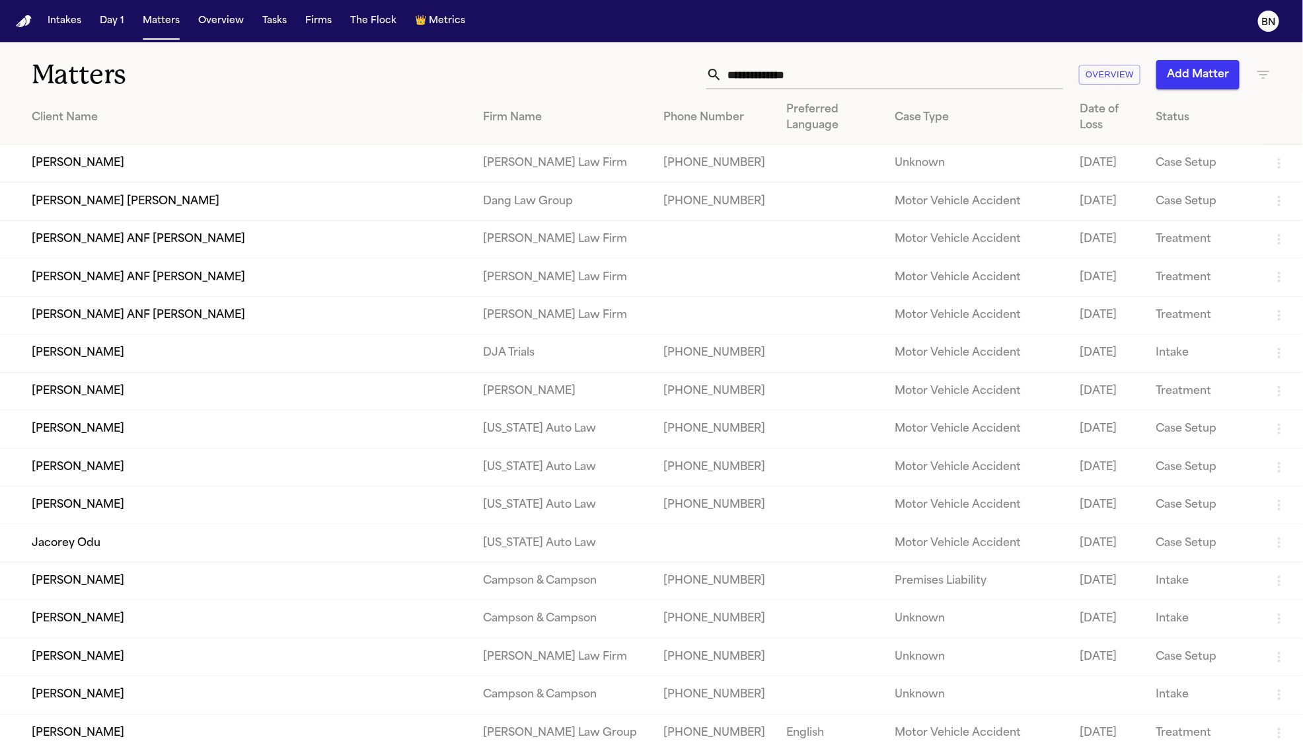
click at [771, 82] on input "text" at bounding box center [892, 74] width 341 height 29
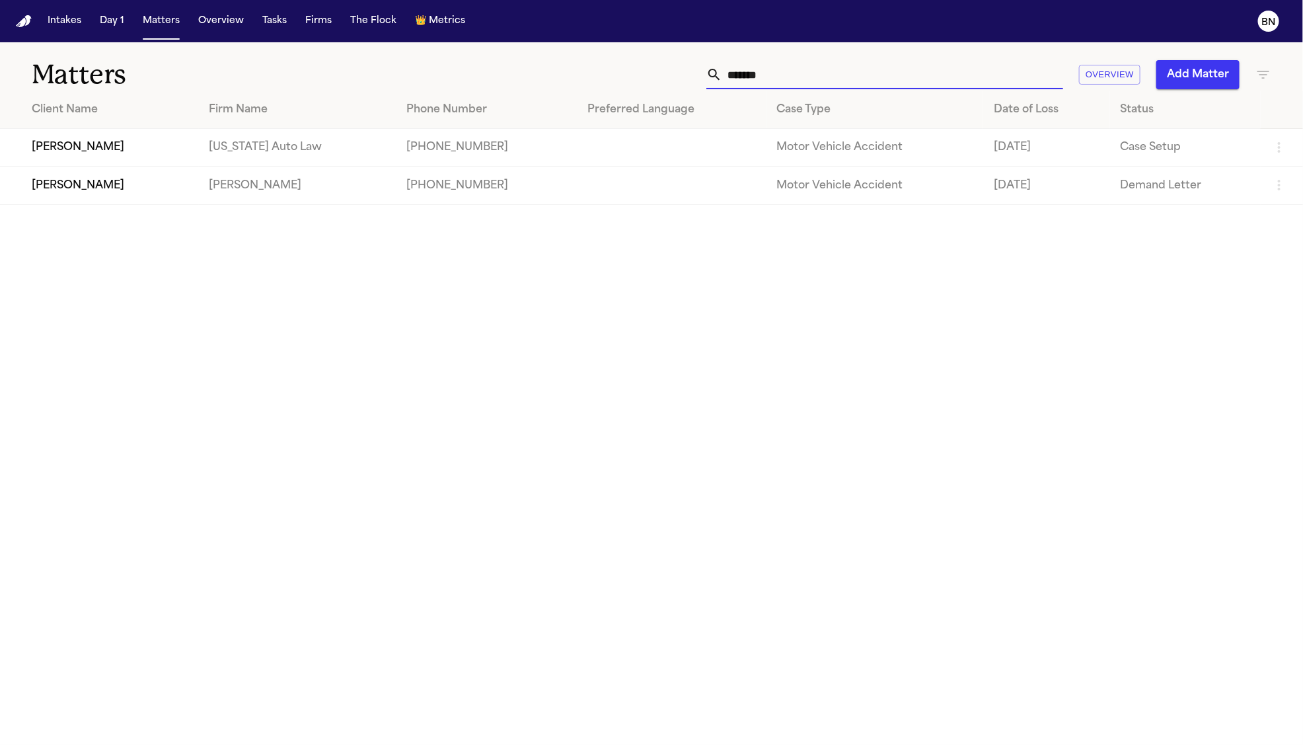
type input "*******"
click at [102, 160] on td "[PERSON_NAME]" at bounding box center [99, 148] width 199 height 38
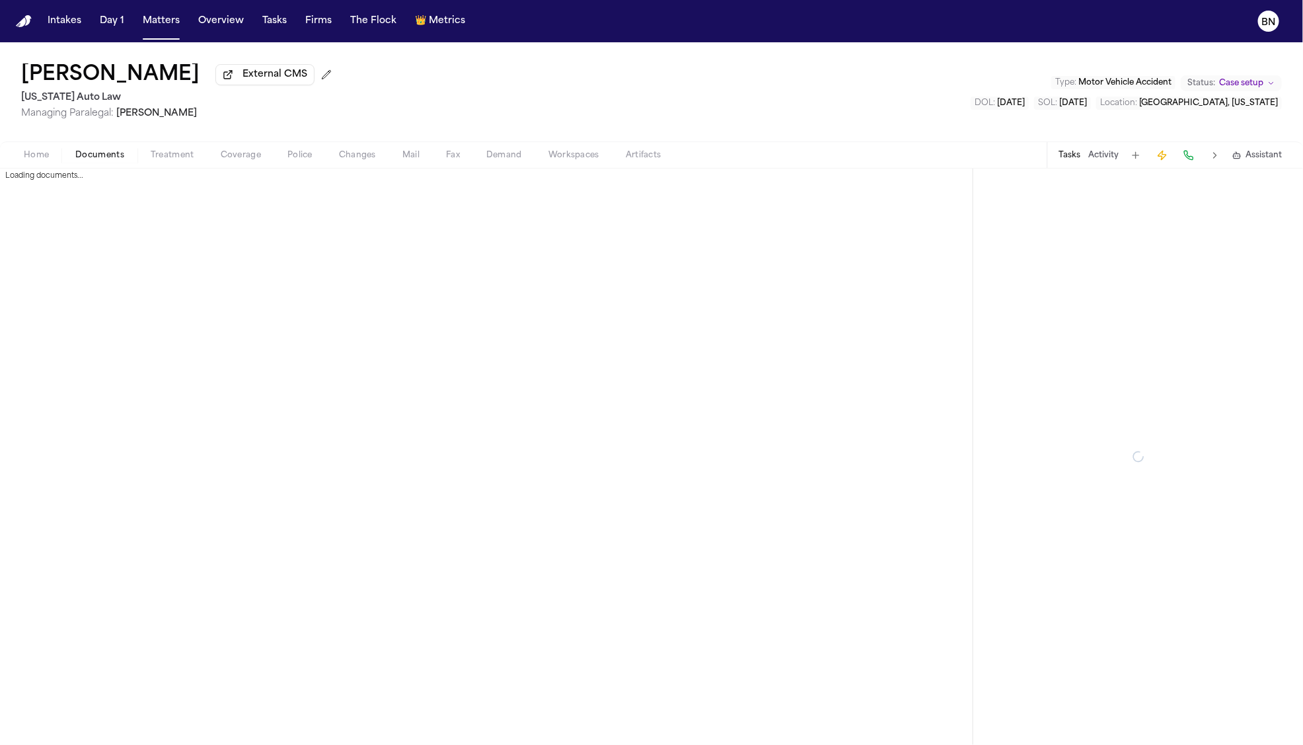
click at [107, 161] on span "Documents" at bounding box center [99, 155] width 49 height 11
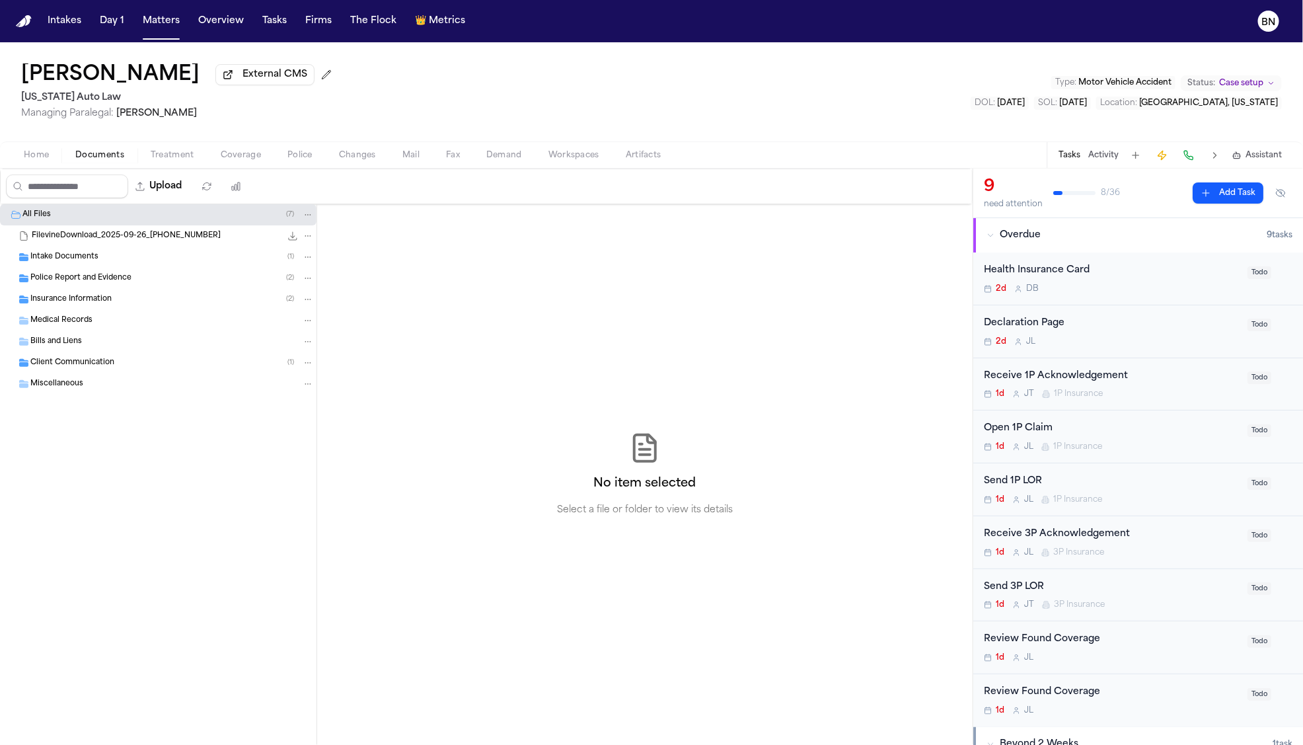
click at [95, 284] on span "Police Report and Evidence" at bounding box center [80, 278] width 101 height 11
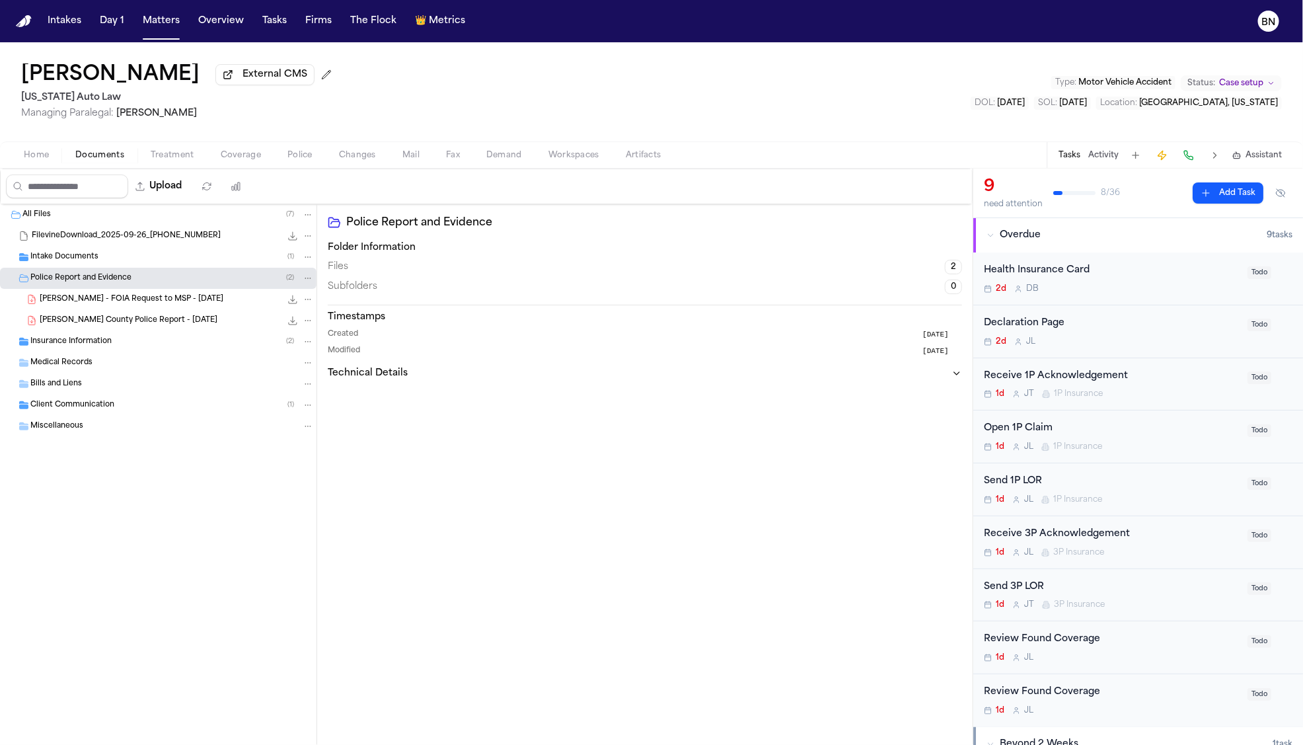
click at [151, 327] on span "J. Champman - Livingston County Police Report - 9.12.25" at bounding box center [129, 320] width 178 height 11
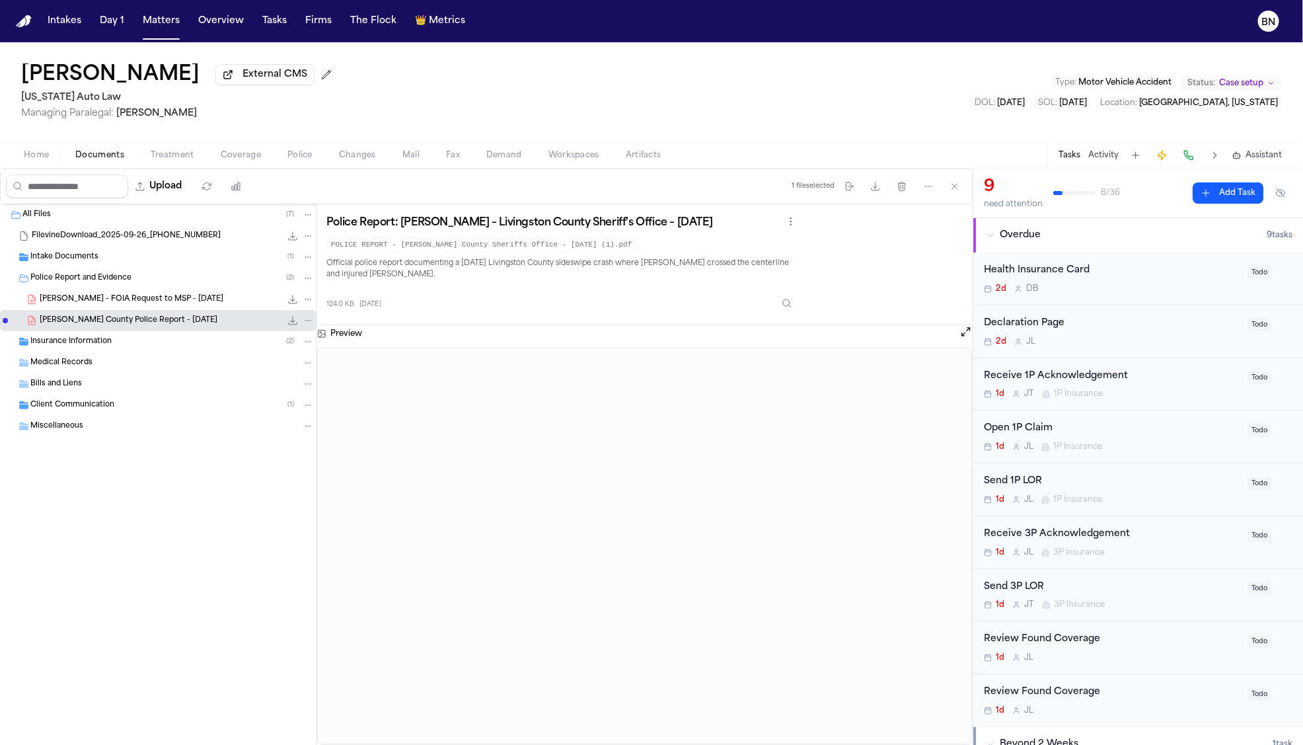
drag, startPoint x: 609, startPoint y: 318, endPoint x: 597, endPoint y: 315, distance: 12.8
click at [597, 315] on div "124.0 KB 2 days ago" at bounding box center [563, 300] width 473 height 29
drag, startPoint x: 577, startPoint y: 313, endPoint x: 595, endPoint y: 354, distance: 45.3
click at [574, 311] on div "124.0 KB 2 days ago" at bounding box center [563, 300] width 473 height 29
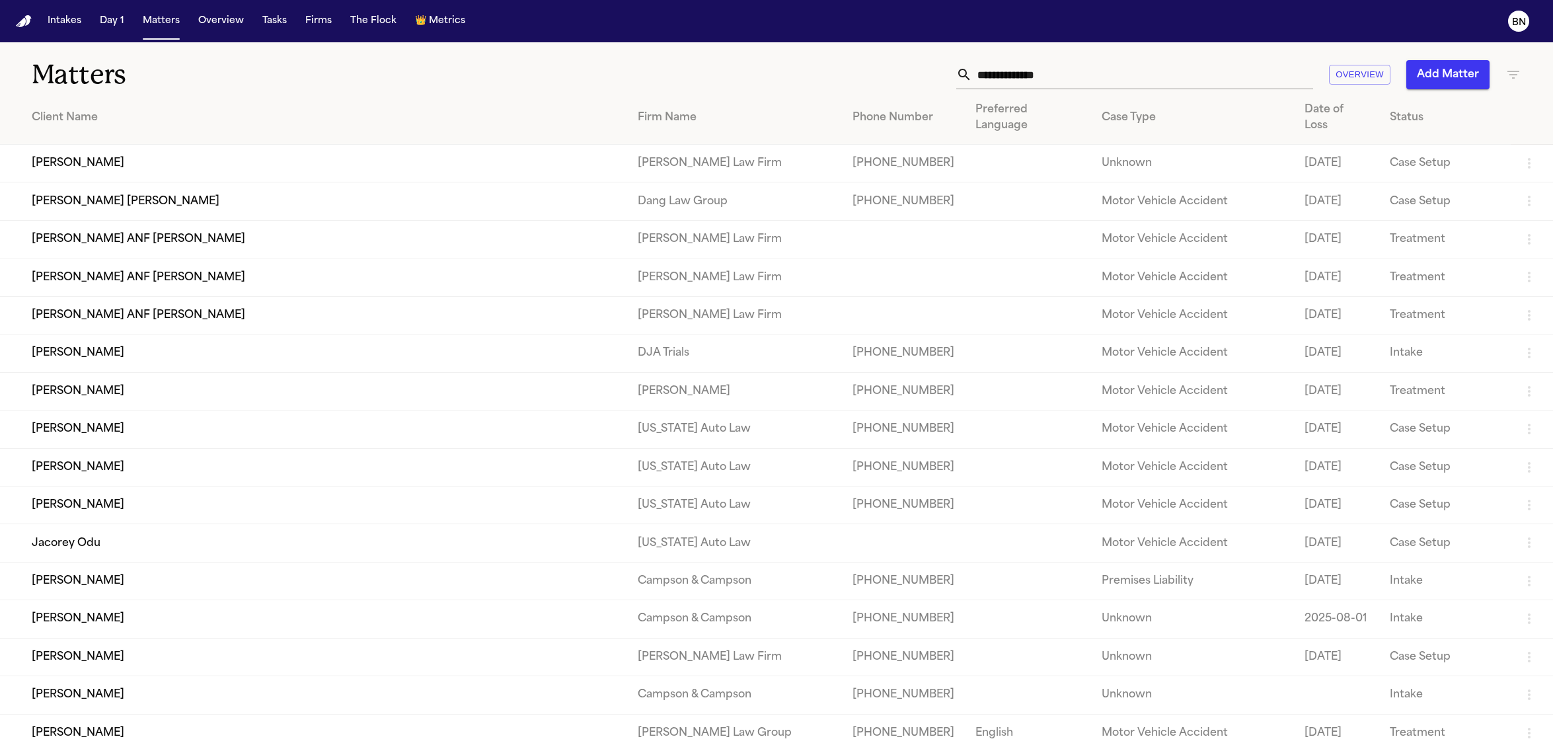
click at [45, 24] on button "Intakes" at bounding box center [64, 21] width 44 height 24
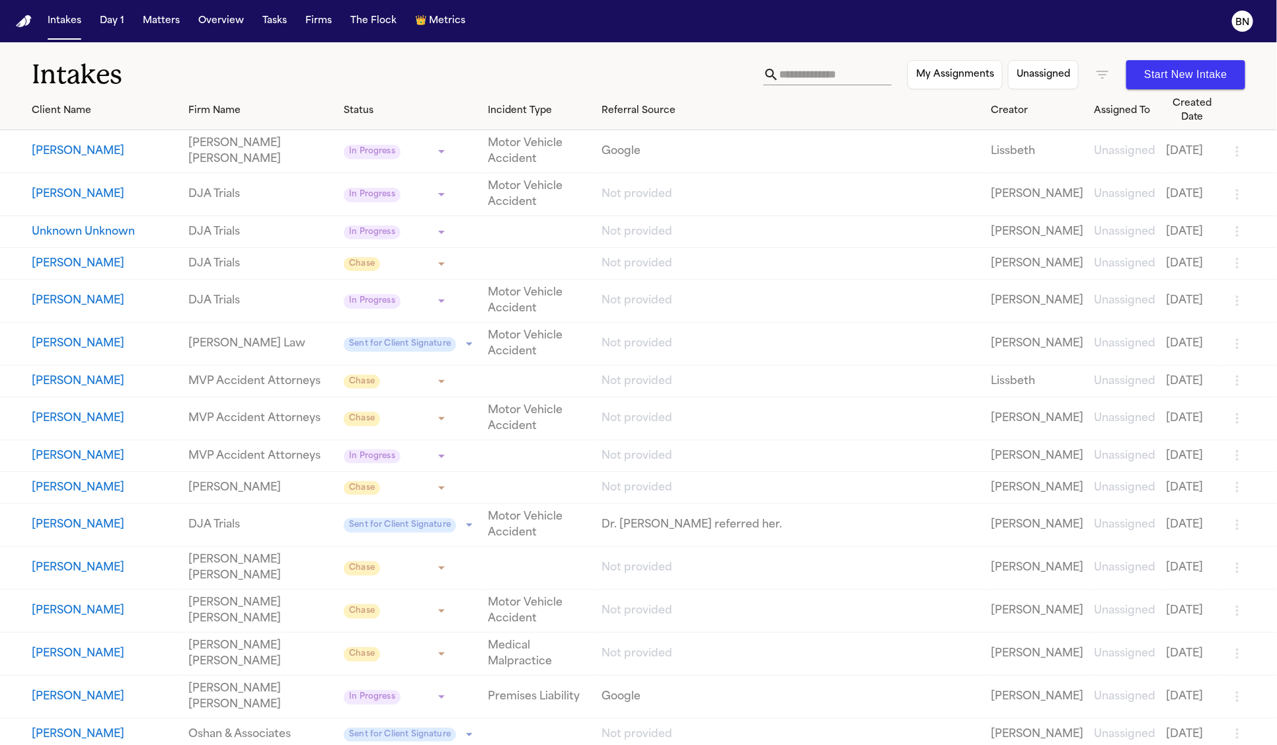
click at [124, 293] on button "[PERSON_NAME]" at bounding box center [105, 301] width 146 height 16
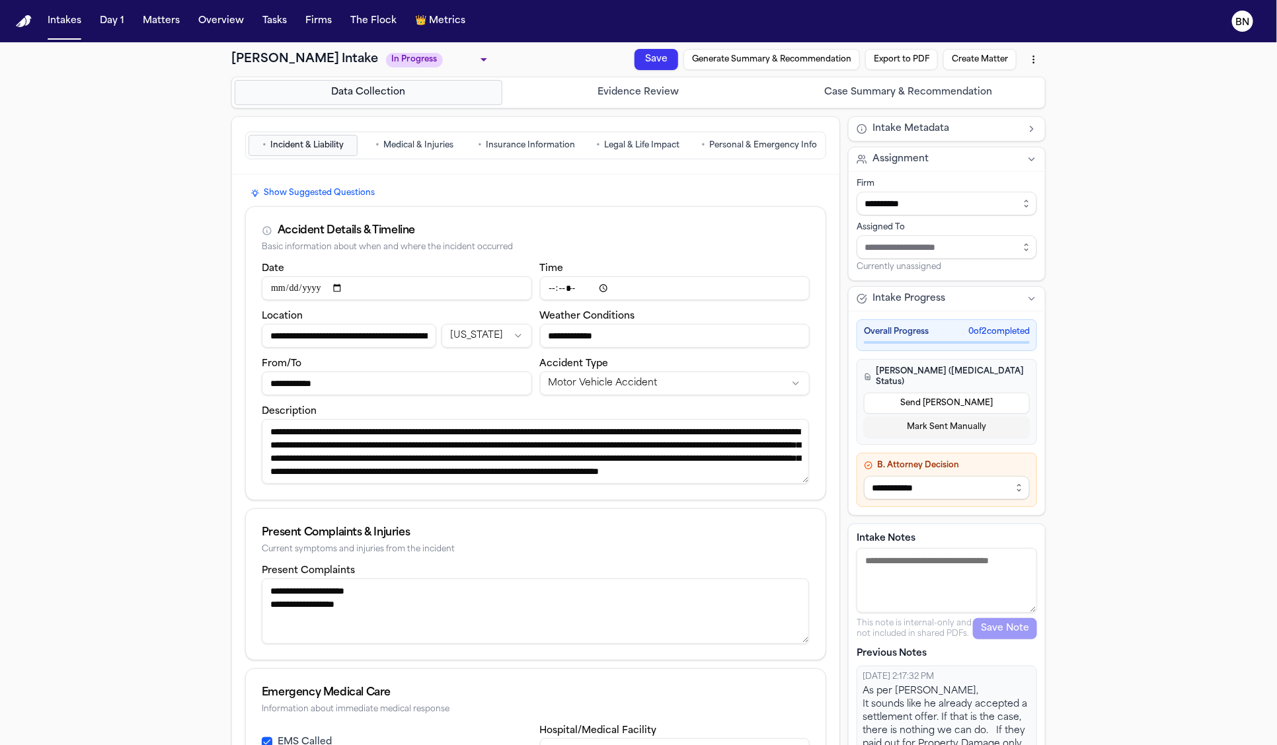
click at [713, 145] on span "Personal & Emergency Info" at bounding box center [763, 145] width 108 height 11
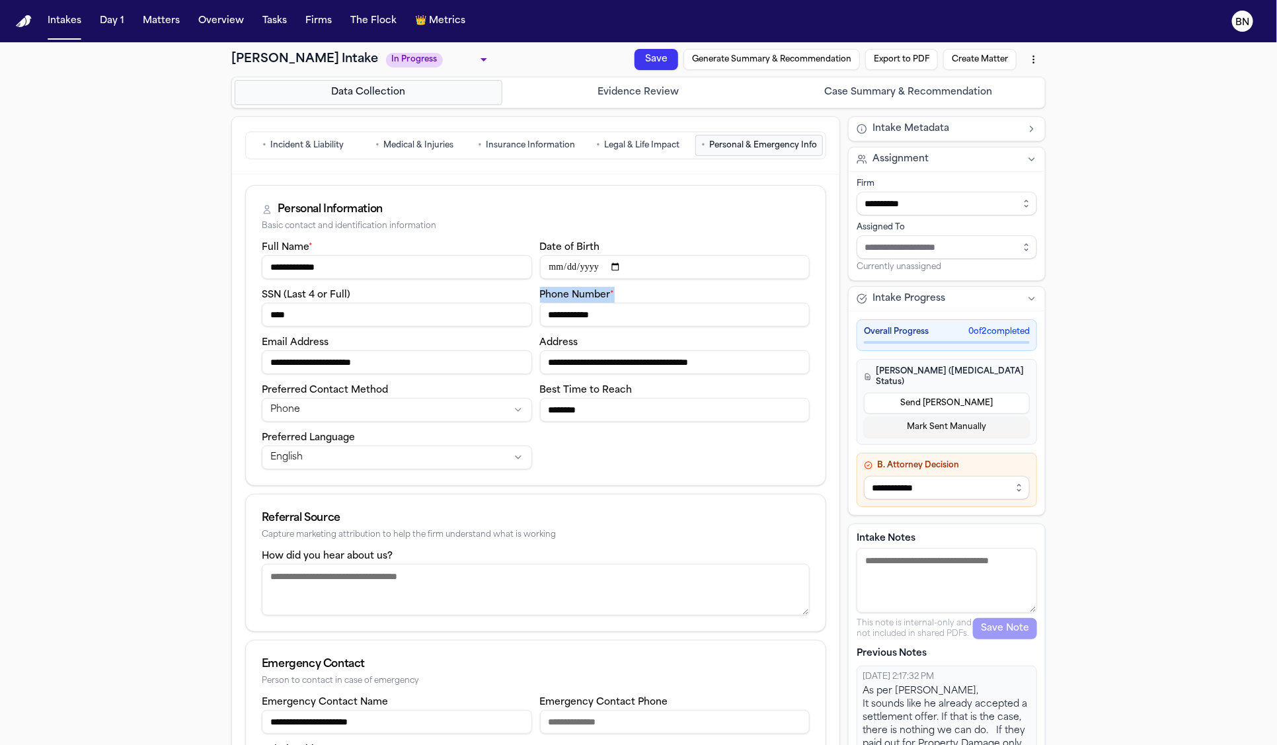
drag, startPoint x: 628, startPoint y: 300, endPoint x: 535, endPoint y: 293, distance: 92.8
click at [540, 293] on div "**********" at bounding box center [675, 307] width 270 height 40
copy label "Phone Number *"
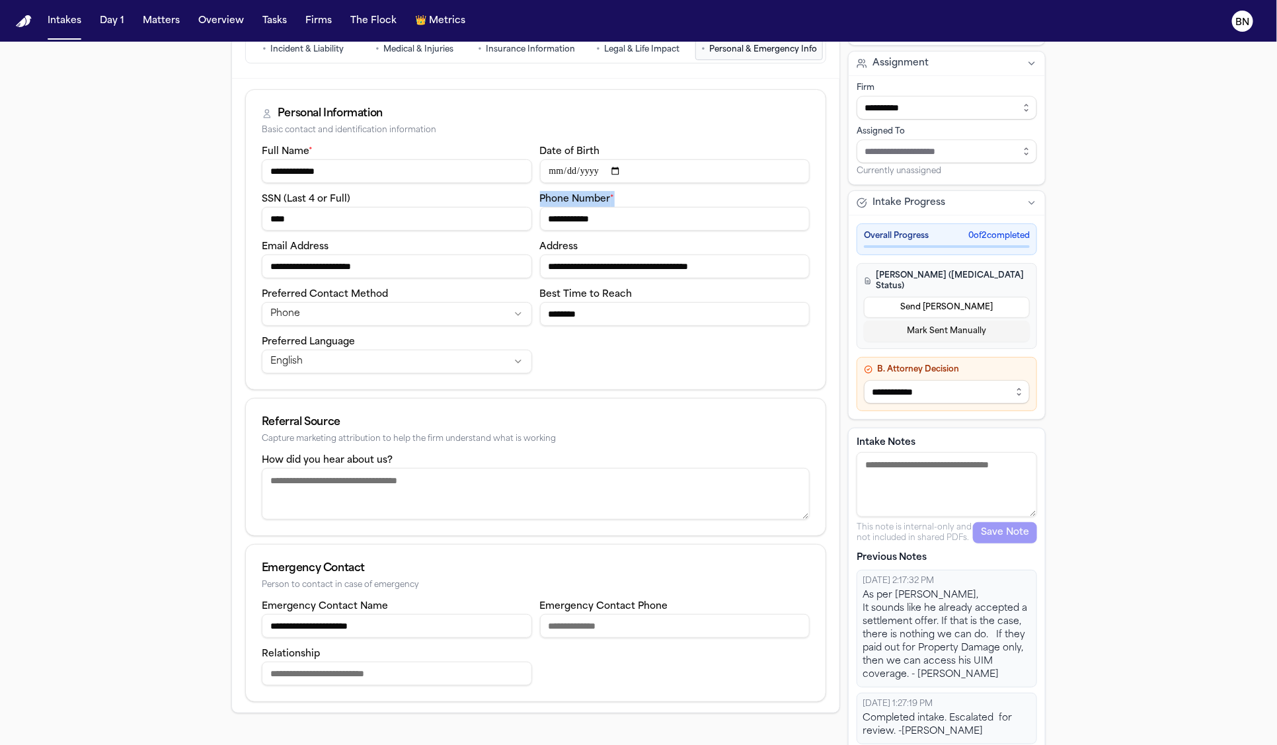
scroll to position [128, 0]
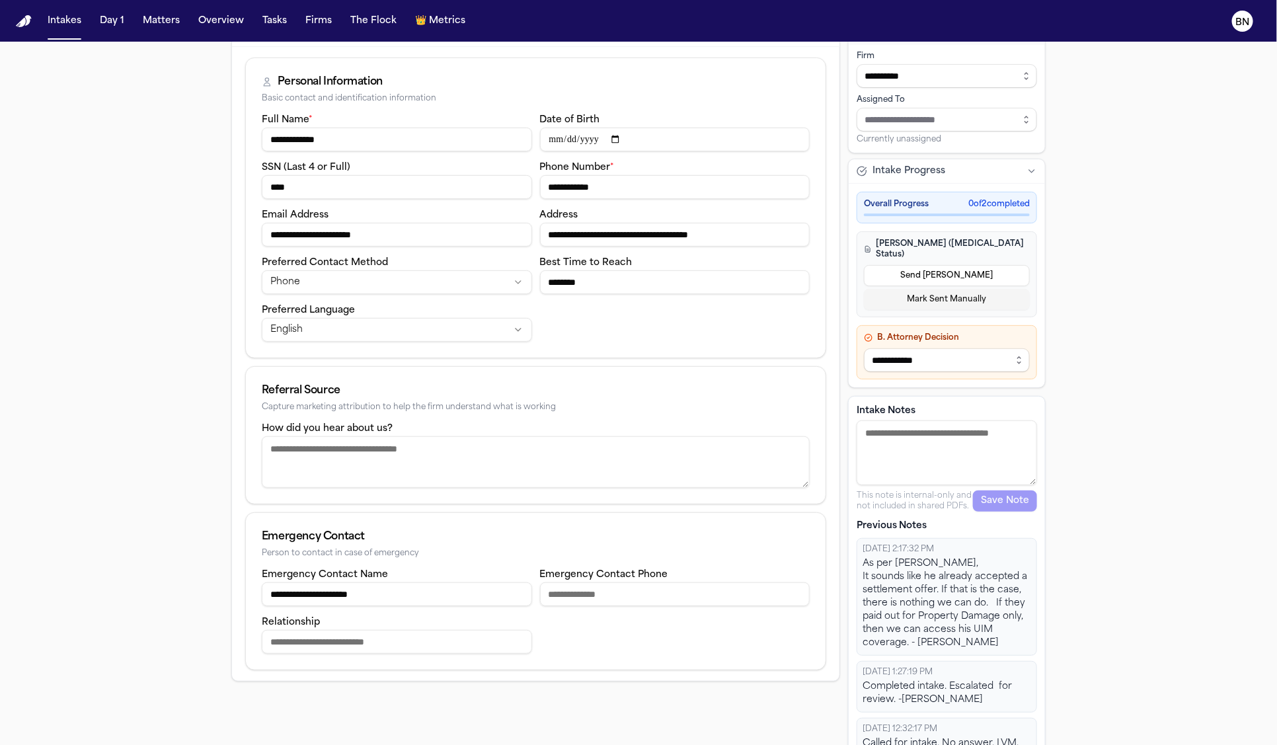
click at [890, 525] on p "Previous Notes" at bounding box center [947, 526] width 180 height 13
click at [889, 525] on p "Previous Notes" at bounding box center [947, 526] width 180 height 13
copy p "Previous Notes"
click at [63, 26] on button "Intakes" at bounding box center [64, 21] width 44 height 24
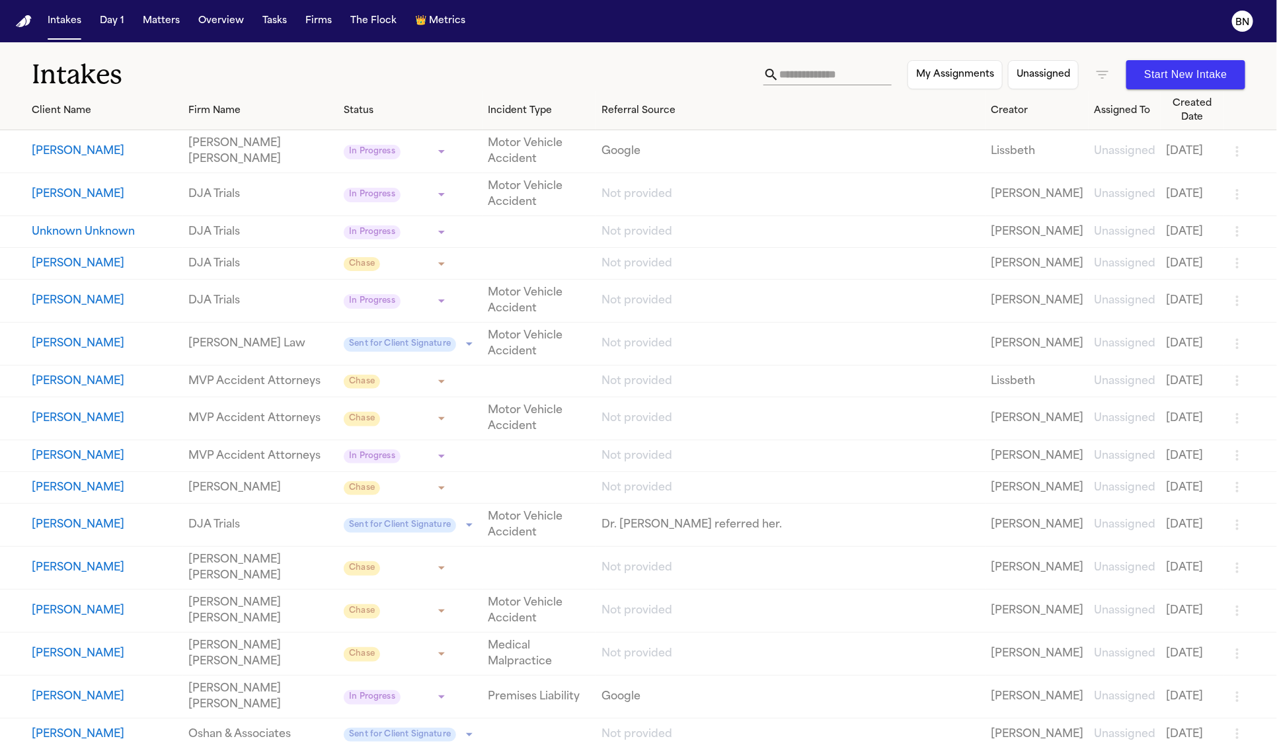
click at [970, 79] on button "My Assignments" at bounding box center [955, 74] width 95 height 29
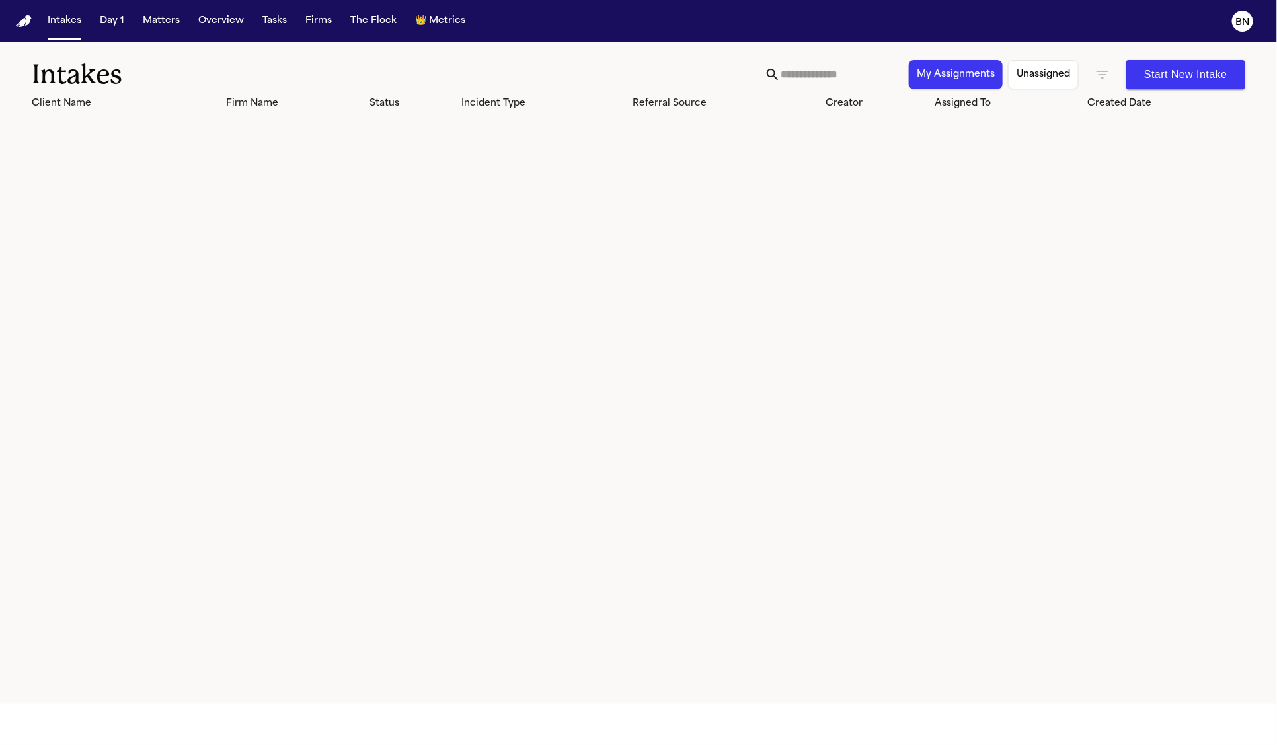
click at [970, 79] on button "My Assignments" at bounding box center [956, 74] width 94 height 29
click at [1062, 73] on button "Unassigned" at bounding box center [1043, 74] width 71 height 29
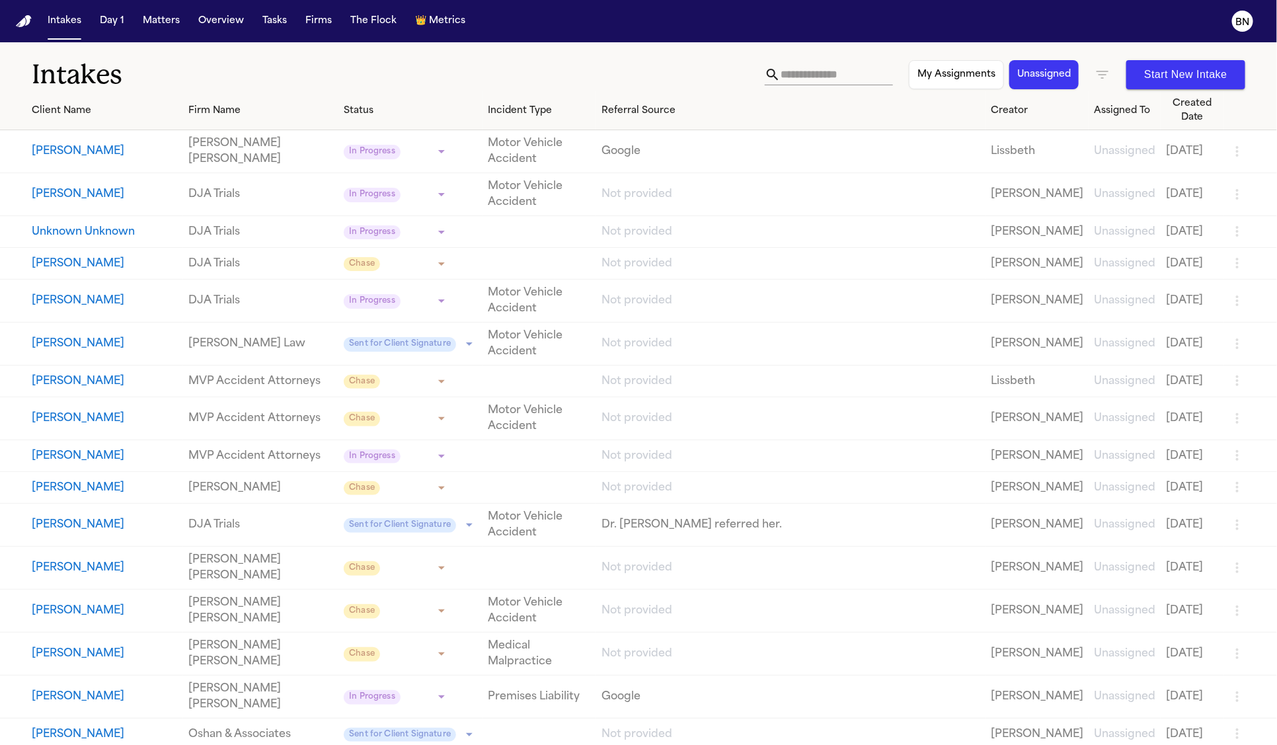
click at [964, 75] on button "My Assignments" at bounding box center [956, 74] width 95 height 29
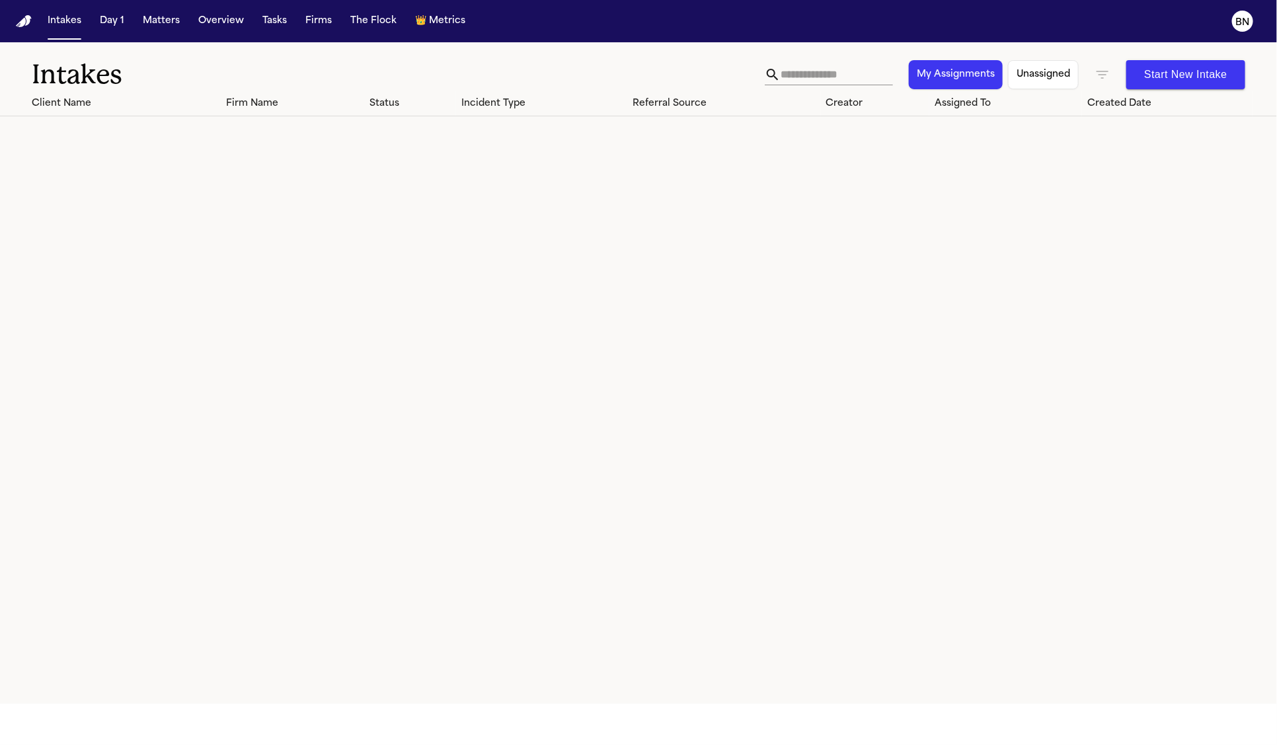
click at [962, 75] on button "My Assignments" at bounding box center [956, 74] width 94 height 29
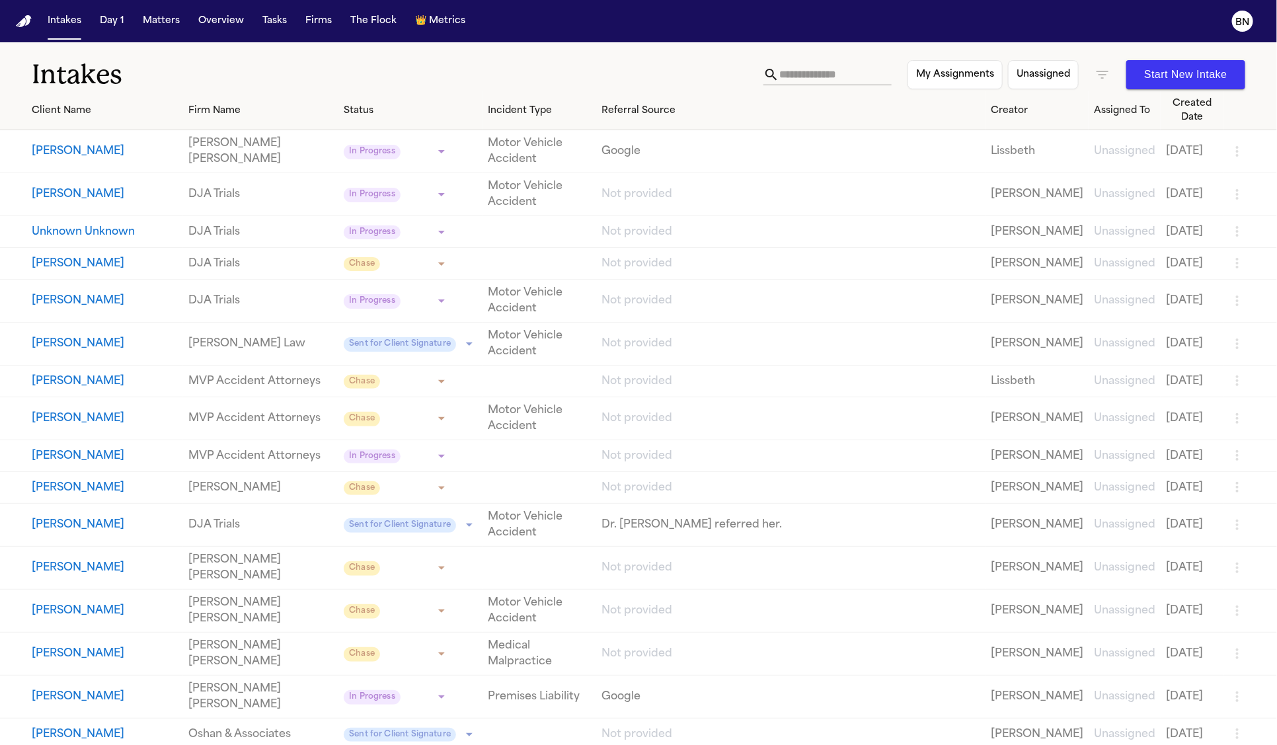
click at [1013, 78] on button "Unassigned" at bounding box center [1043, 74] width 71 height 29
click at [1038, 78] on button "Unassigned" at bounding box center [1043, 74] width 69 height 29
click at [968, 78] on button "My Assignments" at bounding box center [955, 74] width 95 height 29
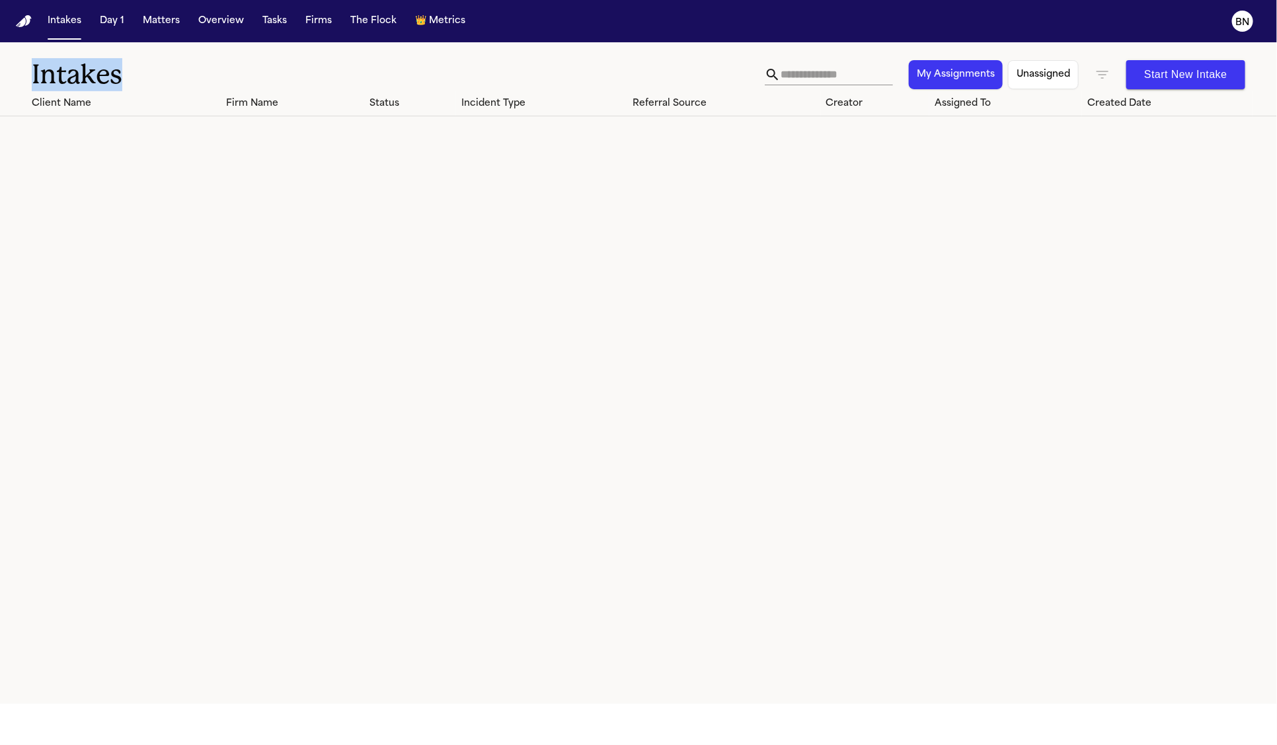
click at [707, 47] on div "Intakes My Assignments Unassigned Start New Intake" at bounding box center [638, 66] width 1277 height 49
click at [972, 75] on button "My Assignments" at bounding box center [956, 74] width 94 height 29
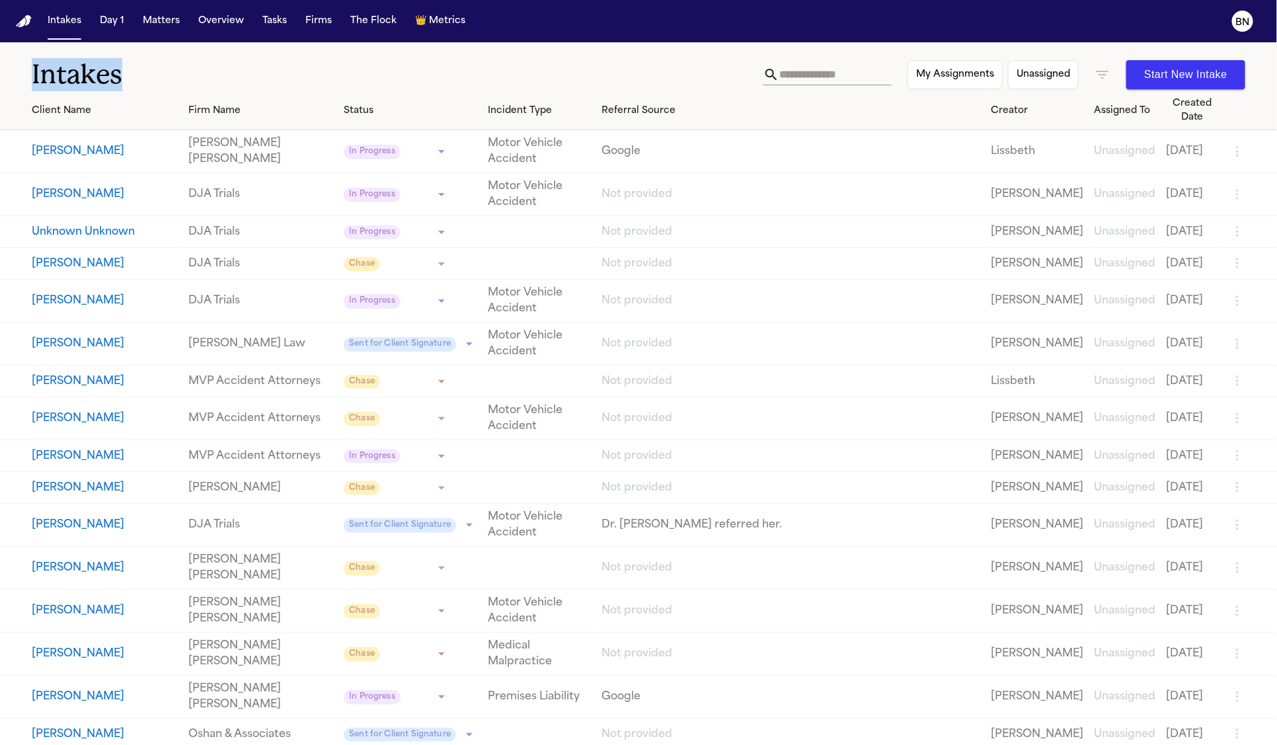
click at [1021, 77] on button "Unassigned" at bounding box center [1043, 74] width 71 height 29
click at [1025, 78] on button "Unassigned" at bounding box center [1043, 74] width 69 height 29
click at [800, 79] on input "text" at bounding box center [835, 74] width 112 height 21
click at [351, 104] on div "Status" at bounding box center [411, 111] width 134 height 14
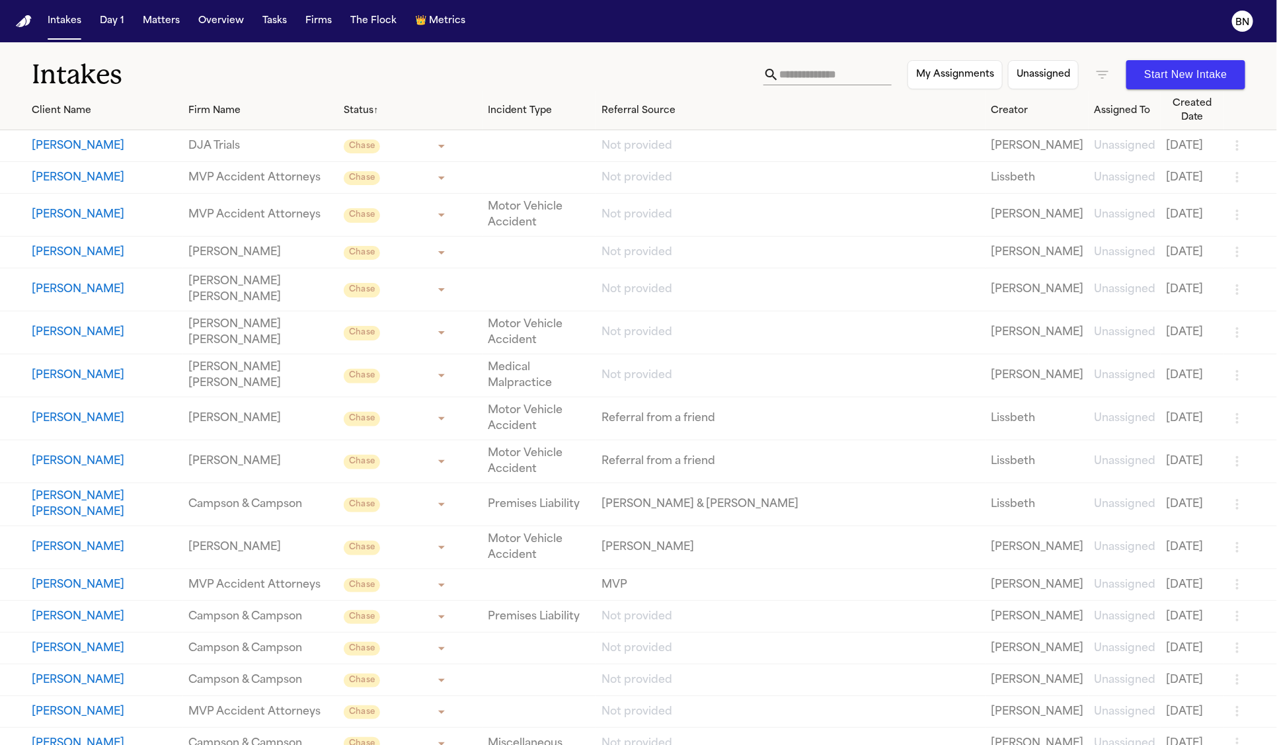
click at [925, 71] on button "My Assignments" at bounding box center [955, 74] width 95 height 29
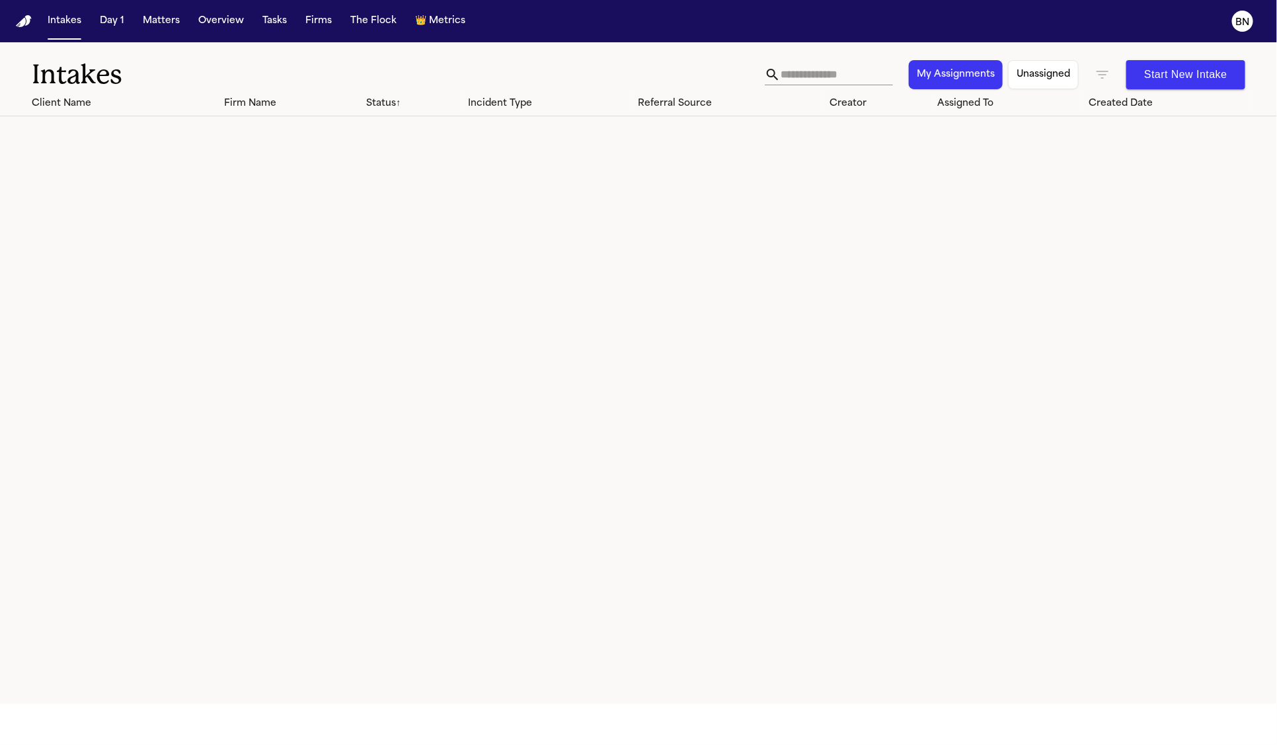
click at [1030, 75] on button "Unassigned" at bounding box center [1043, 74] width 71 height 29
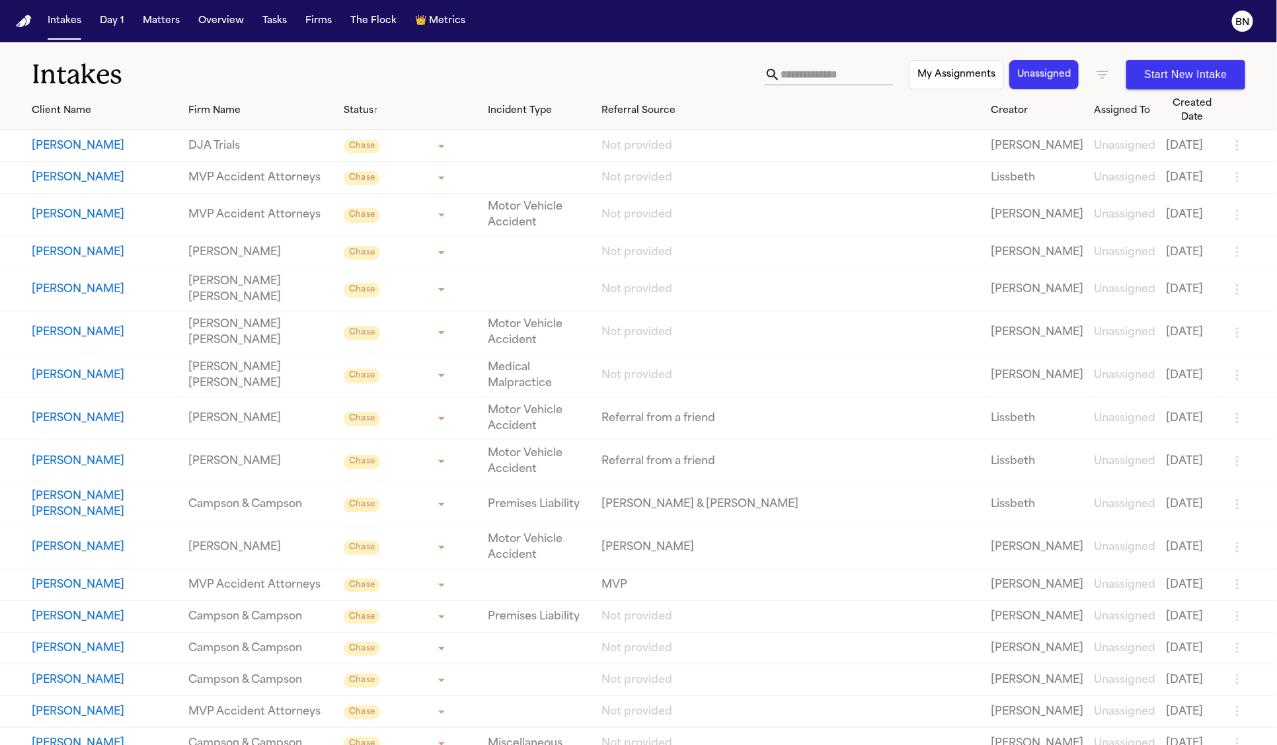
click at [632, 46] on div "Intakes My Assignments Unassigned Start New Intake" at bounding box center [638, 66] width 1277 height 49
click at [1100, 69] on icon "button" at bounding box center [1103, 75] width 16 height 16
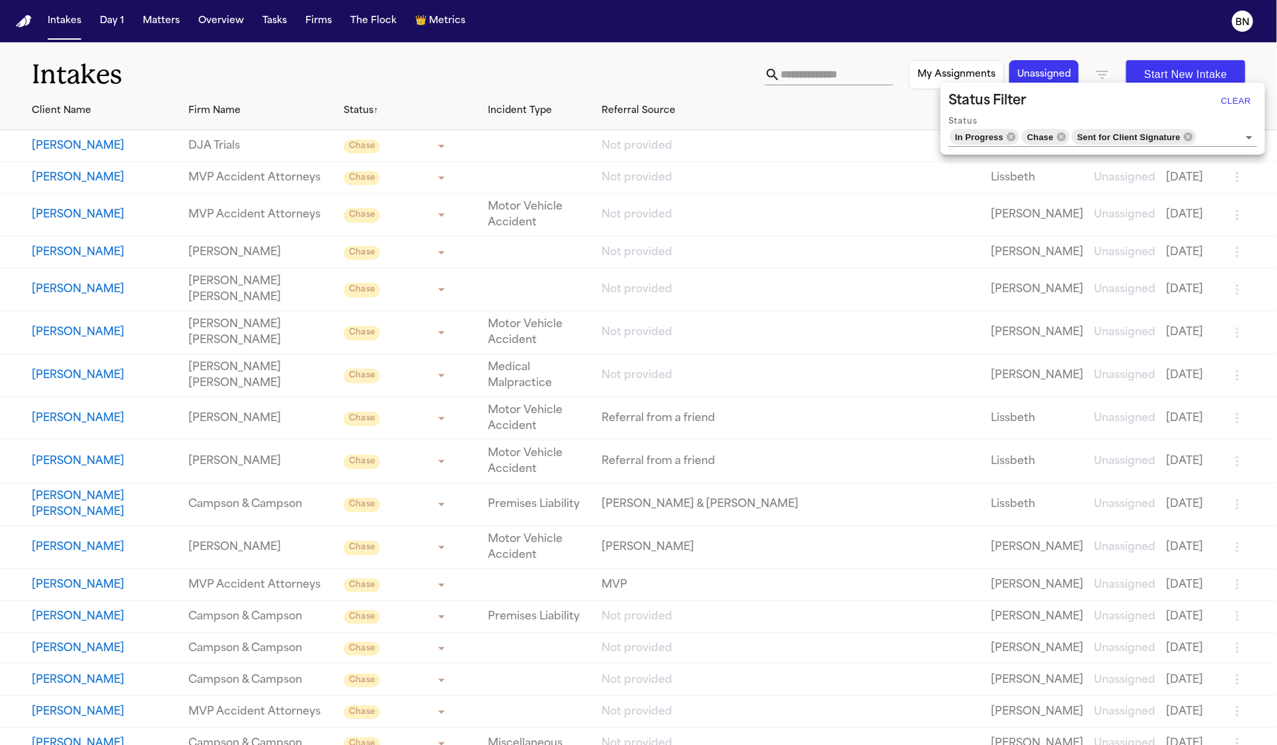
click at [647, 60] on div at bounding box center [638, 372] width 1277 height 745
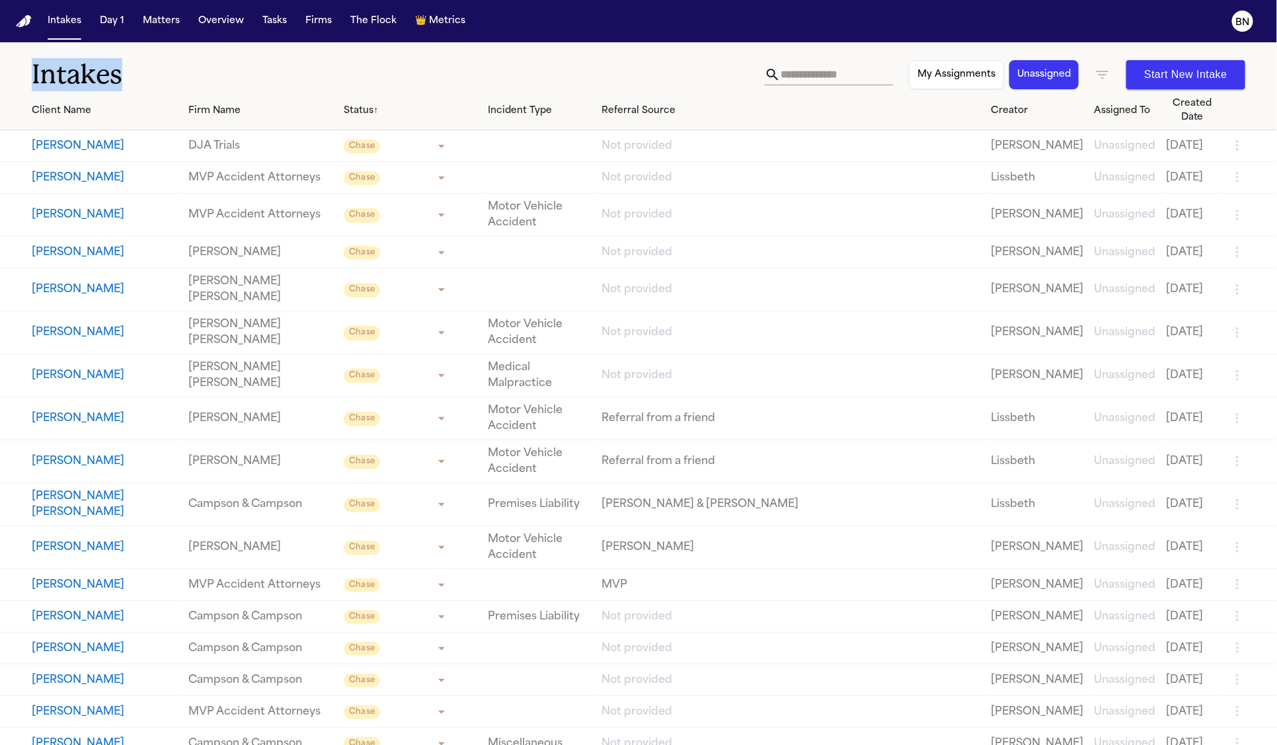
click at [430, 47] on div "Intakes My Assignments Unassigned Start New Intake" at bounding box center [638, 66] width 1277 height 49
click at [428, 138] on body "Intakes Day 1 Matters Overview Tasks Firms The Flock 👑 Metrics BN Intakes My As…" at bounding box center [638, 372] width 1277 height 745
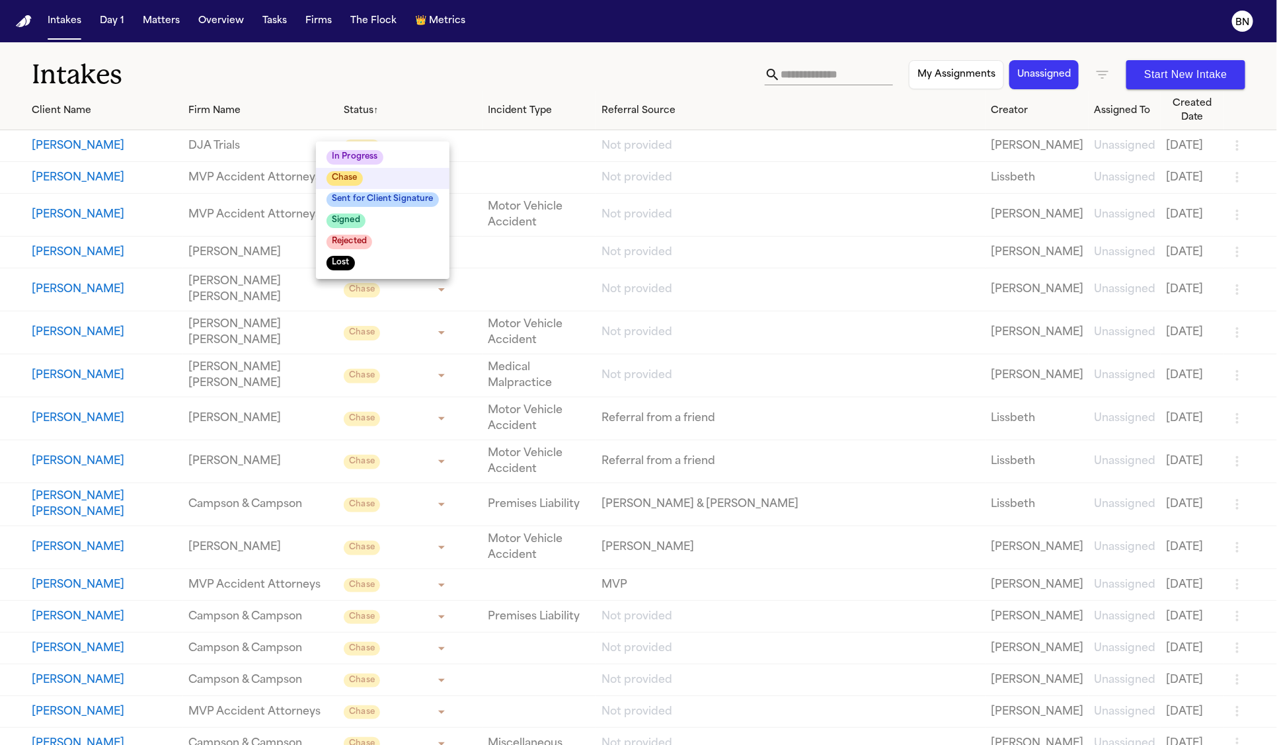
click at [420, 59] on div at bounding box center [638, 372] width 1277 height 745
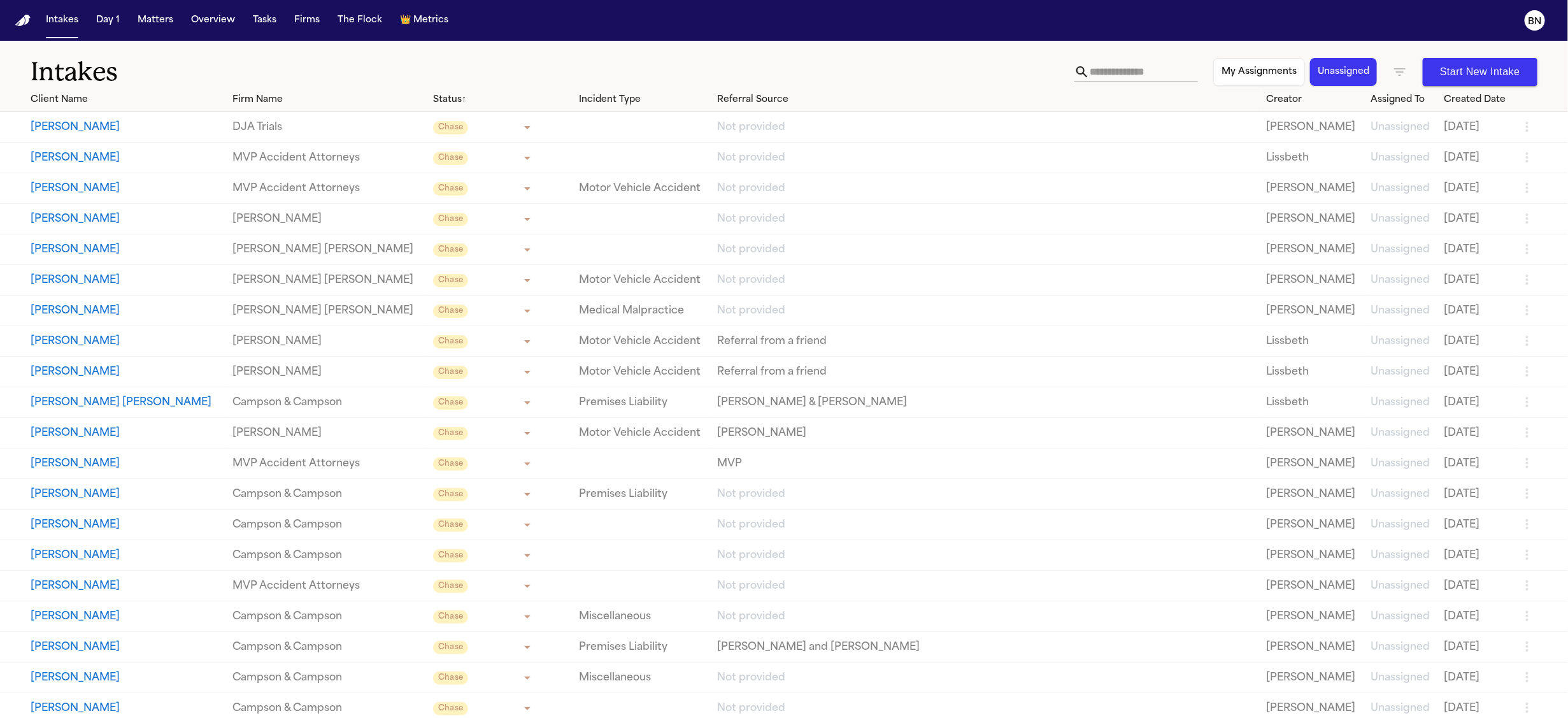
drag, startPoint x: 1540, startPoint y: 30, endPoint x: 307, endPoint y: -10, distance: 1233.6
click at [307, 0] on html "Intakes Day 1 Matters Overview Tasks Firms The Flock 👑 Metrics BN Intakes My As…" at bounding box center [784, 359] width 1568 height 718
click at [266, 19] on button "Tasks" at bounding box center [264, 20] width 34 height 23
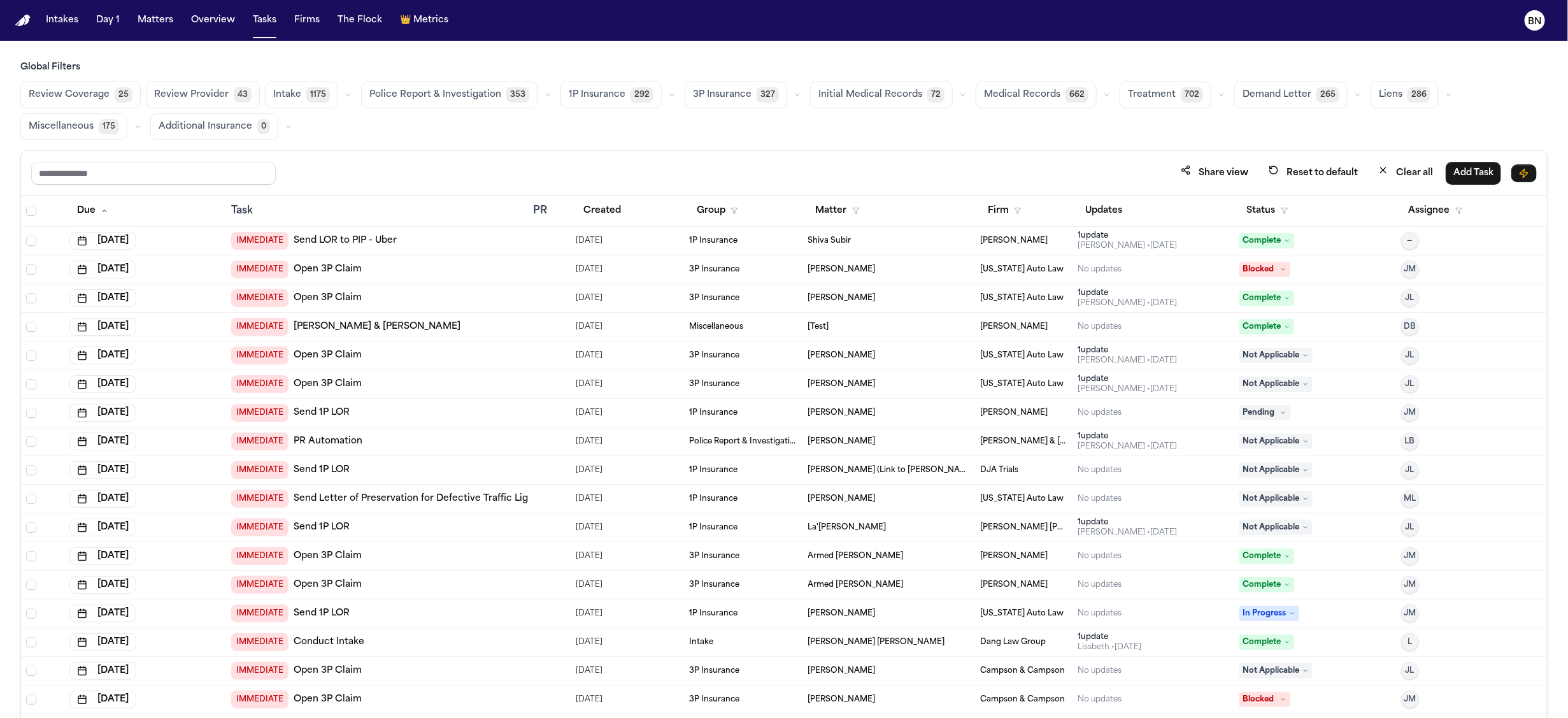
click at [341, 93] on button "button" at bounding box center [349, 95] width 15 height 15
click at [658, 155] on div "Share view Reset to default Clear all Add Task" at bounding box center [784, 173] width 1527 height 44
click at [1103, 94] on icon "button" at bounding box center [1107, 95] width 8 height 8
click at [906, 165] on div "Share view Reset to default Clear all Add Task" at bounding box center [784, 173] width 1506 height 23
click at [57, 27] on button "Intakes" at bounding box center [62, 20] width 42 height 23
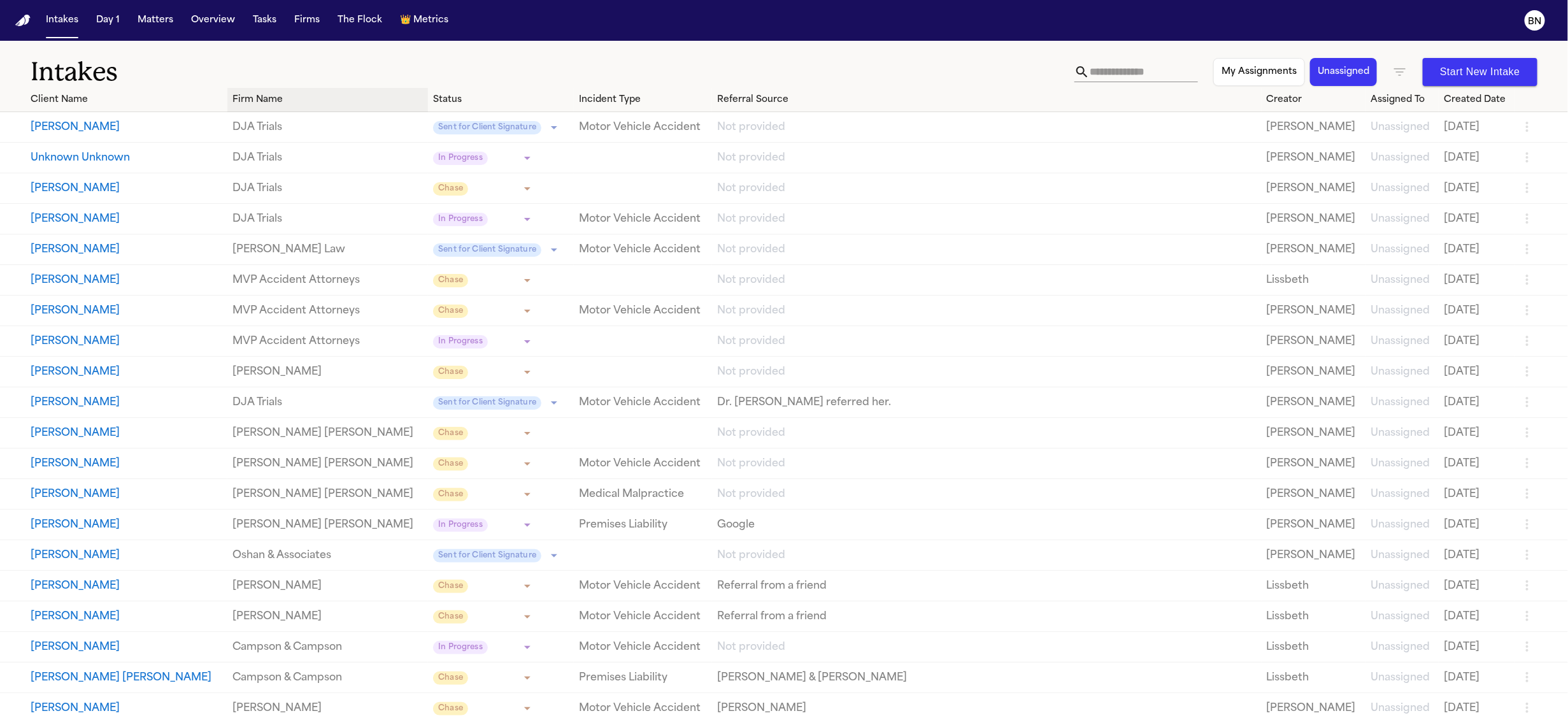
click at [291, 92] on th "Firm Name" at bounding box center [328, 99] width 200 height 24
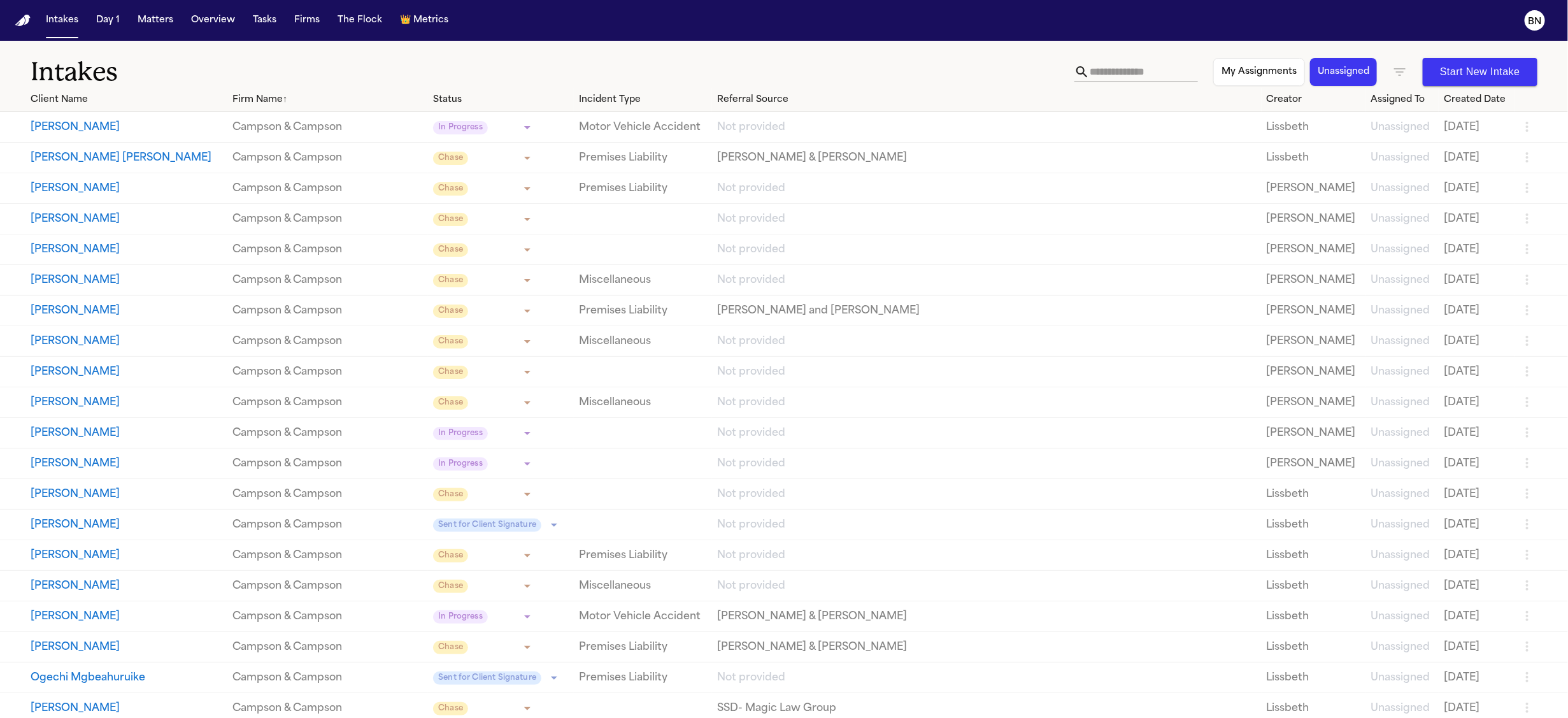
click at [1347, 74] on button "Unassigned" at bounding box center [1343, 71] width 66 height 28
click at [1281, 72] on button "My Assignments" at bounding box center [1258, 71] width 92 height 28
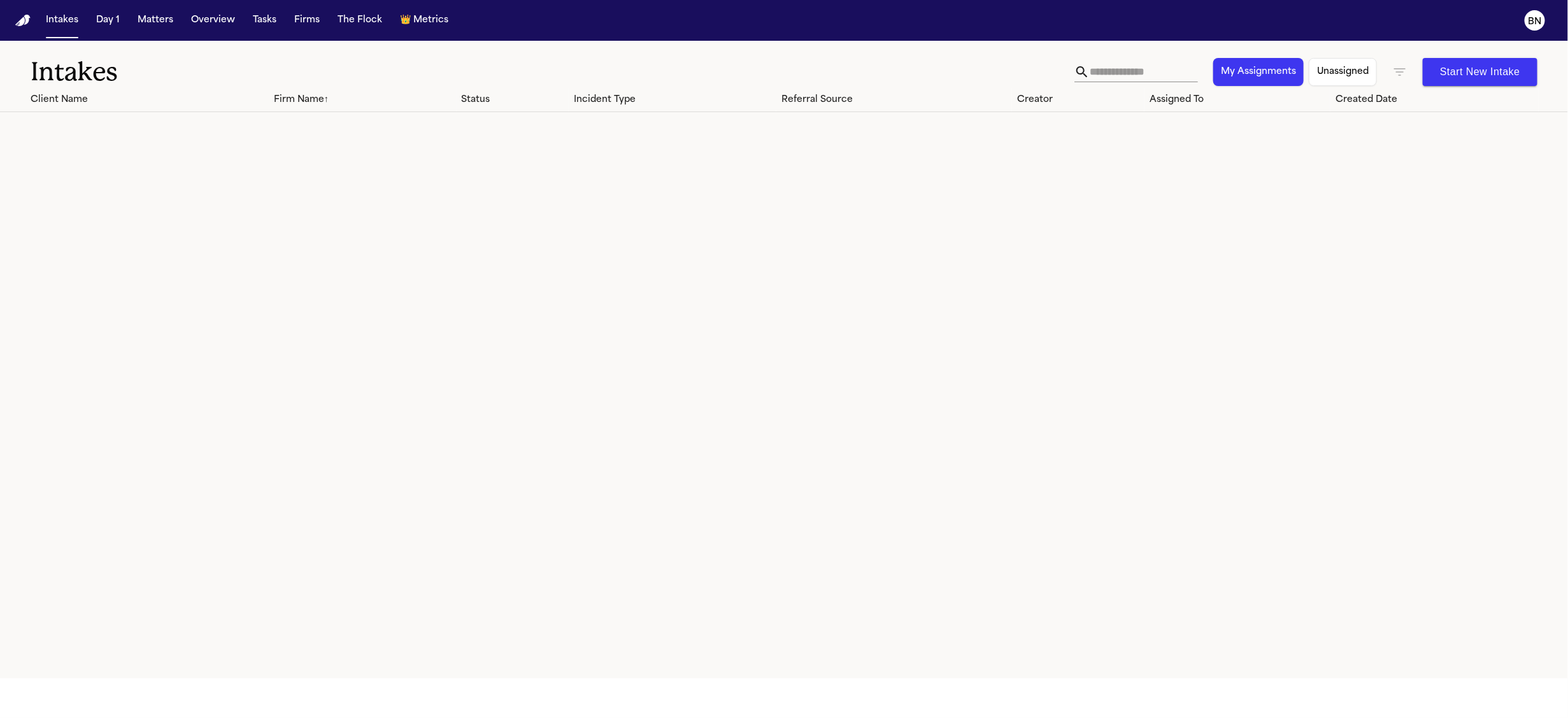
click at [1281, 72] on button "My Assignments" at bounding box center [1259, 71] width 91 height 28
